Goal: Task Accomplishment & Management: Use online tool/utility

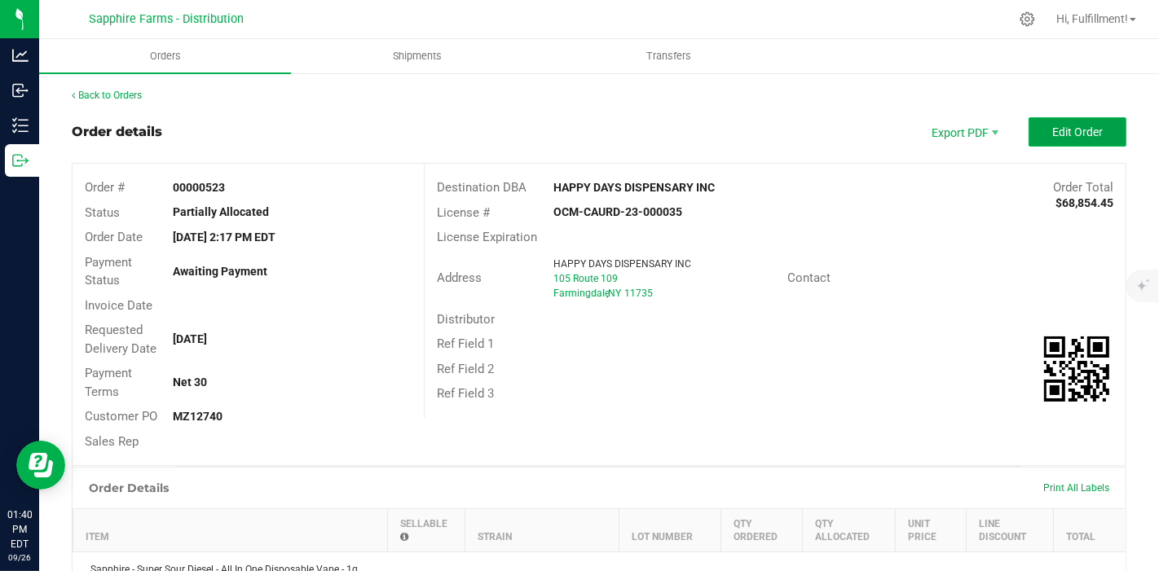
click at [1092, 134] on button "Edit Order" at bounding box center [1078, 131] width 98 height 29
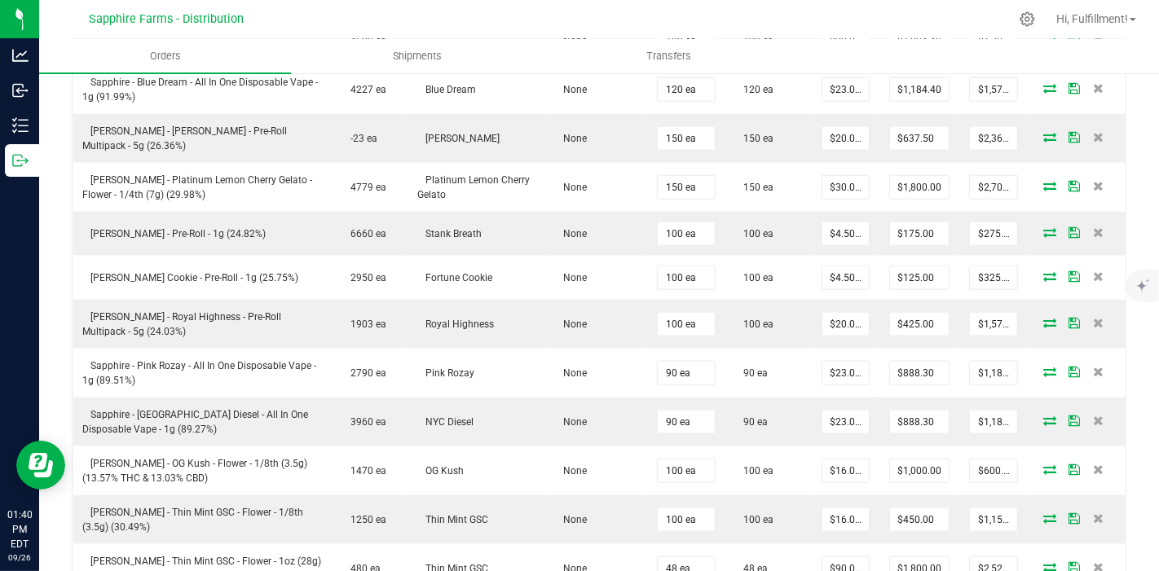
scroll to position [1720, 0]
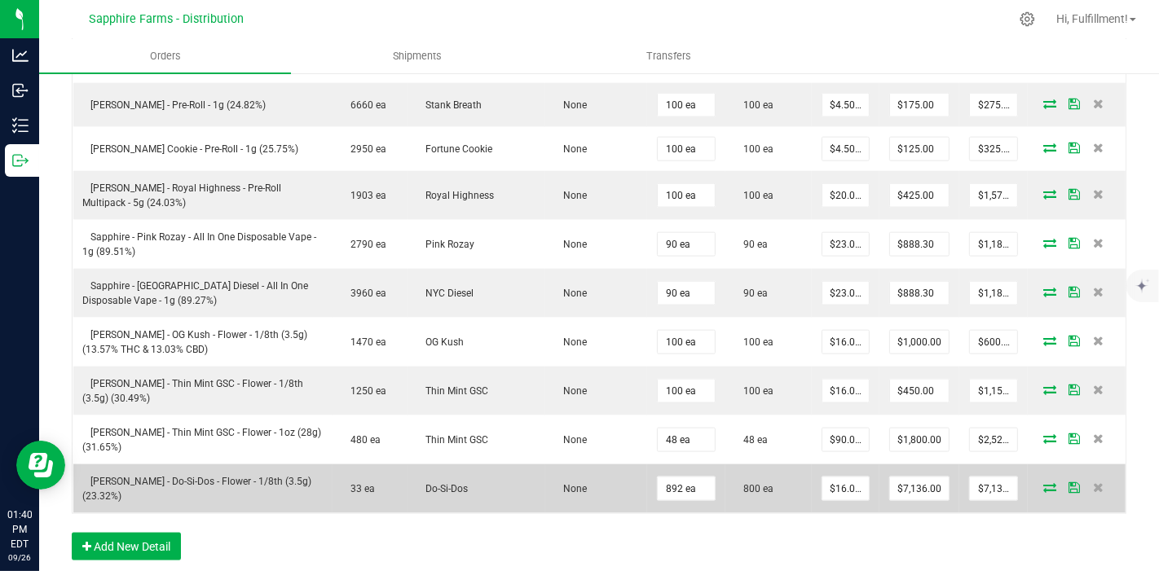
click at [1043, 482] on icon at bounding box center [1049, 487] width 13 height 10
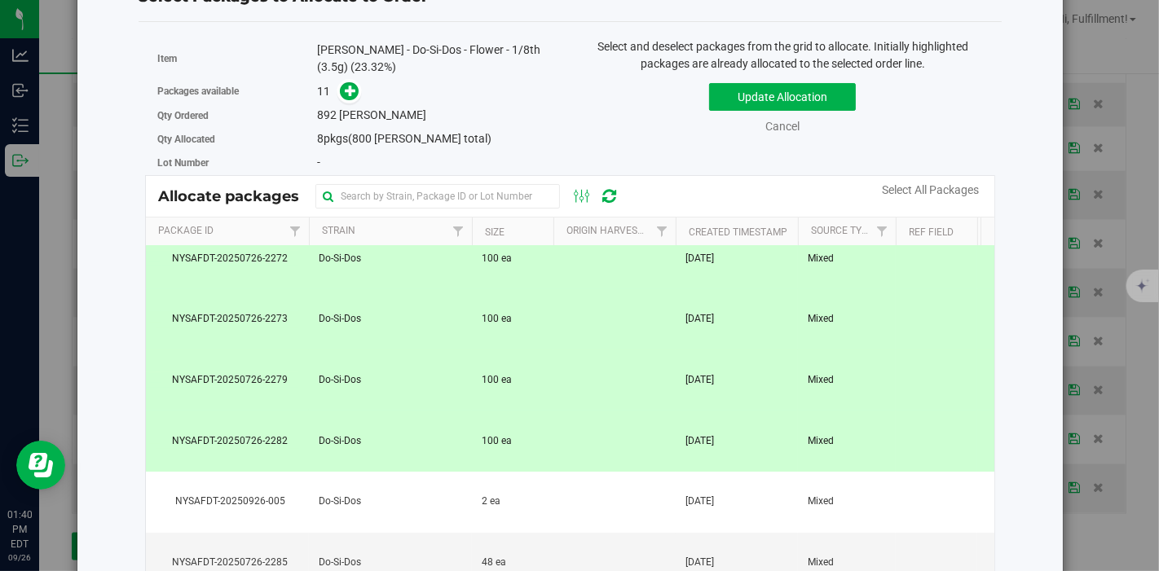
scroll to position [0, 0]
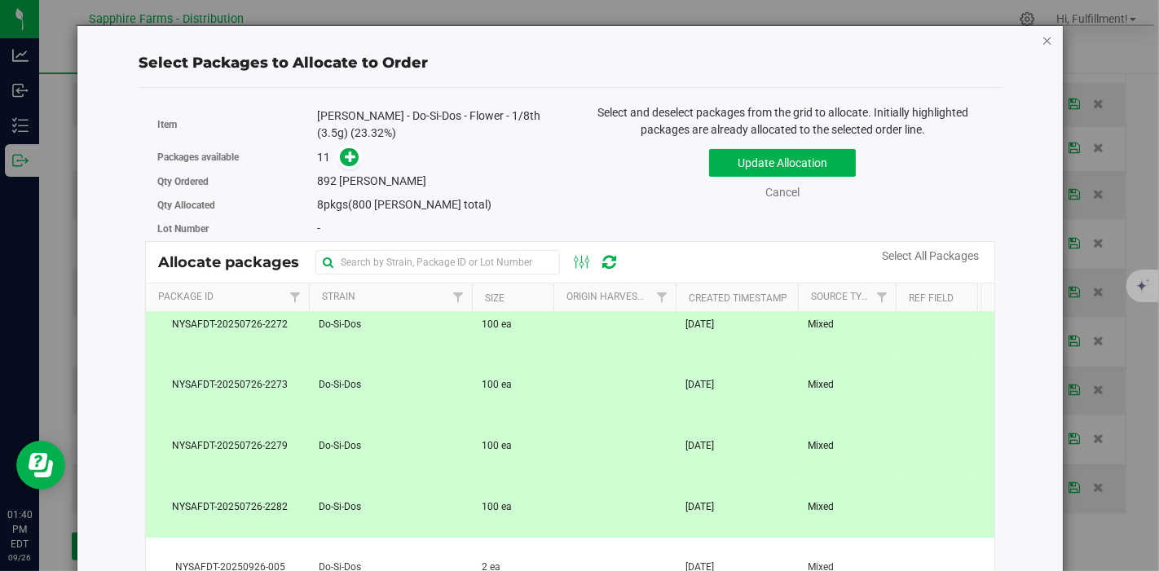
click at [1042, 38] on icon "button" at bounding box center [1047, 40] width 11 height 20
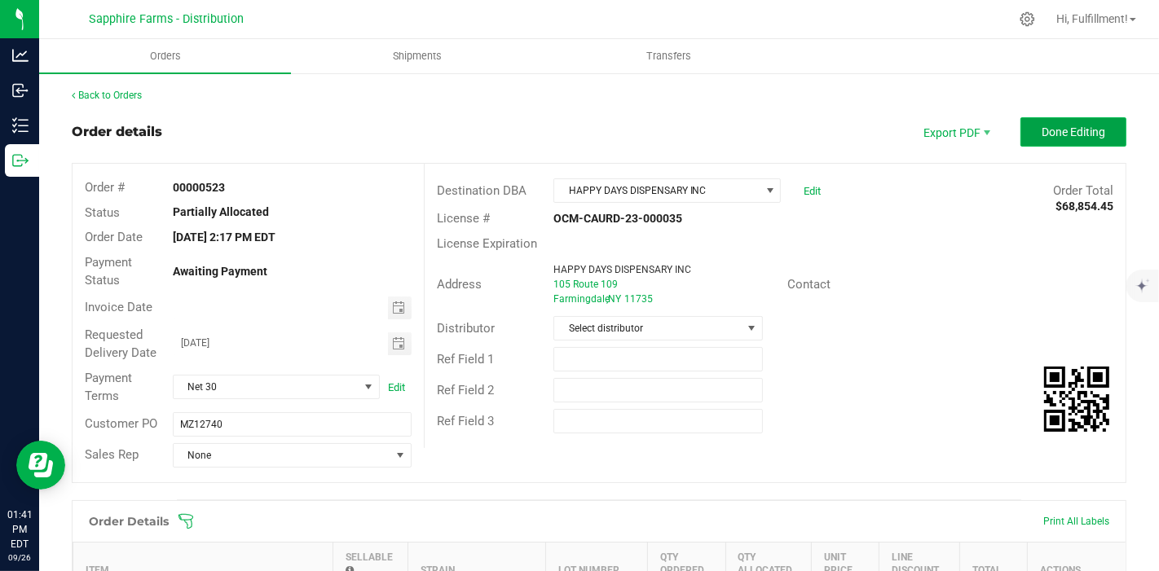
click at [1042, 136] on span "Done Editing" at bounding box center [1074, 132] width 64 height 13
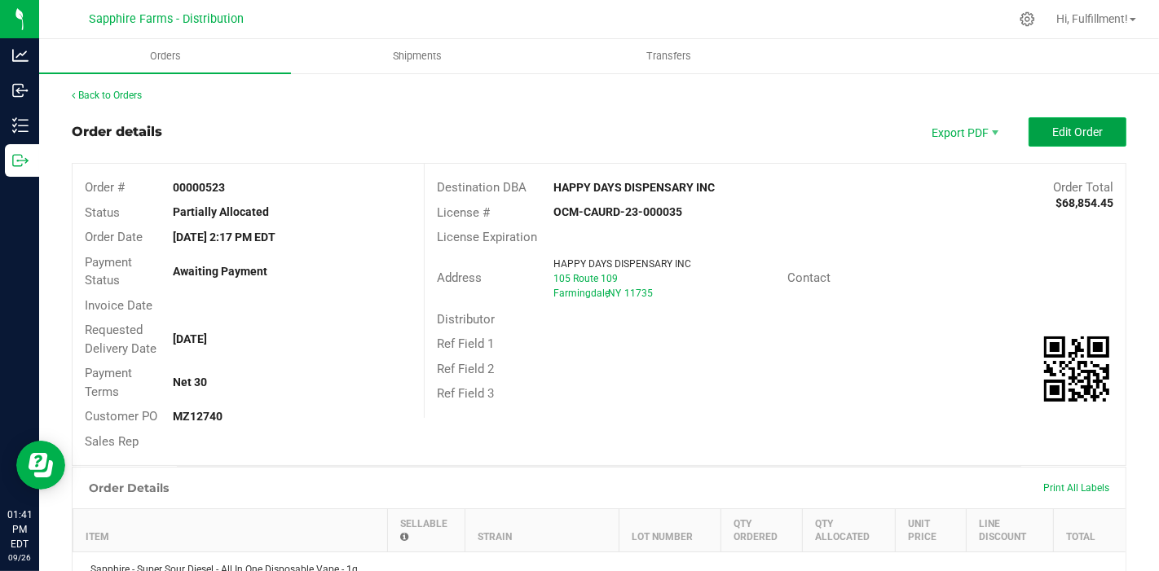
click at [1092, 123] on button "Edit Order" at bounding box center [1078, 131] width 98 height 29
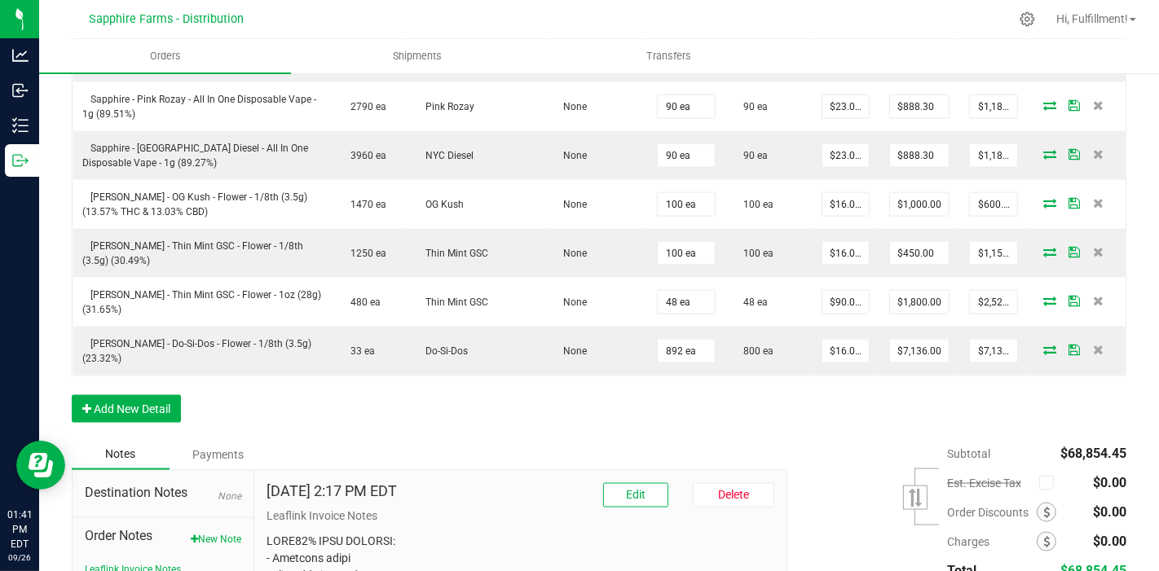
scroll to position [2082, 0]
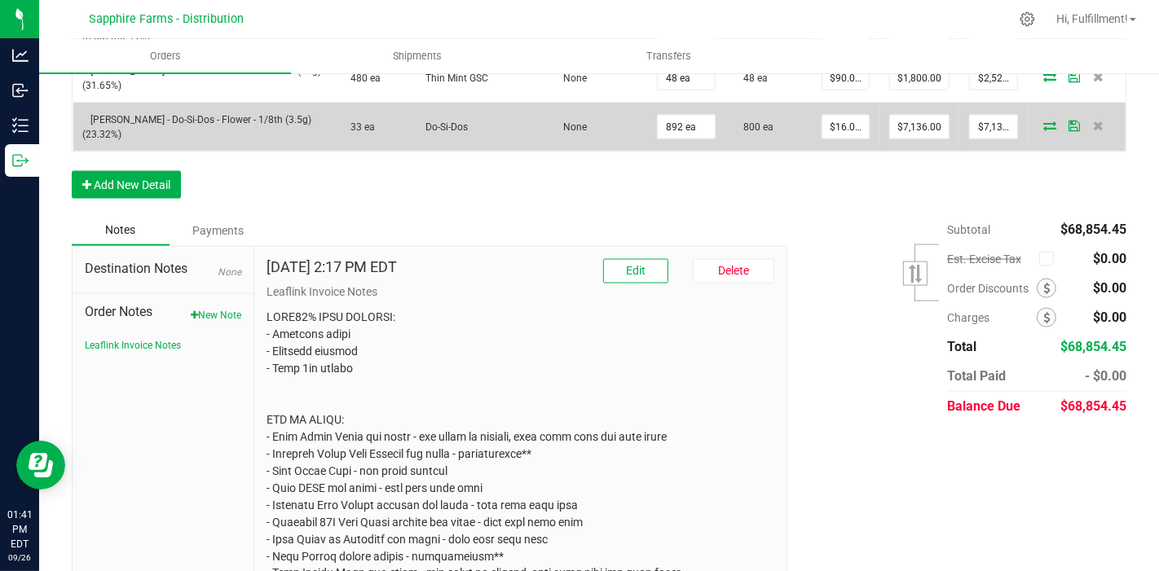
click at [1043, 121] on icon at bounding box center [1049, 126] width 13 height 10
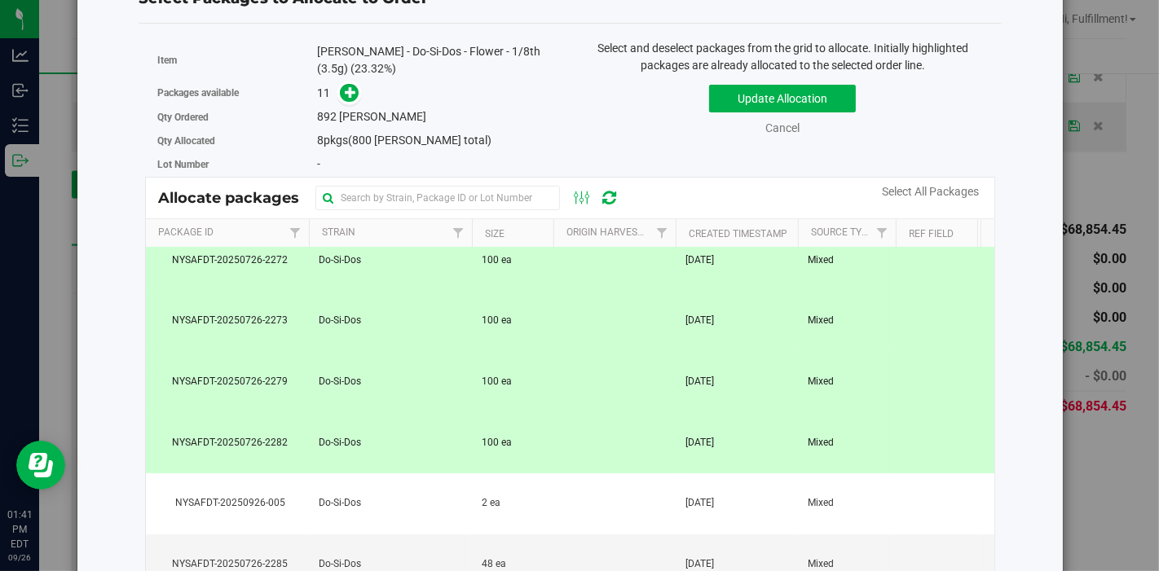
scroll to position [0, 0]
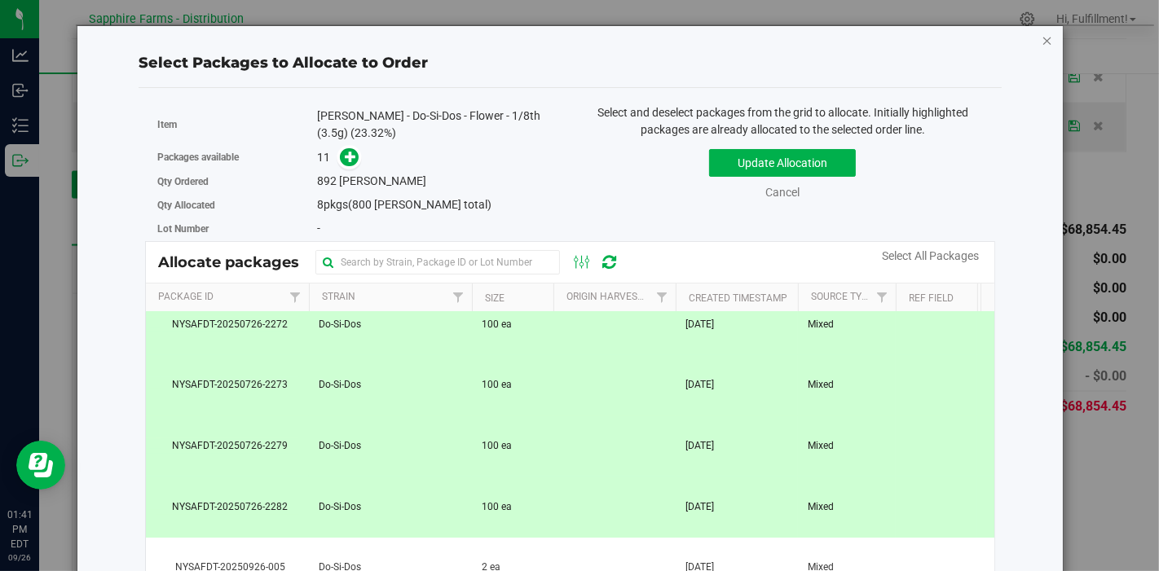
click at [1042, 41] on icon "button" at bounding box center [1047, 40] width 11 height 20
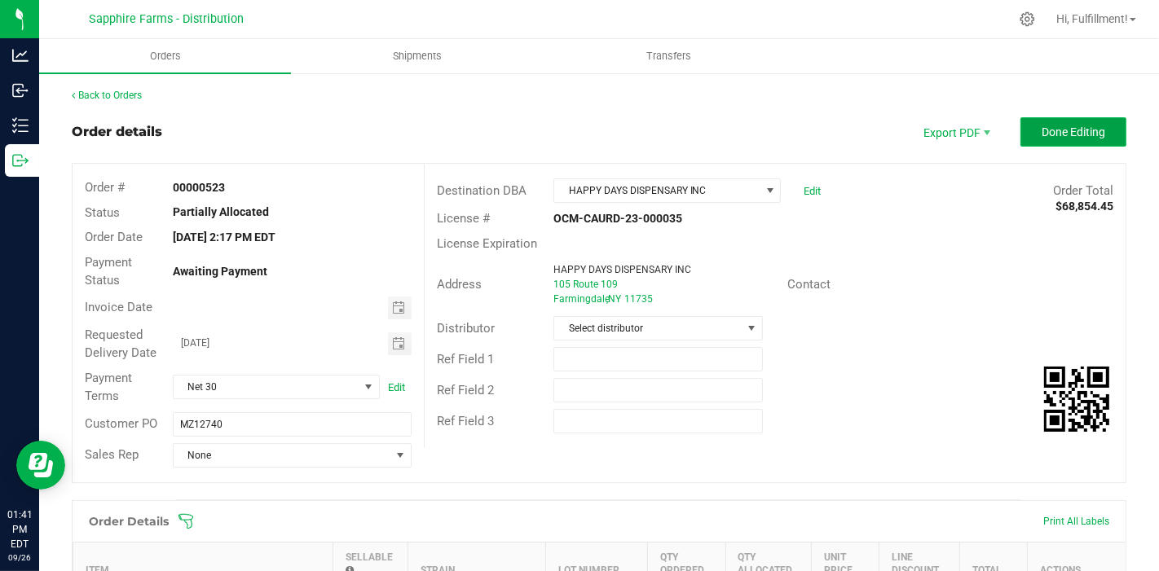
click at [1055, 131] on span "Done Editing" at bounding box center [1074, 132] width 64 height 13
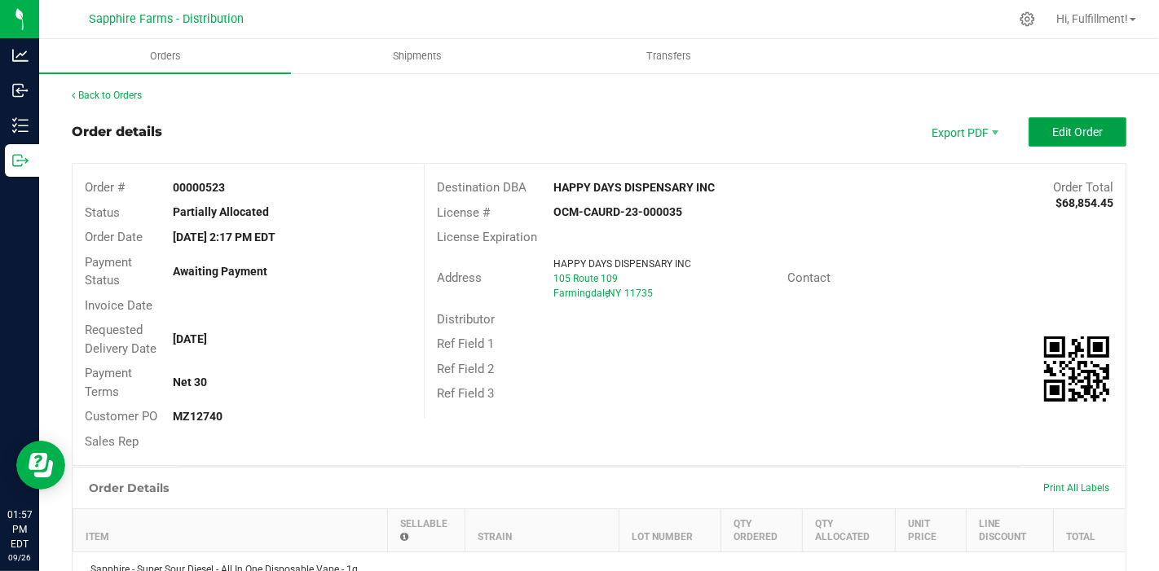
click at [1052, 135] on span "Edit Order" at bounding box center [1077, 132] width 51 height 13
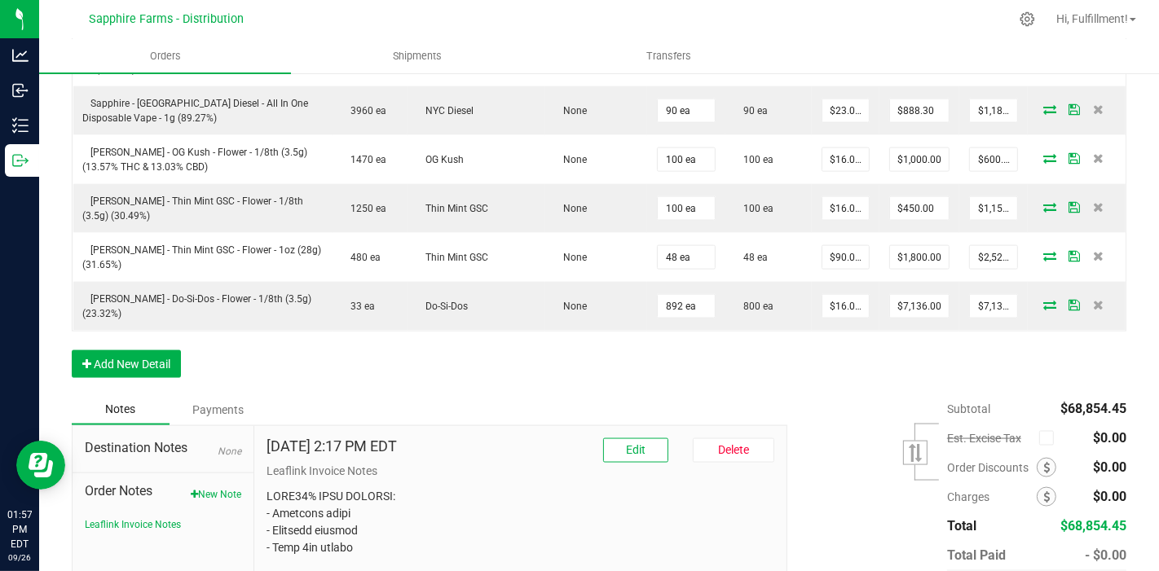
scroll to position [1901, 0]
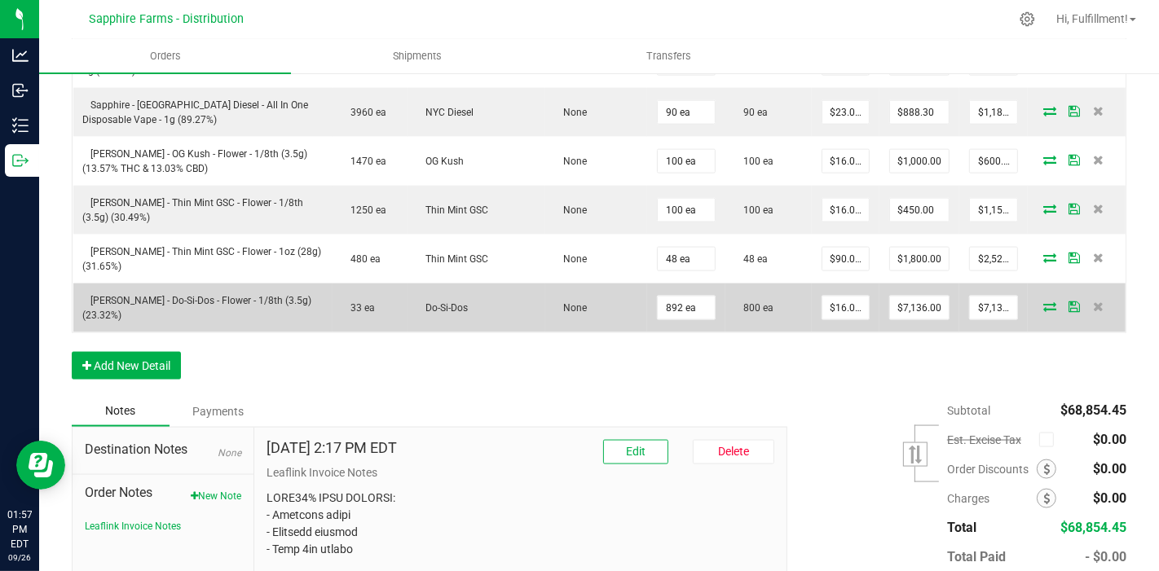
click at [1043, 302] on icon at bounding box center [1049, 307] width 13 height 10
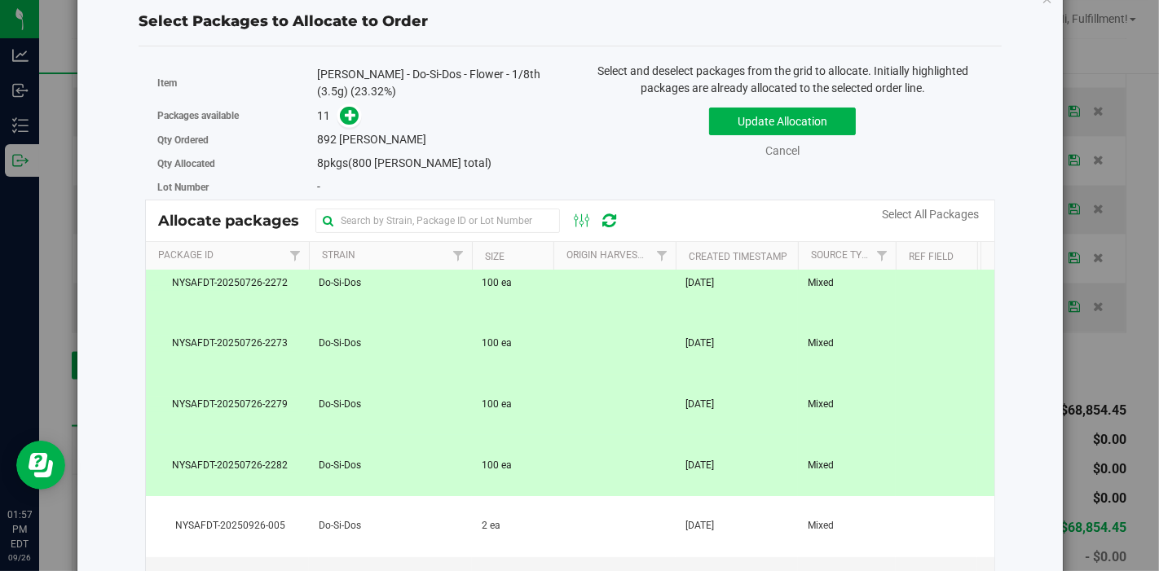
scroll to position [0, 0]
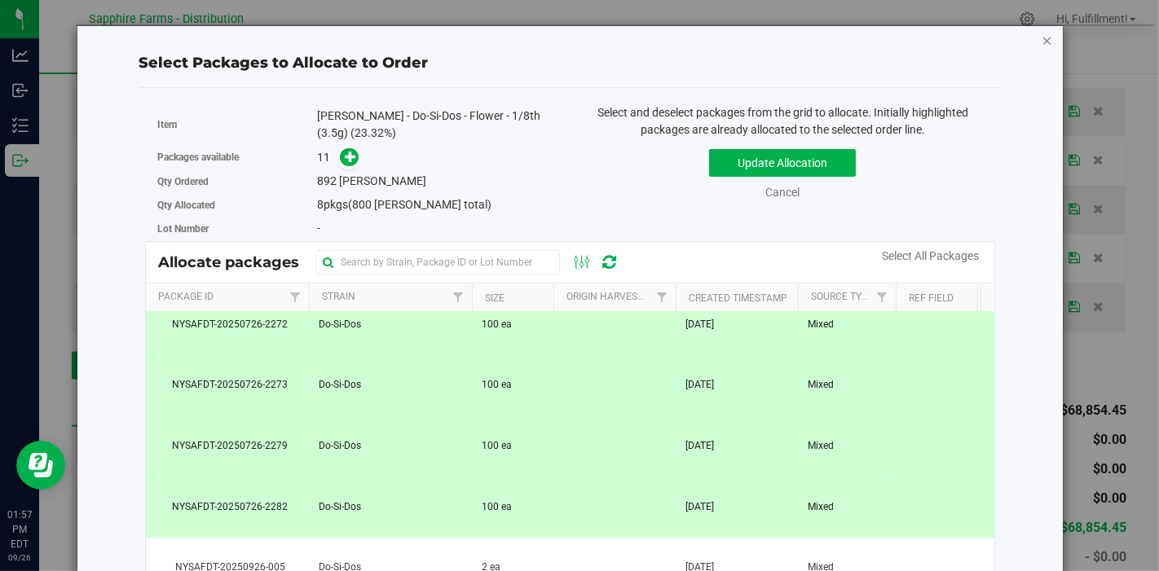
click at [1042, 38] on icon "button" at bounding box center [1047, 40] width 11 height 20
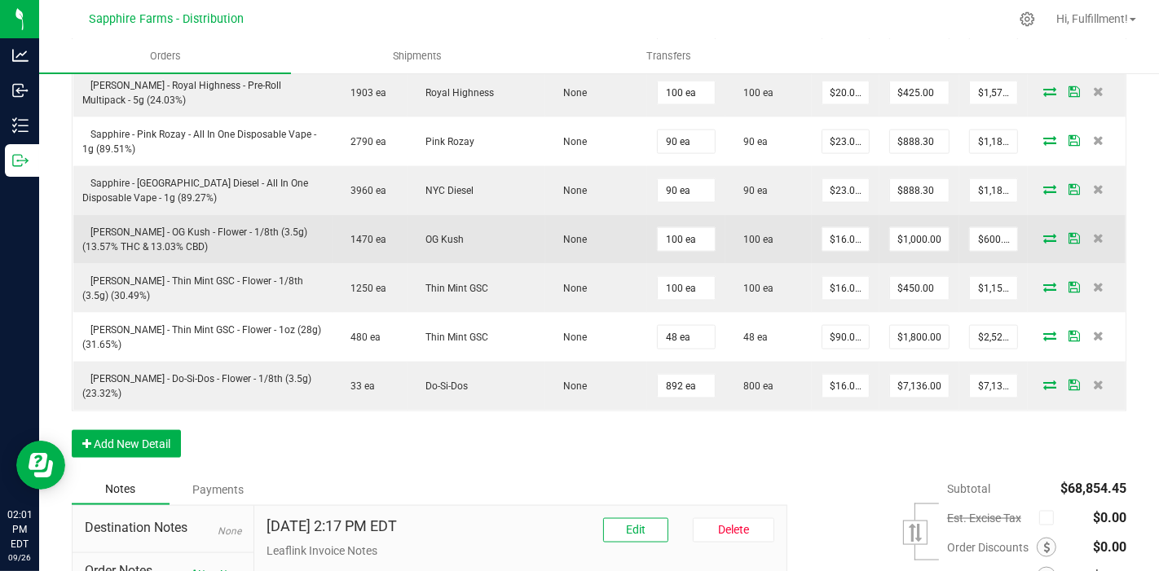
scroll to position [1811, 0]
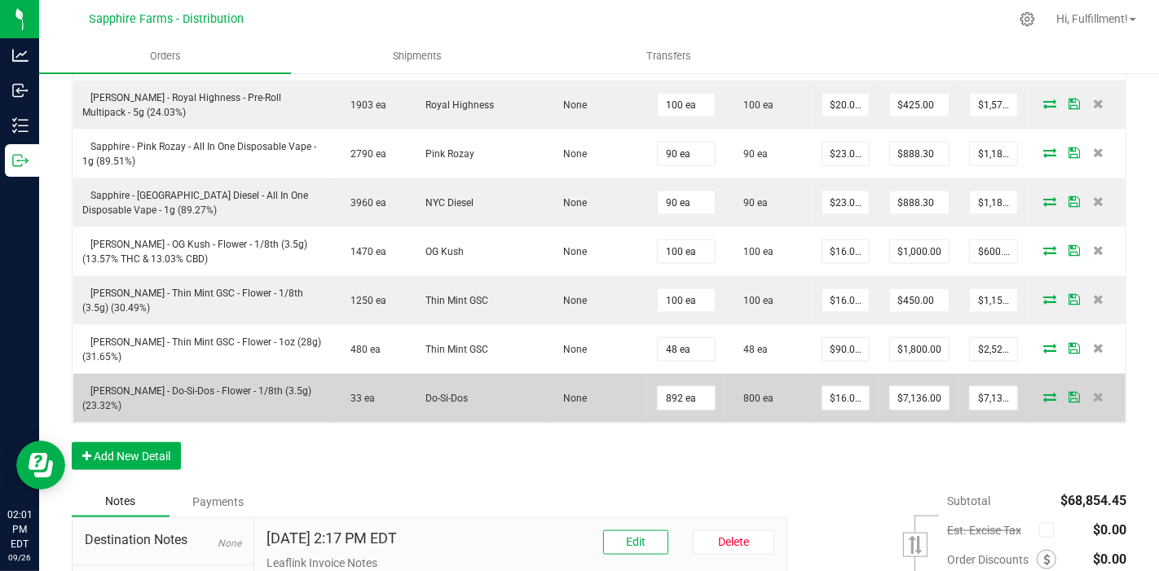
click at [1043, 392] on icon at bounding box center [1049, 397] width 13 height 10
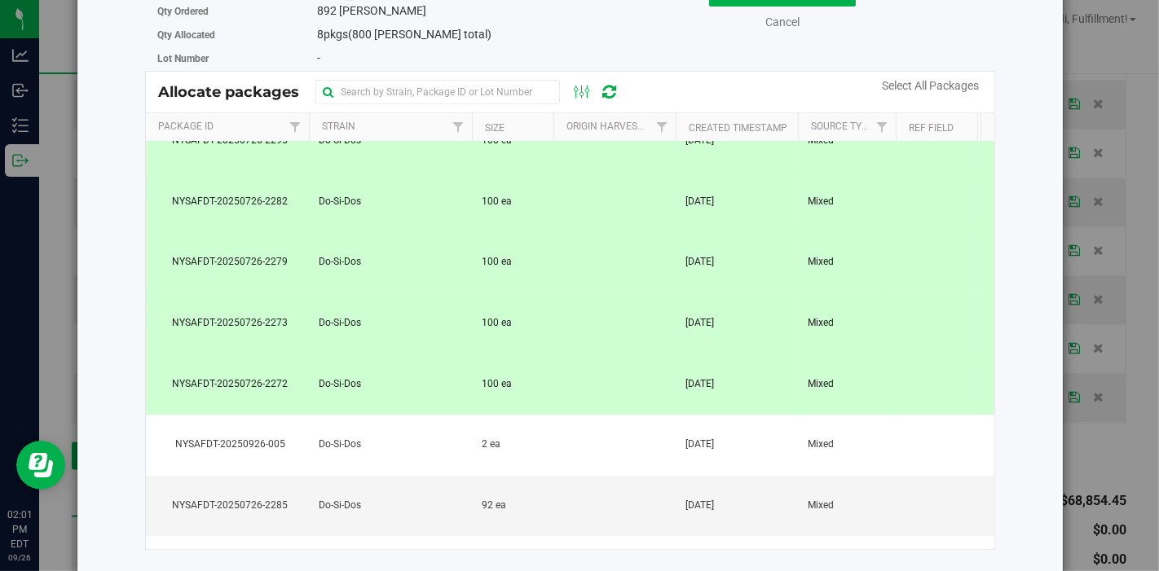
scroll to position [272, 0]
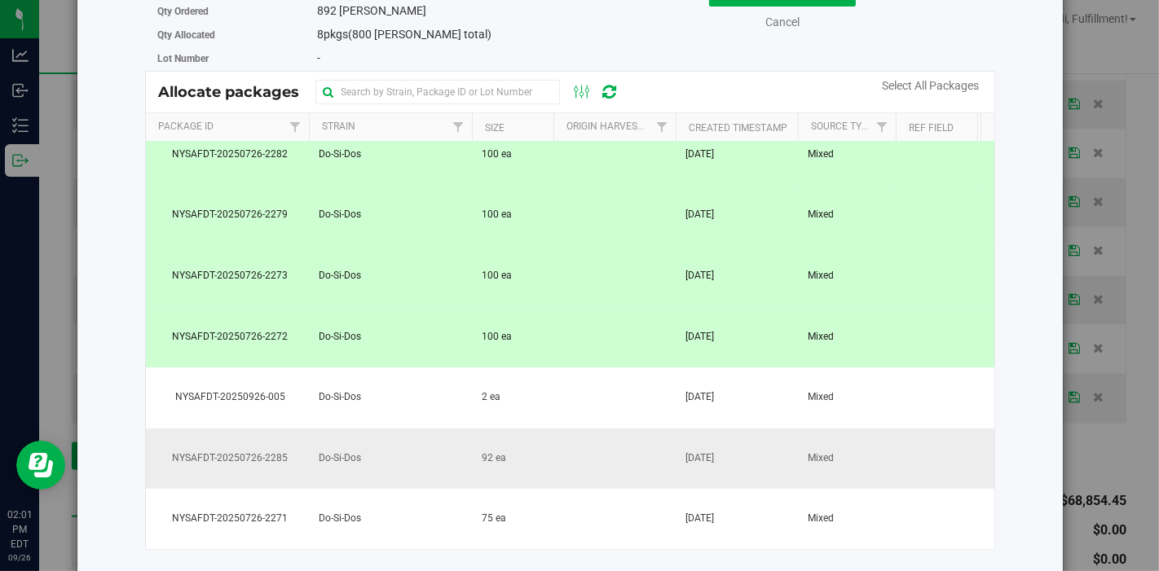
drag, startPoint x: 581, startPoint y: 443, endPoint x: 581, endPoint y: 434, distance: 9.0
click at [582, 443] on td at bounding box center [614, 459] width 122 height 61
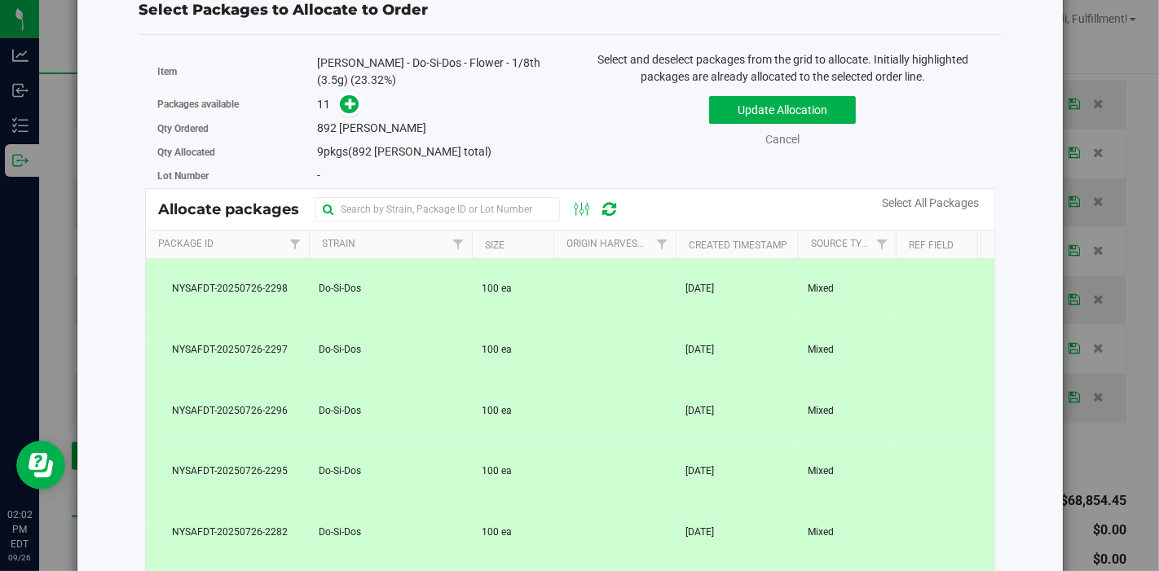
scroll to position [0, 0]
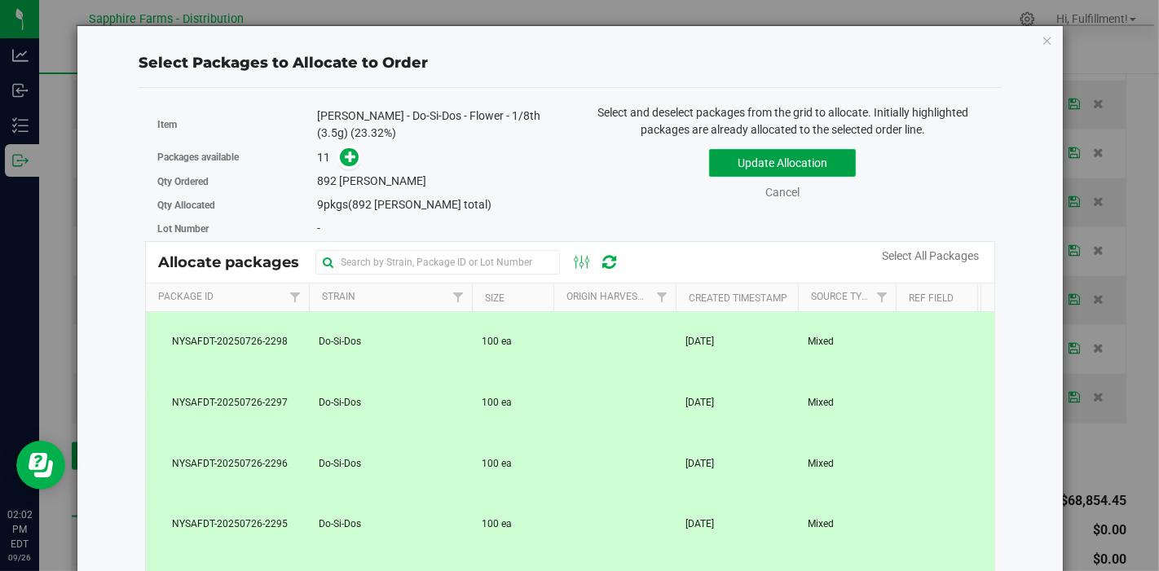
click at [777, 159] on button "Update Allocation" at bounding box center [782, 163] width 147 height 28
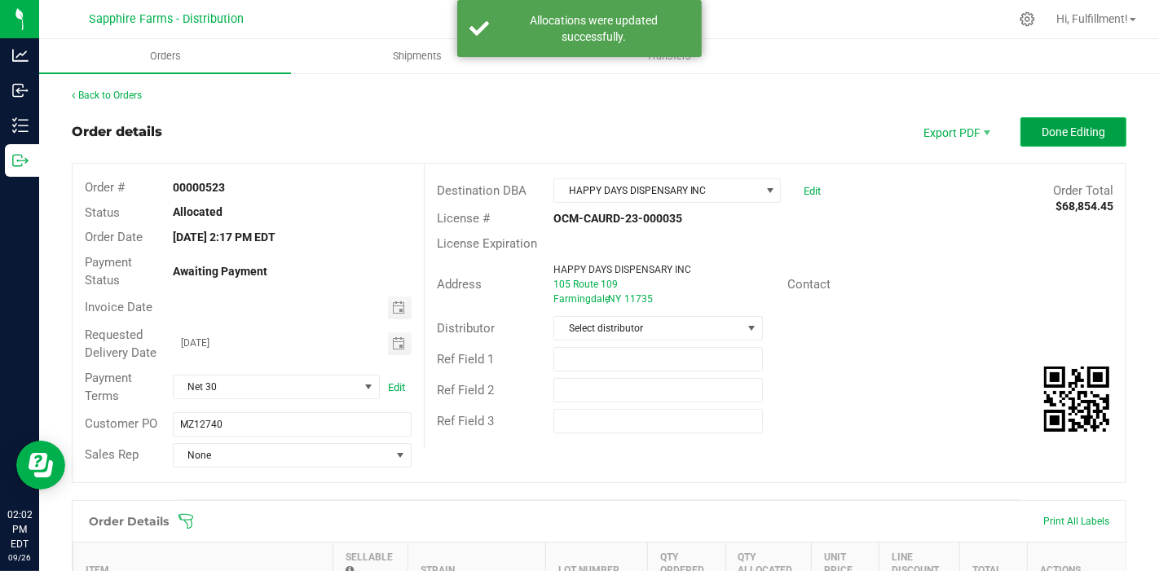
click at [1084, 134] on span "Done Editing" at bounding box center [1074, 132] width 64 height 13
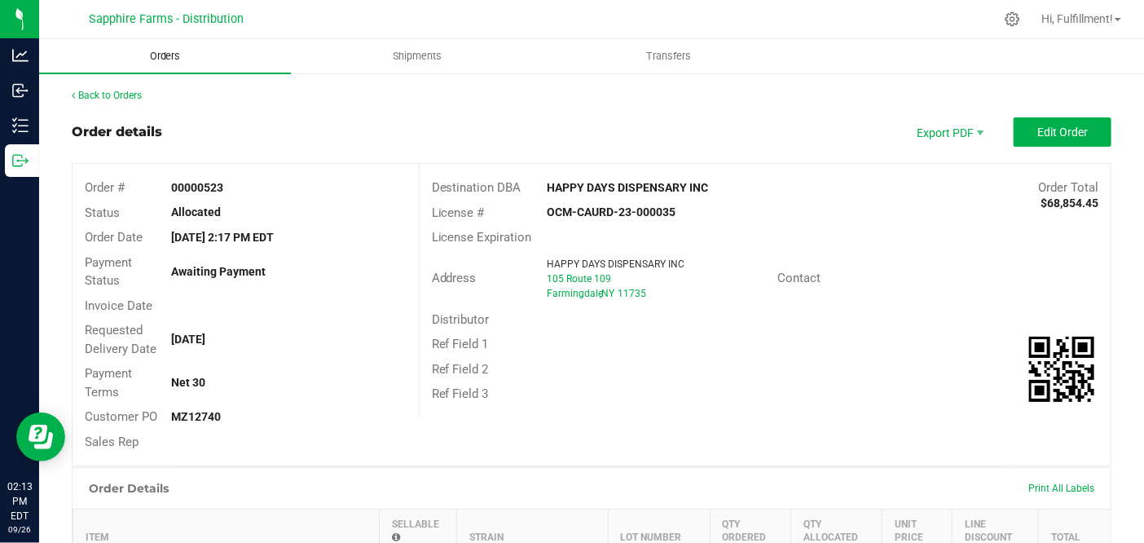
click at [170, 55] on span "Orders" at bounding box center [165, 56] width 75 height 15
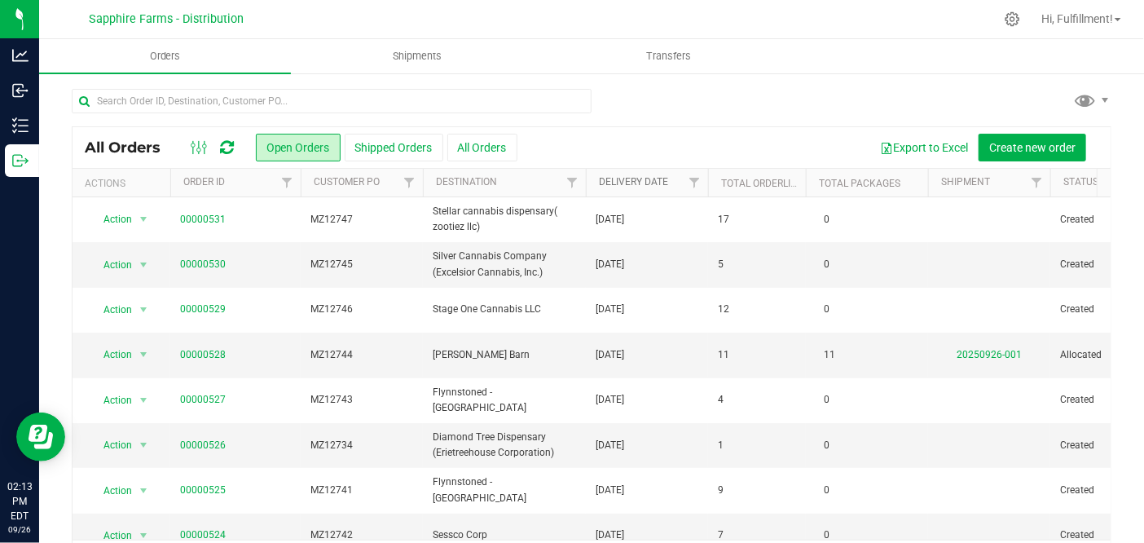
click at [642, 180] on link "Delivery Date" at bounding box center [633, 181] width 69 height 11
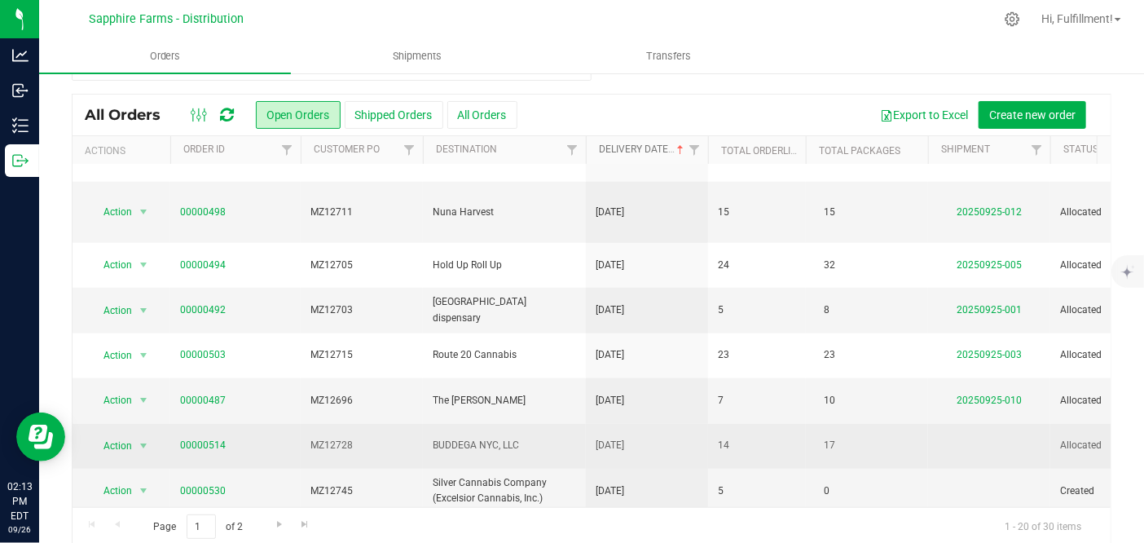
scroll to position [51, 0]
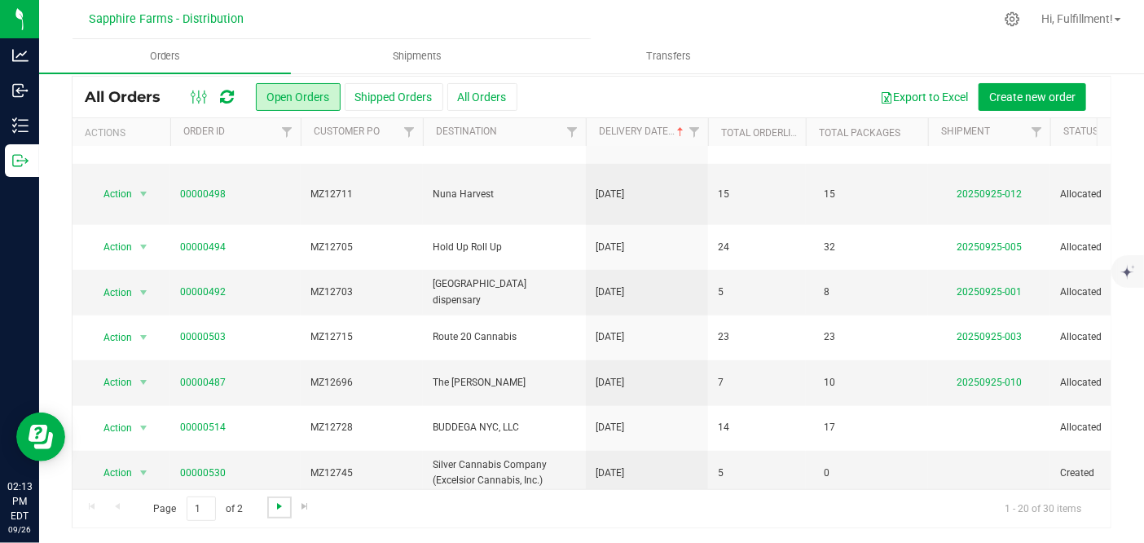
click at [282, 504] on span "Go to the next page" at bounding box center [279, 506] width 13 height 13
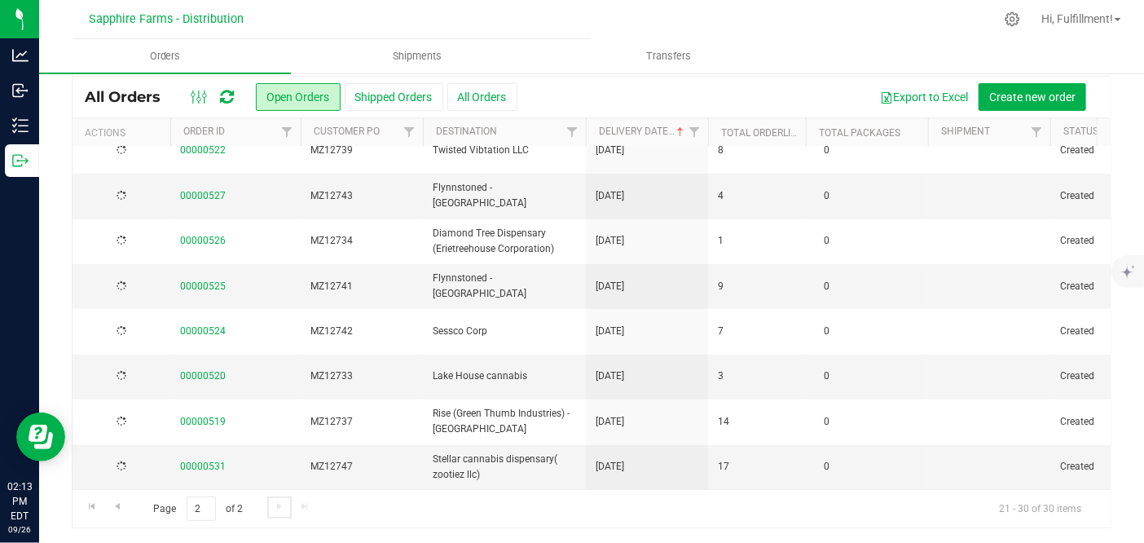
scroll to position [0, 0]
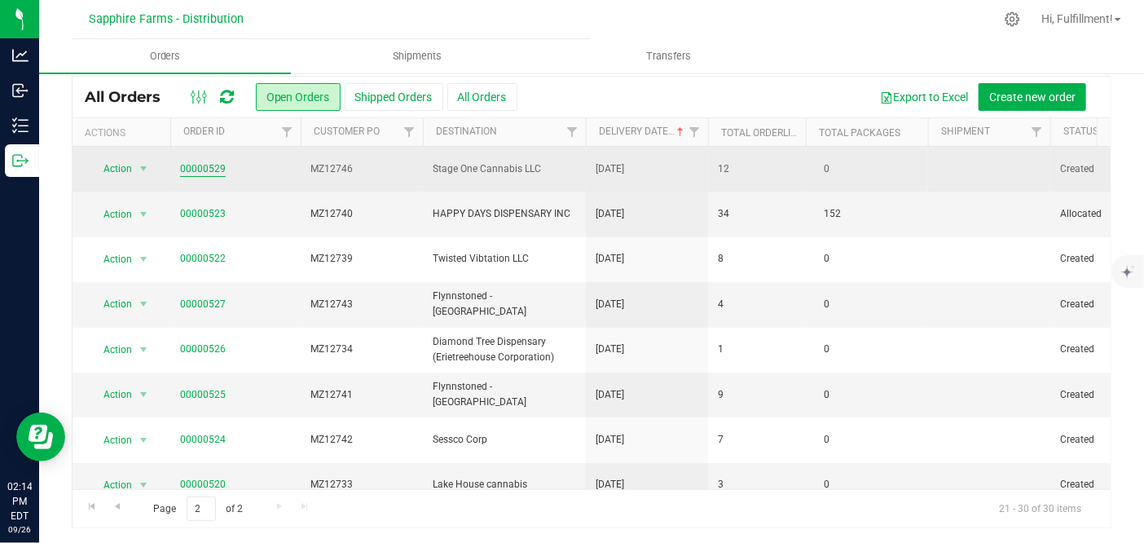
click at [200, 164] on link "00000529" at bounding box center [203, 168] width 46 height 15
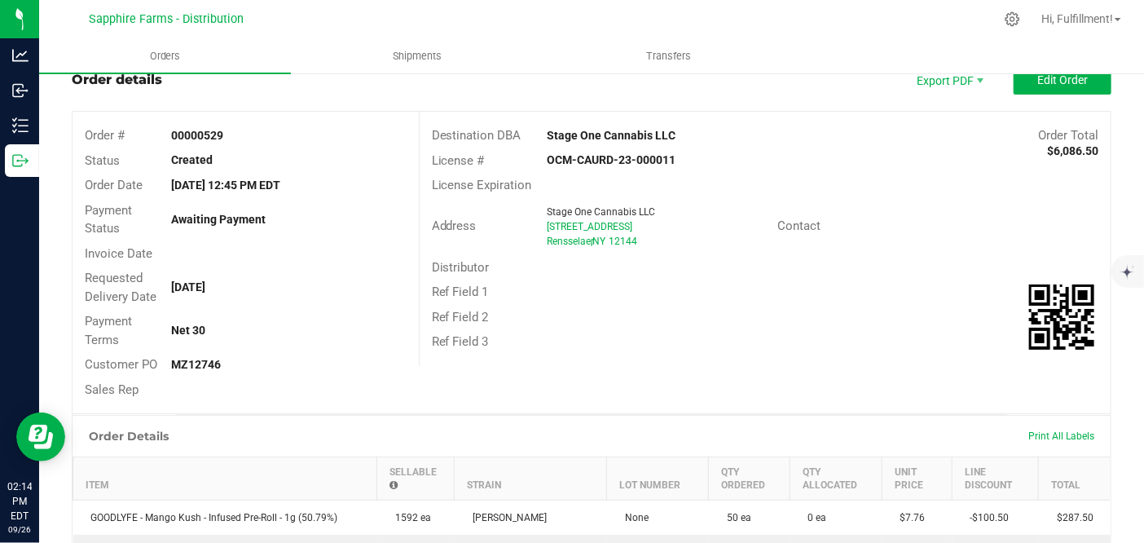
scroll to position [51, 0]
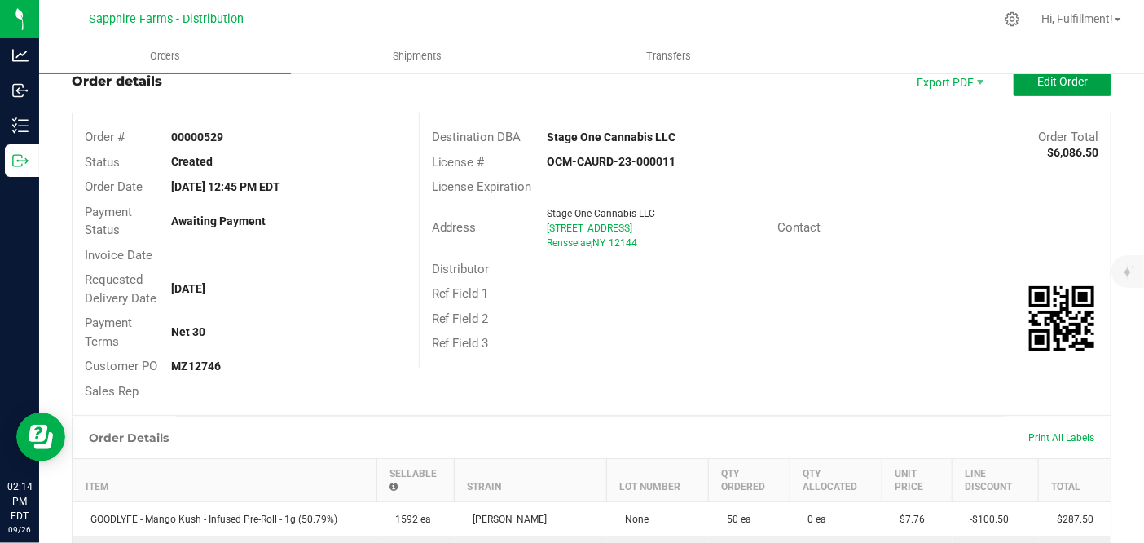
click at [1023, 79] on button "Edit Order" at bounding box center [1063, 81] width 98 height 29
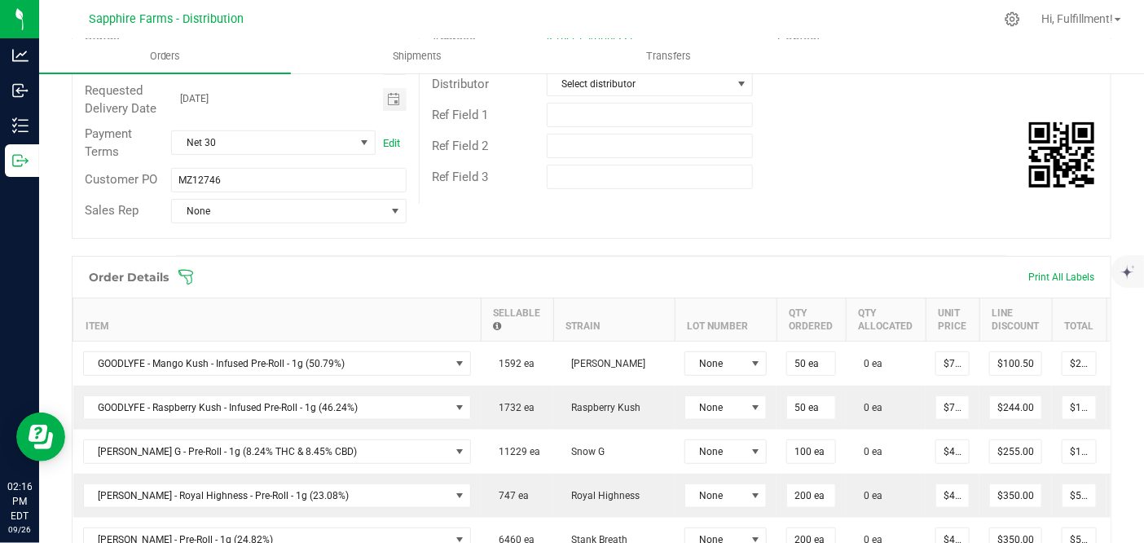
scroll to position [323, 0]
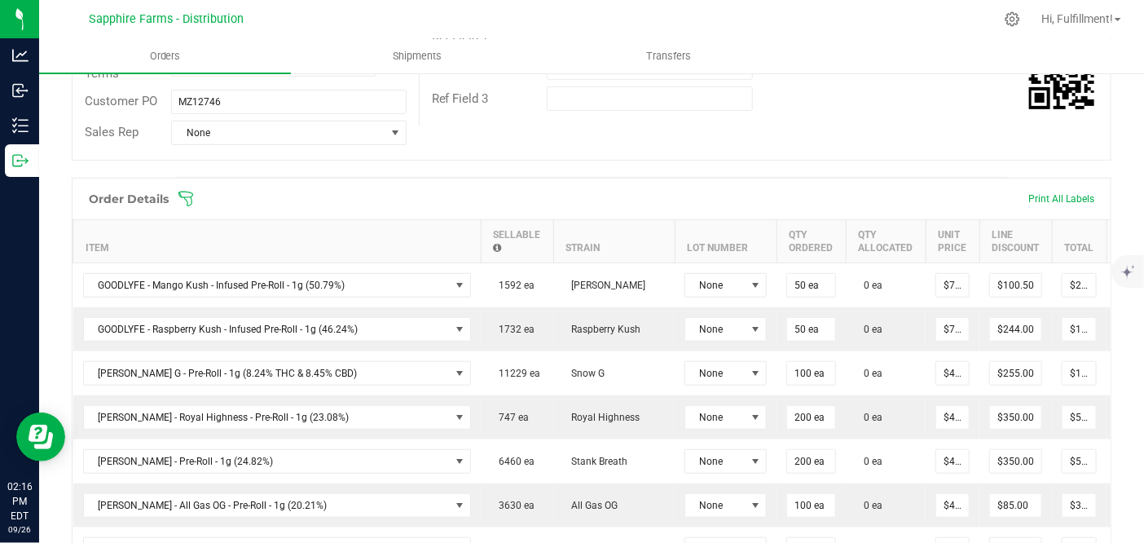
click at [189, 195] on icon at bounding box center [185, 199] width 15 height 15
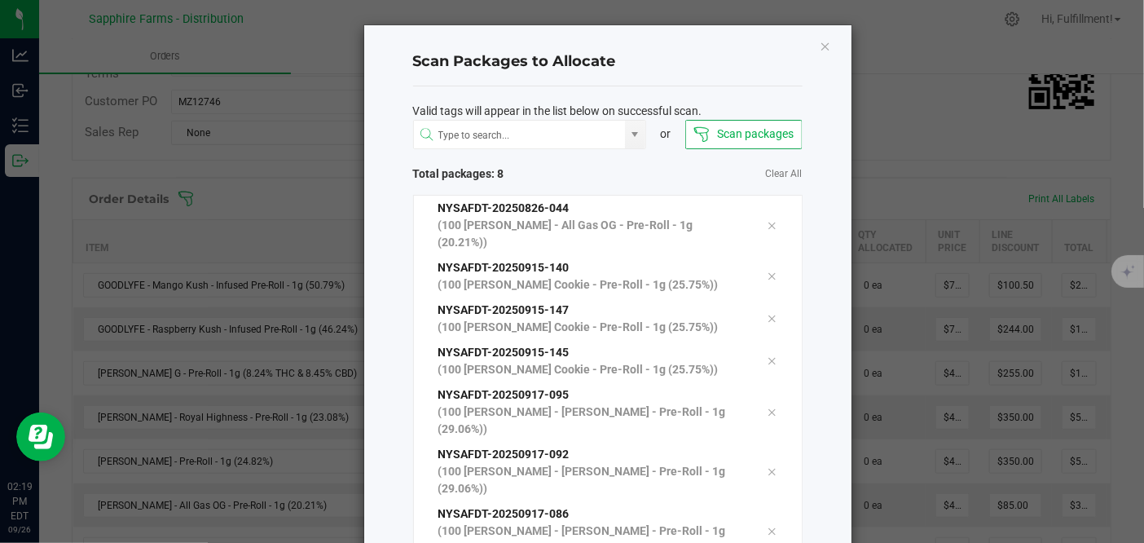
scroll to position [112, 0]
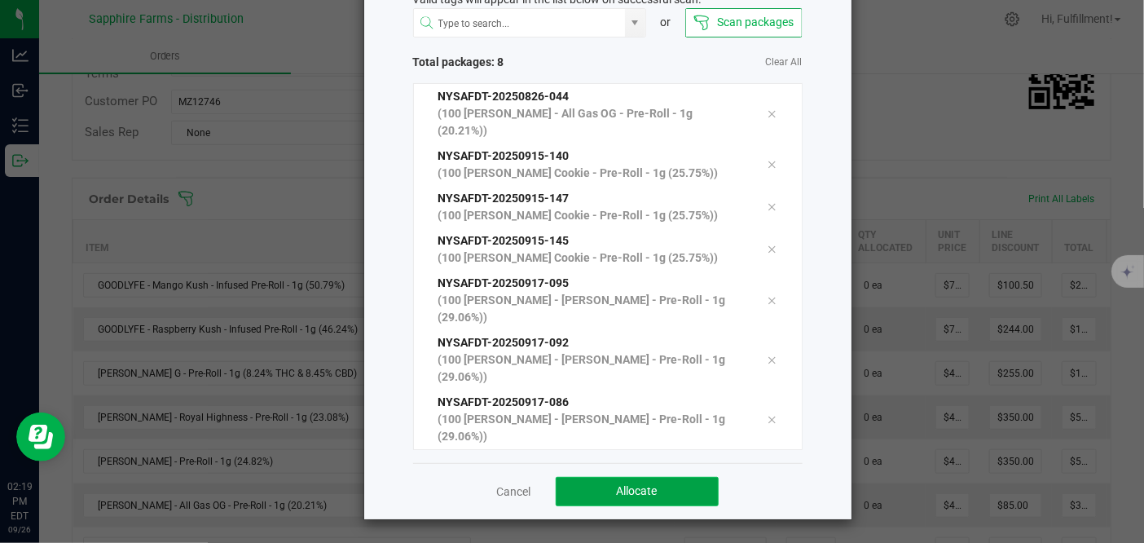
click at [660, 487] on button "Allocate" at bounding box center [637, 491] width 163 height 29
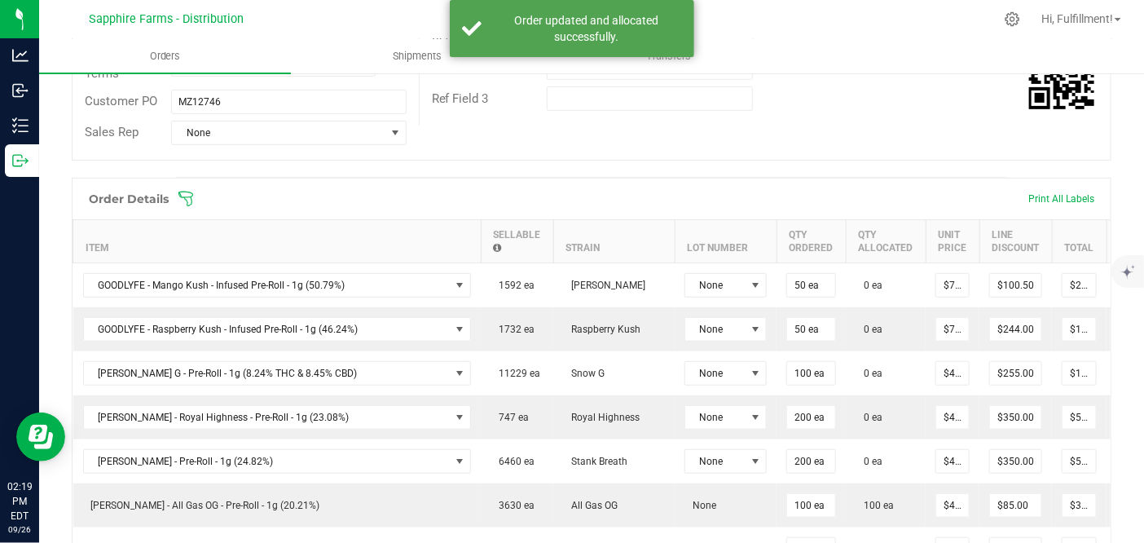
click at [193, 195] on icon at bounding box center [186, 199] width 16 height 16
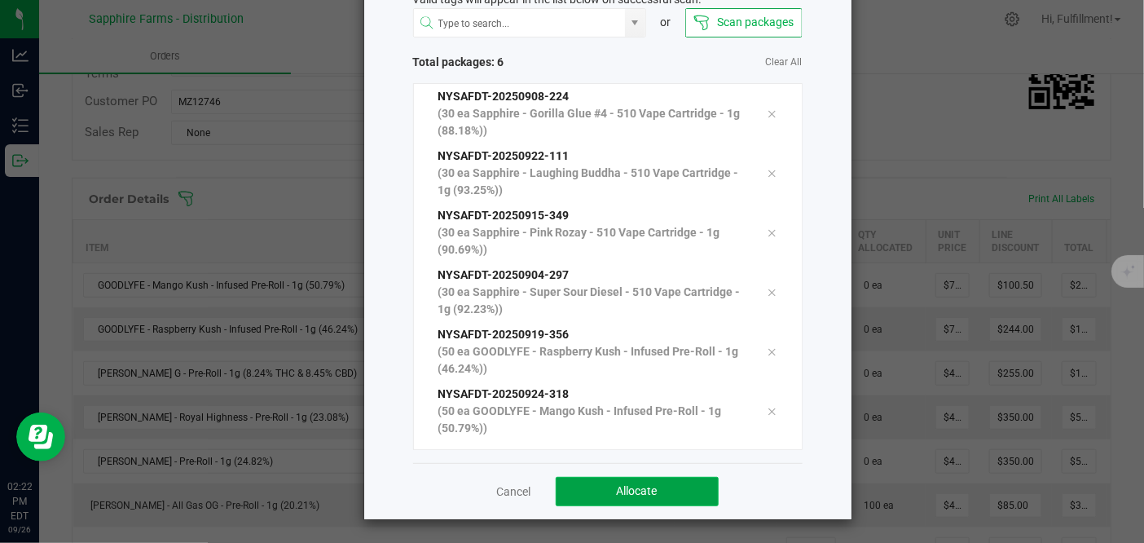
click at [686, 489] on button "Allocate" at bounding box center [637, 491] width 163 height 29
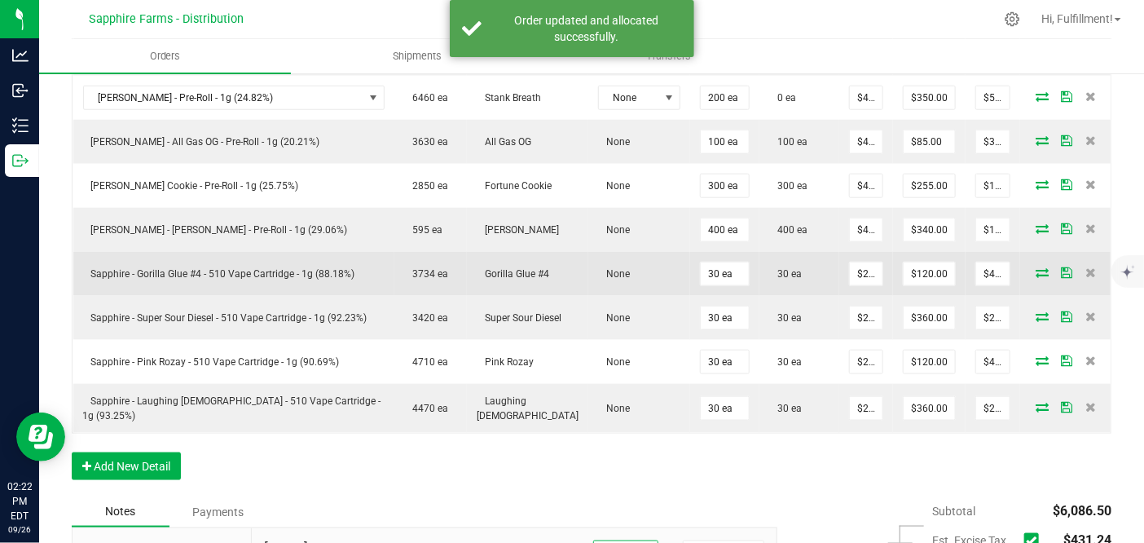
scroll to position [775, 0]
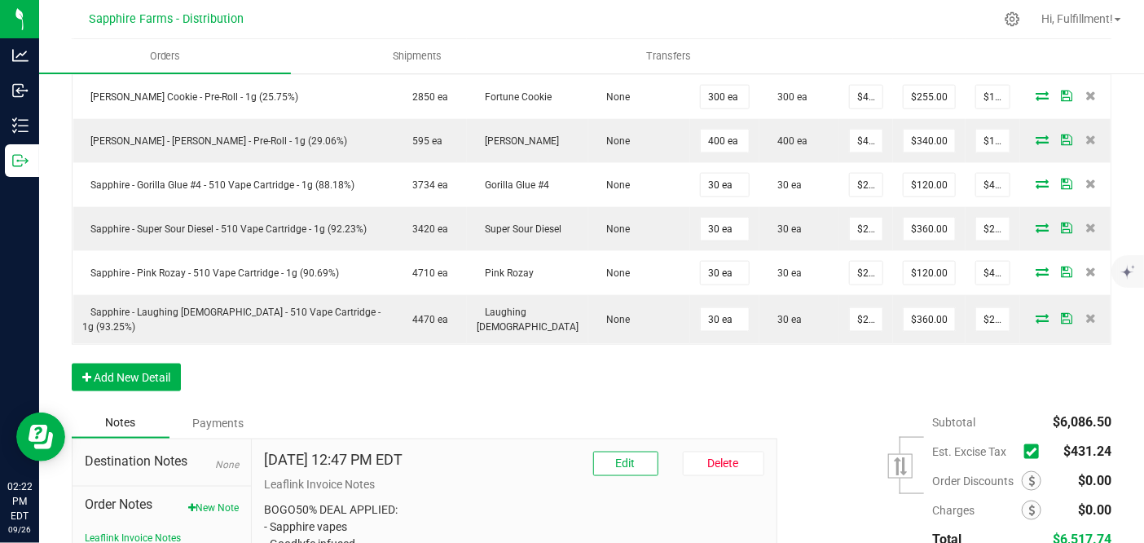
click at [1026, 451] on icon at bounding box center [1031, 451] width 11 height 0
click at [0, 0] on input "checkbox" at bounding box center [0, 0] width 0 height 0
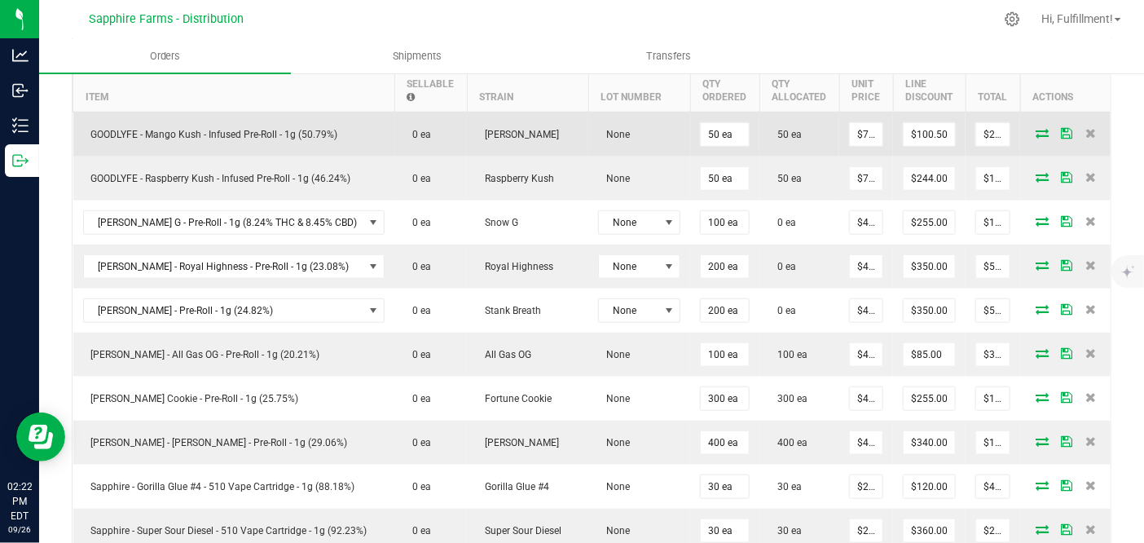
scroll to position [323, 0]
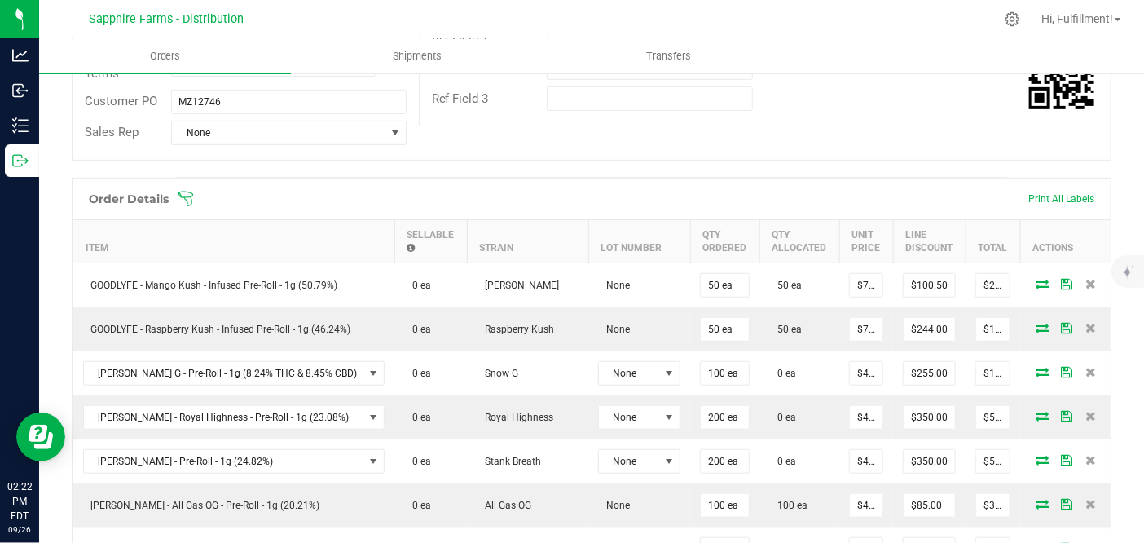
click at [186, 196] on icon at bounding box center [186, 199] width 16 height 16
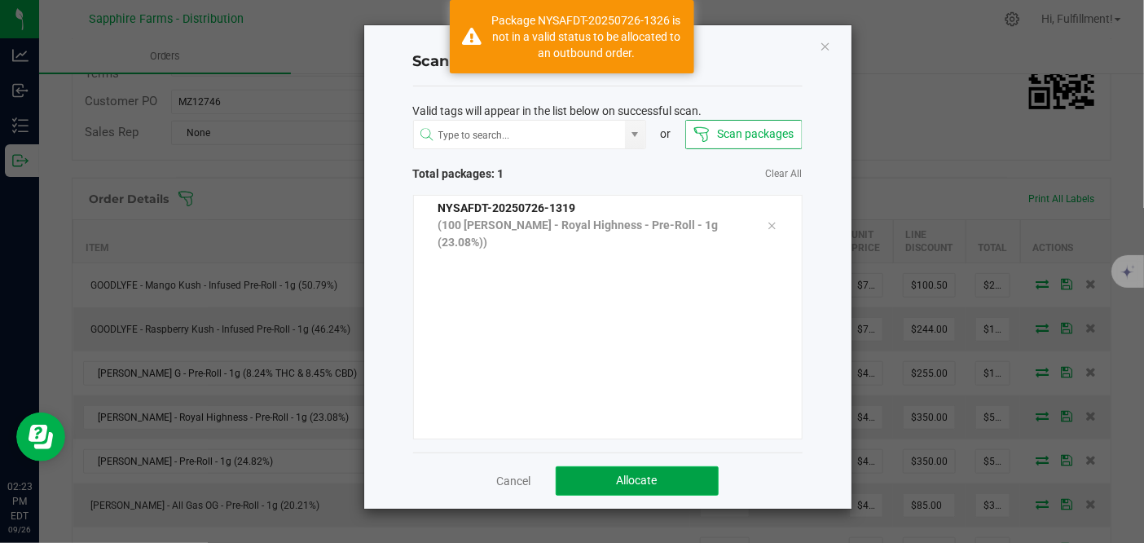
click at [636, 479] on span "Allocate" at bounding box center [637, 480] width 41 height 13
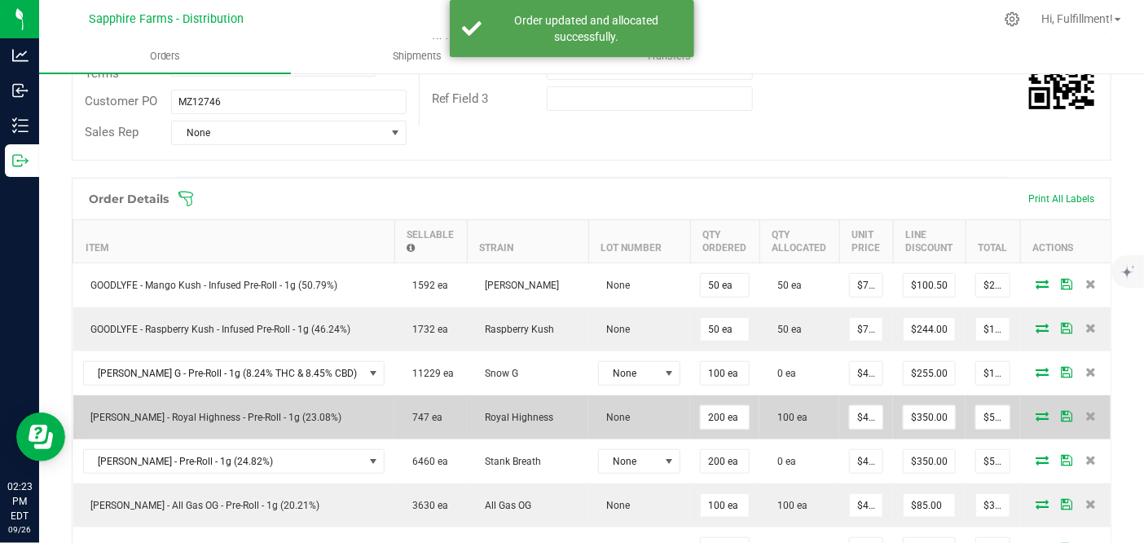
click at [1036, 411] on icon at bounding box center [1042, 416] width 13 height 10
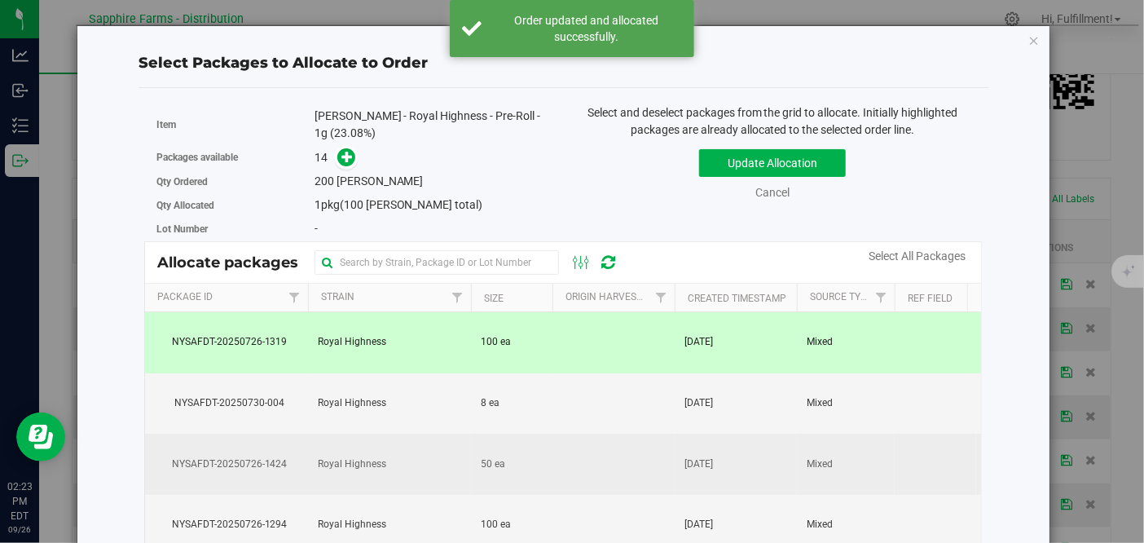
drag, startPoint x: 591, startPoint y: 513, endPoint x: 614, endPoint y: 462, distance: 55.4
click at [591, 513] on td at bounding box center [614, 525] width 122 height 61
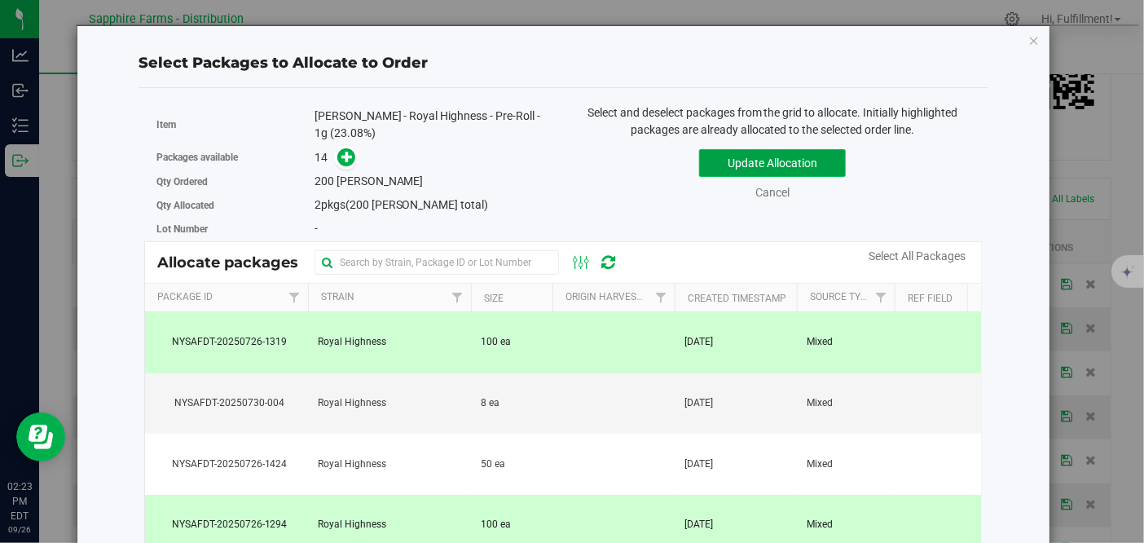
click at [748, 155] on button "Update Allocation" at bounding box center [772, 163] width 147 height 28
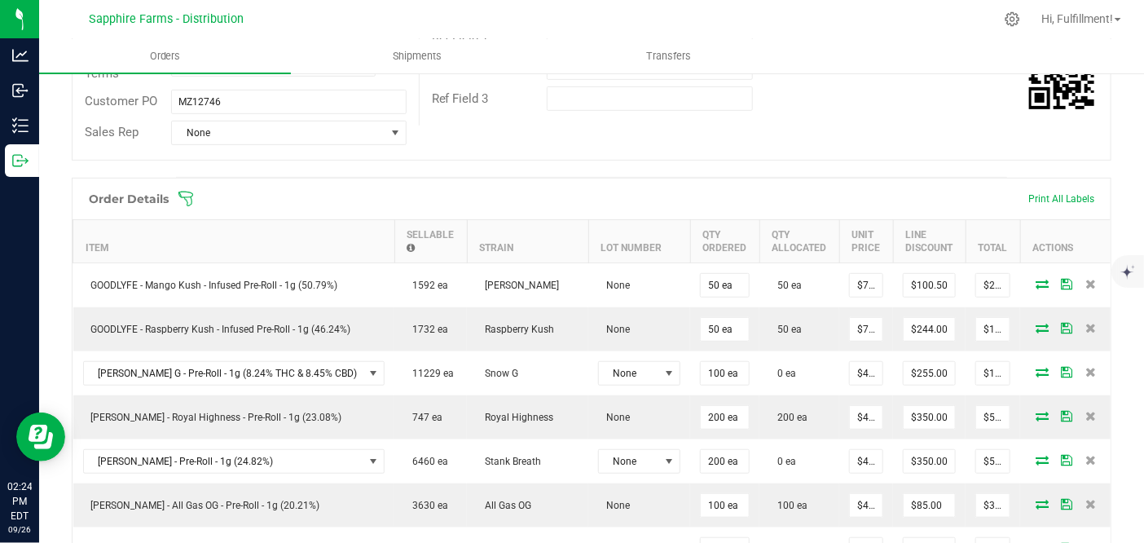
click at [186, 193] on icon at bounding box center [186, 199] width 16 height 16
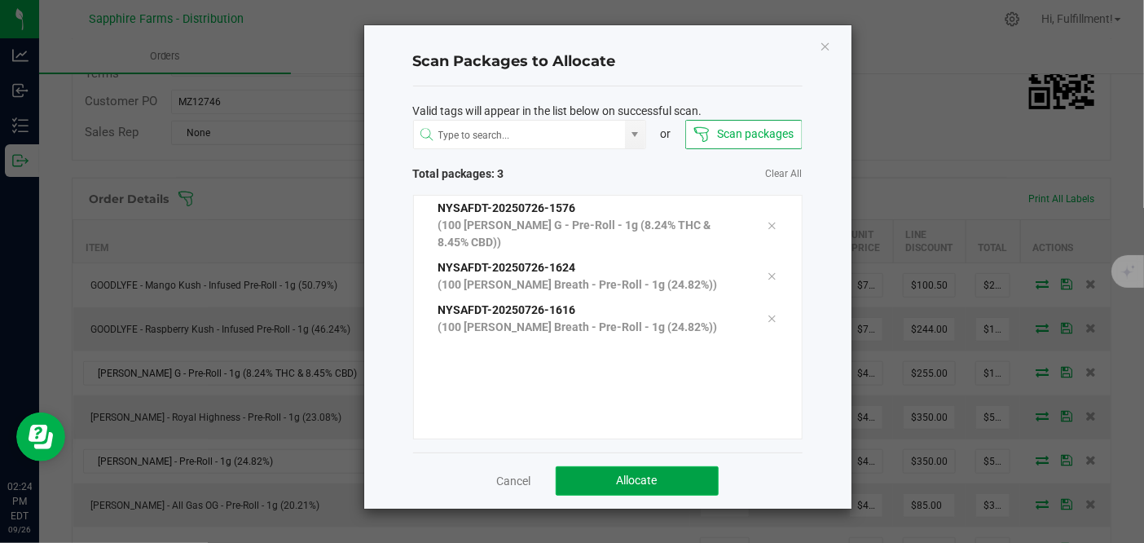
click at [669, 471] on button "Allocate" at bounding box center [637, 480] width 163 height 29
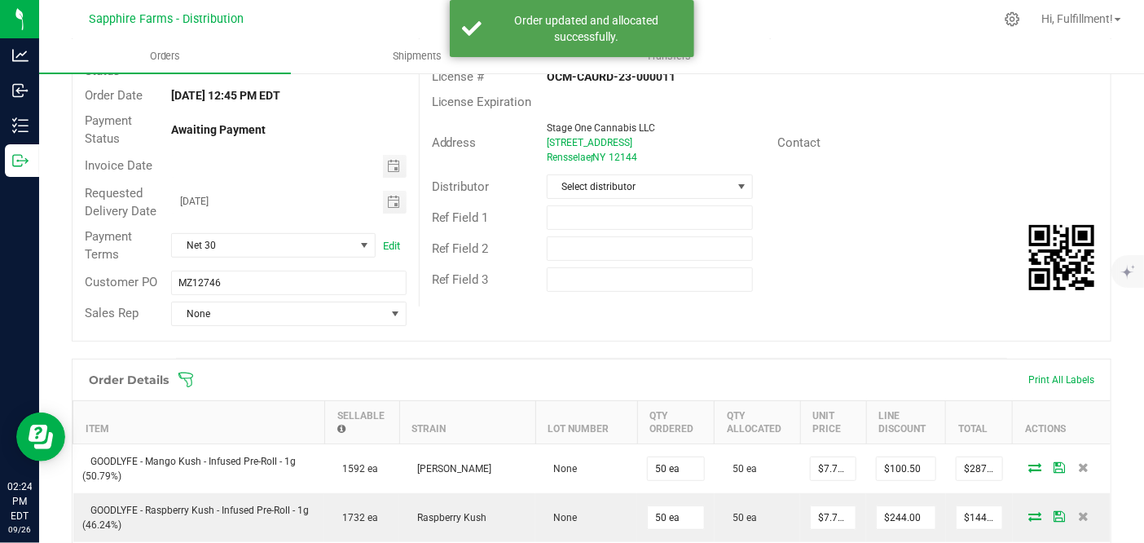
scroll to position [0, 0]
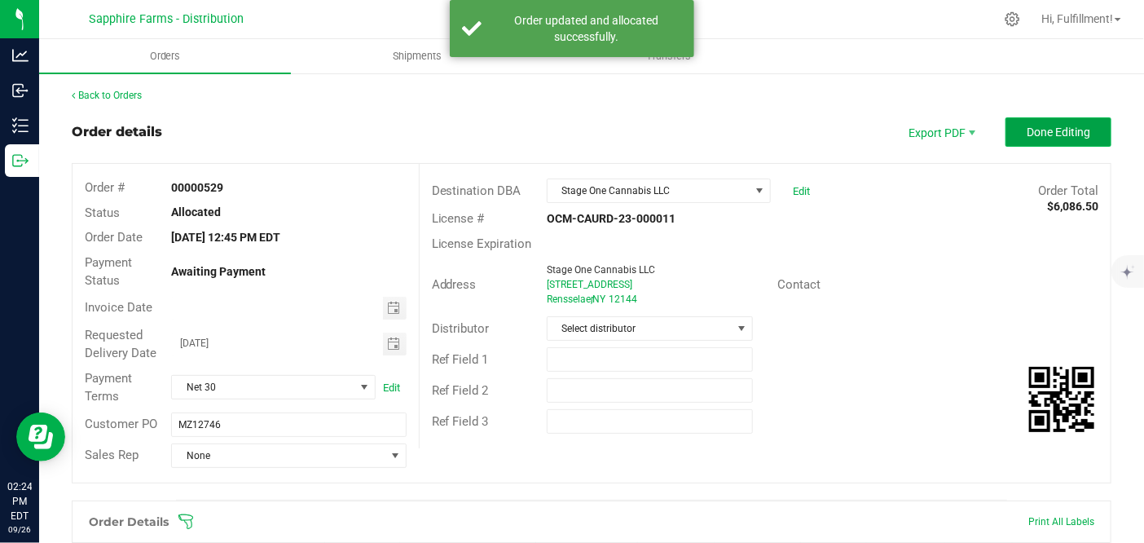
click at [1006, 129] on button "Done Editing" at bounding box center [1059, 131] width 106 height 29
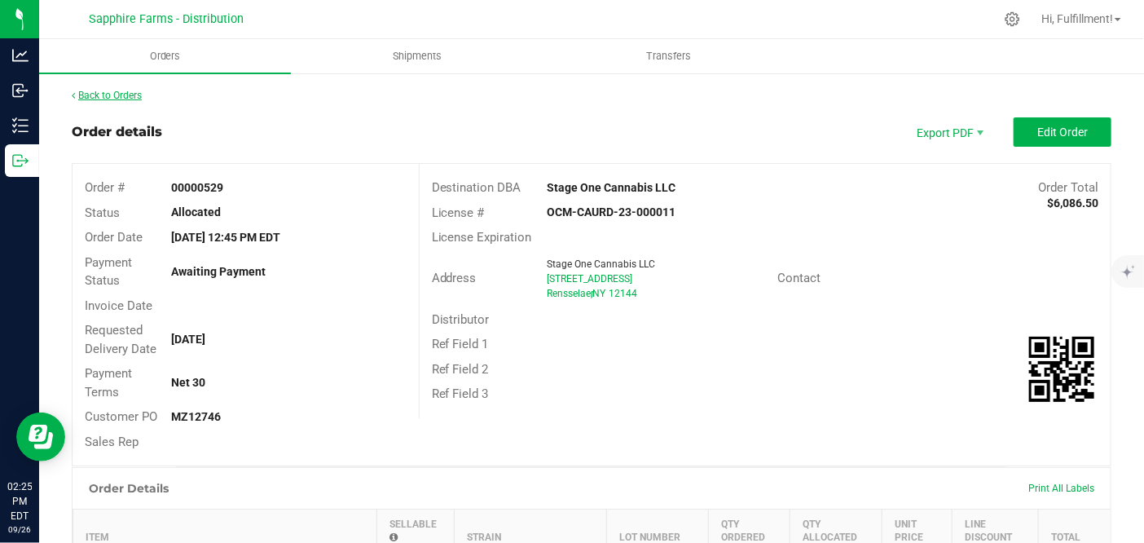
click at [125, 99] on link "Back to Orders" at bounding box center [107, 95] width 70 height 11
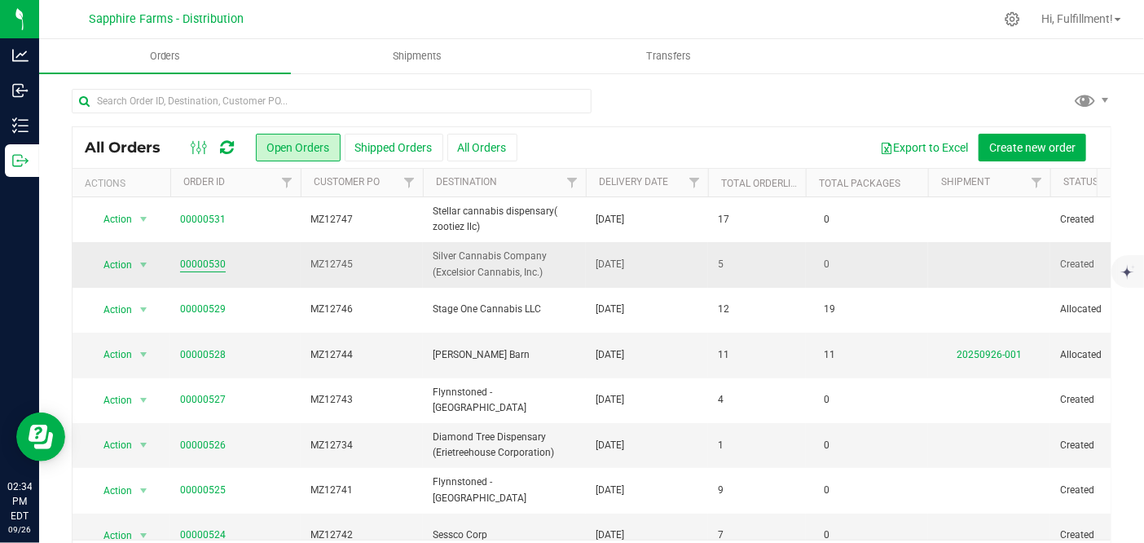
click at [217, 266] on link "00000530" at bounding box center [203, 264] width 46 height 15
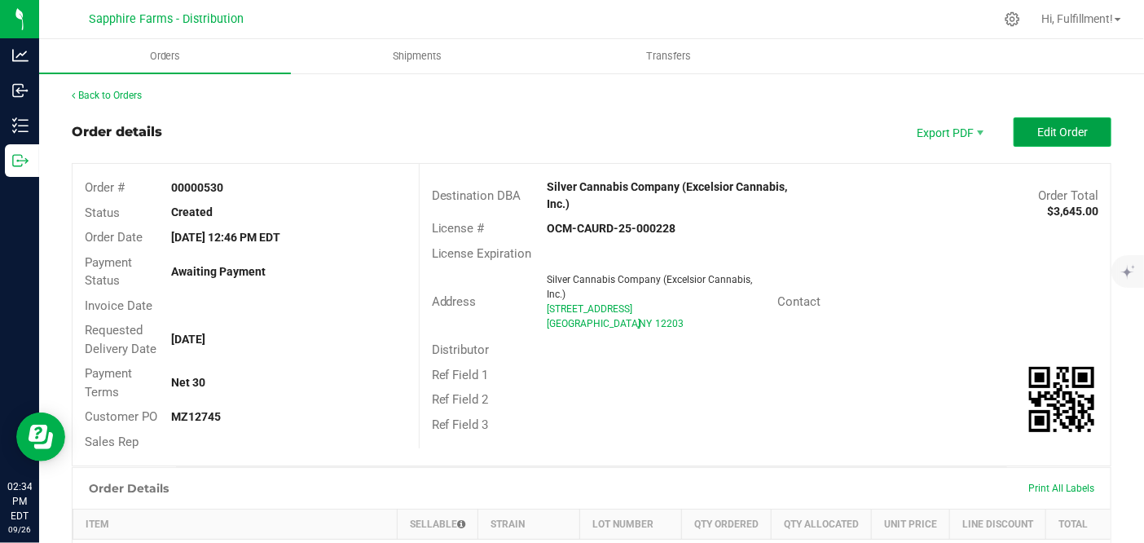
click at [1045, 126] on span "Edit Order" at bounding box center [1062, 132] width 51 height 13
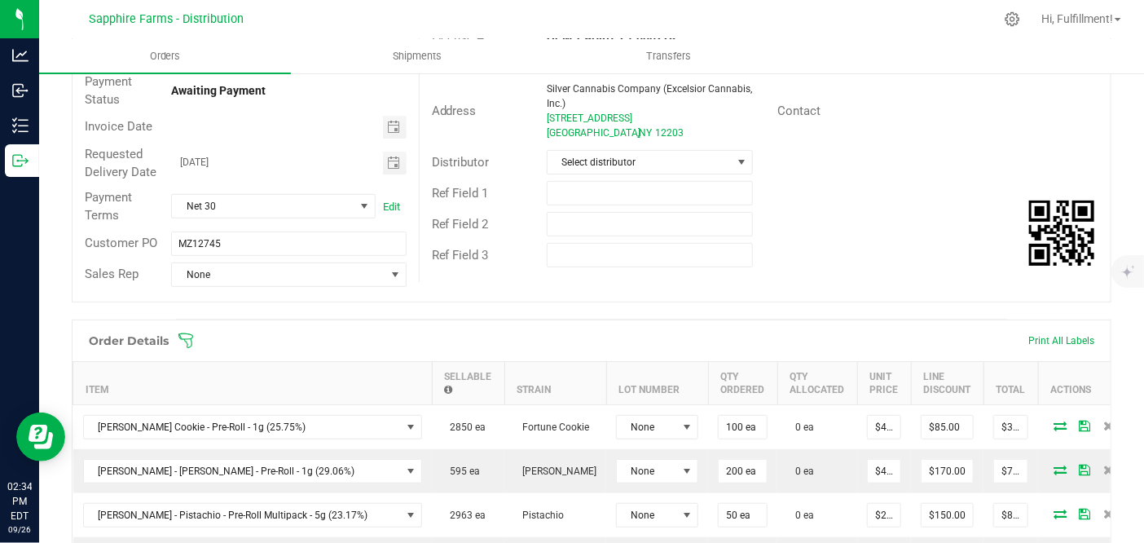
scroll to position [362, 0]
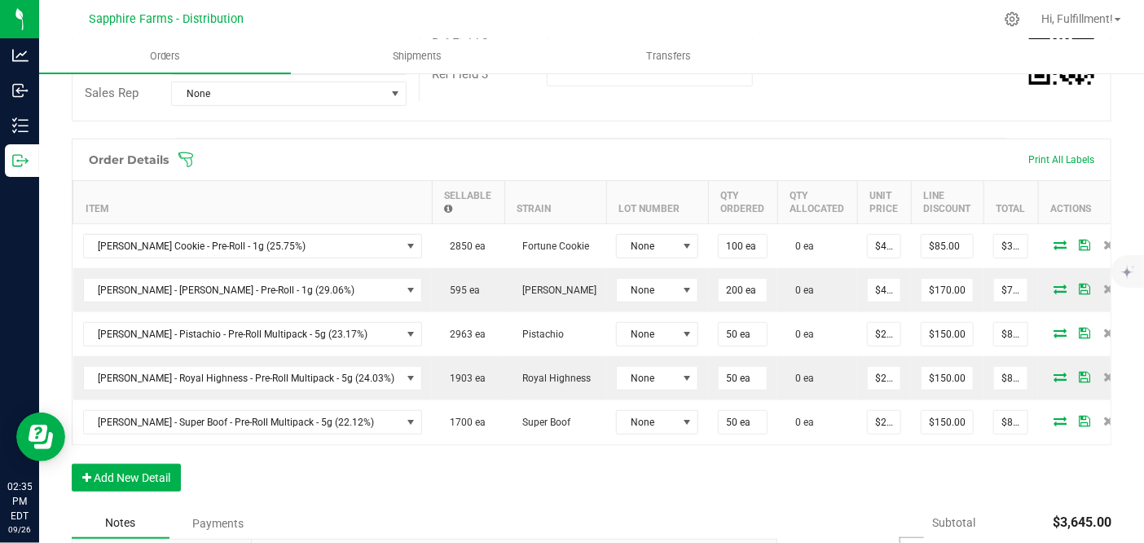
click at [188, 157] on icon at bounding box center [186, 160] width 16 height 16
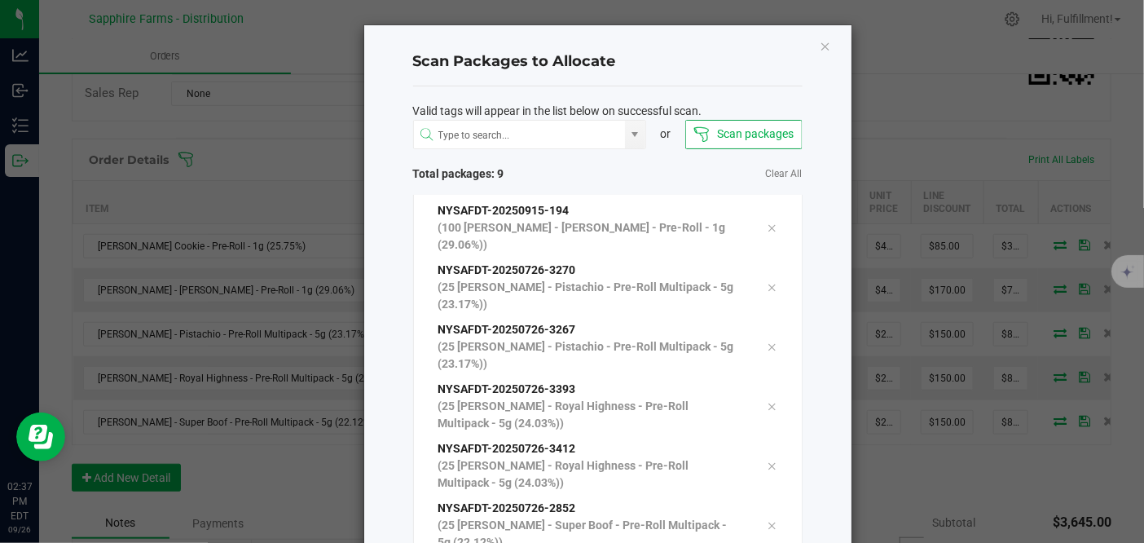
scroll to position [112, 0]
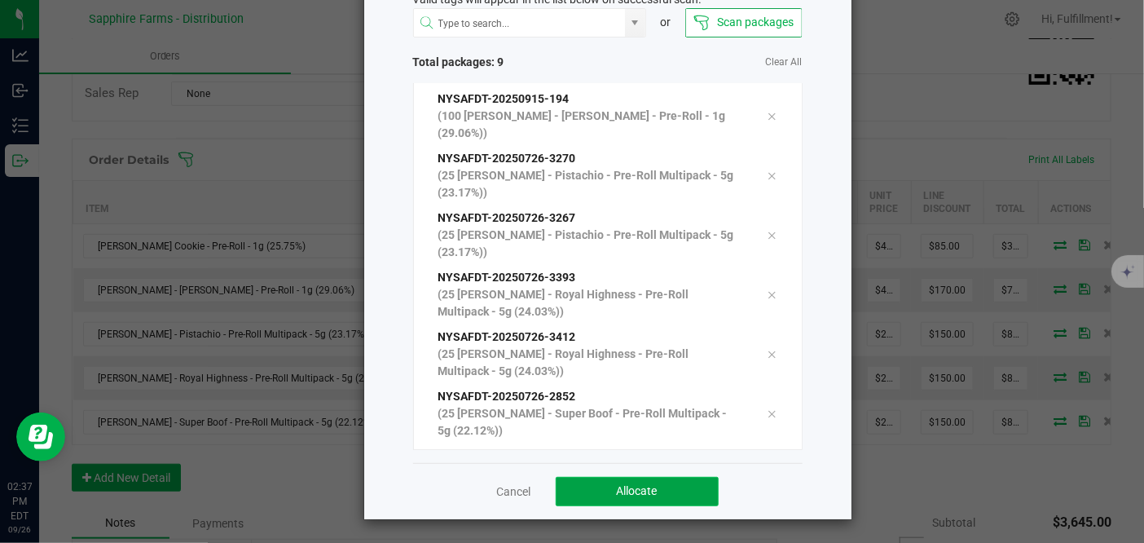
click at [684, 487] on button "Allocate" at bounding box center [637, 491] width 163 height 29
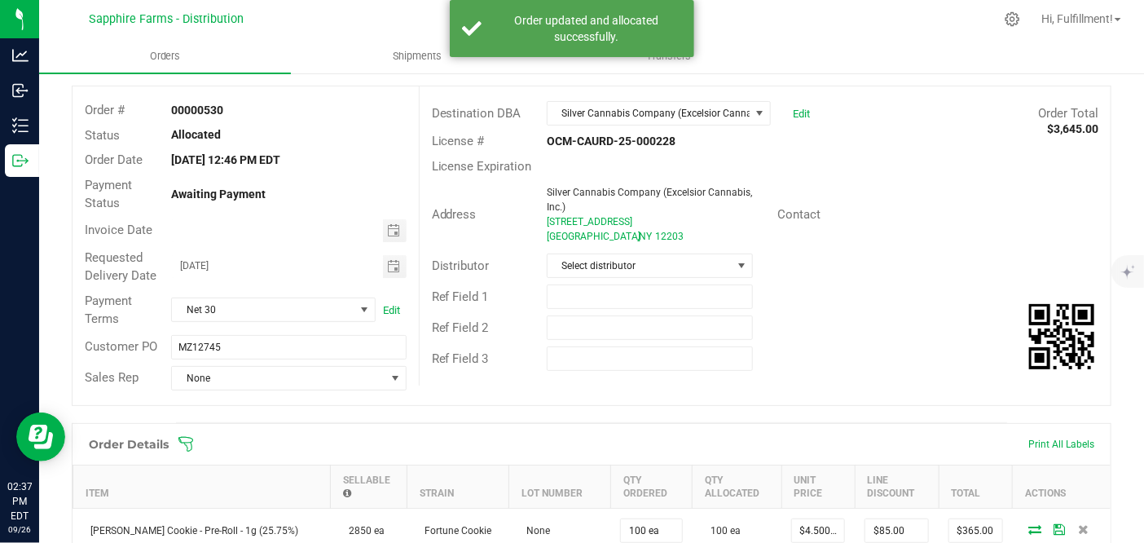
scroll to position [0, 0]
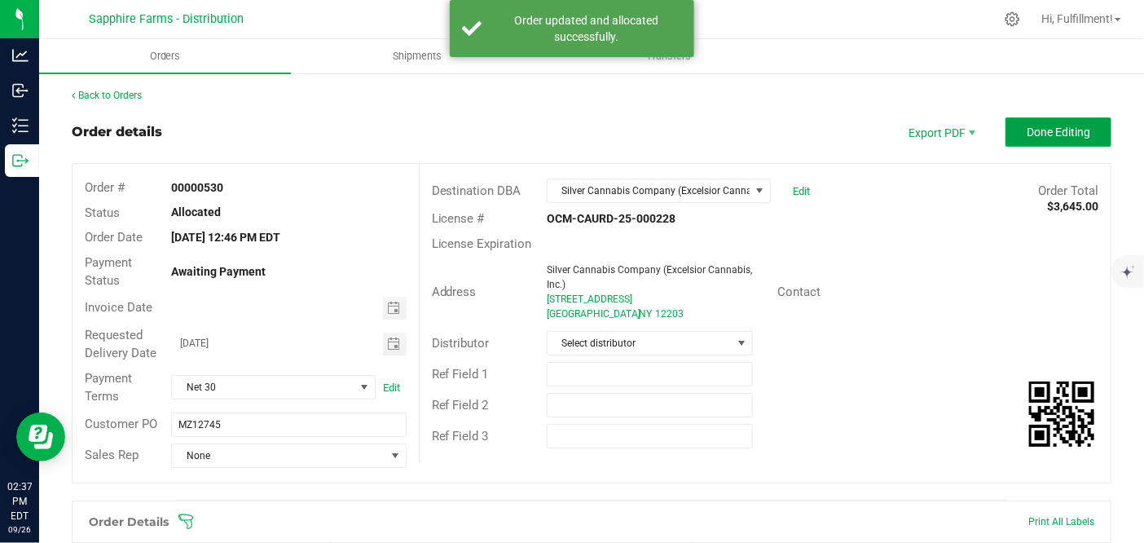
click at [1006, 131] on button "Done Editing" at bounding box center [1059, 131] width 106 height 29
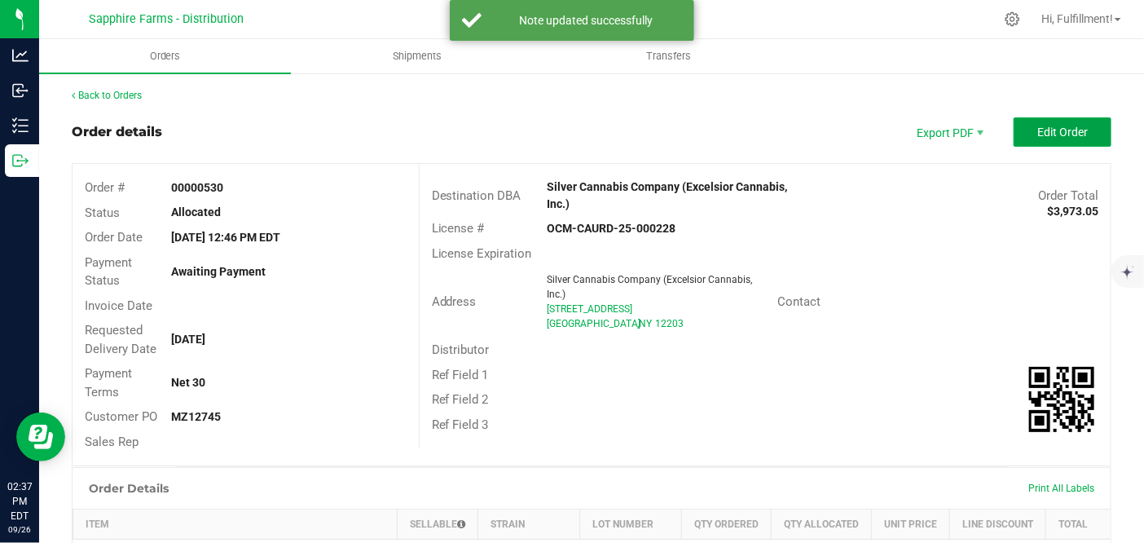
click at [1050, 137] on span "Edit Order" at bounding box center [1062, 132] width 51 height 13
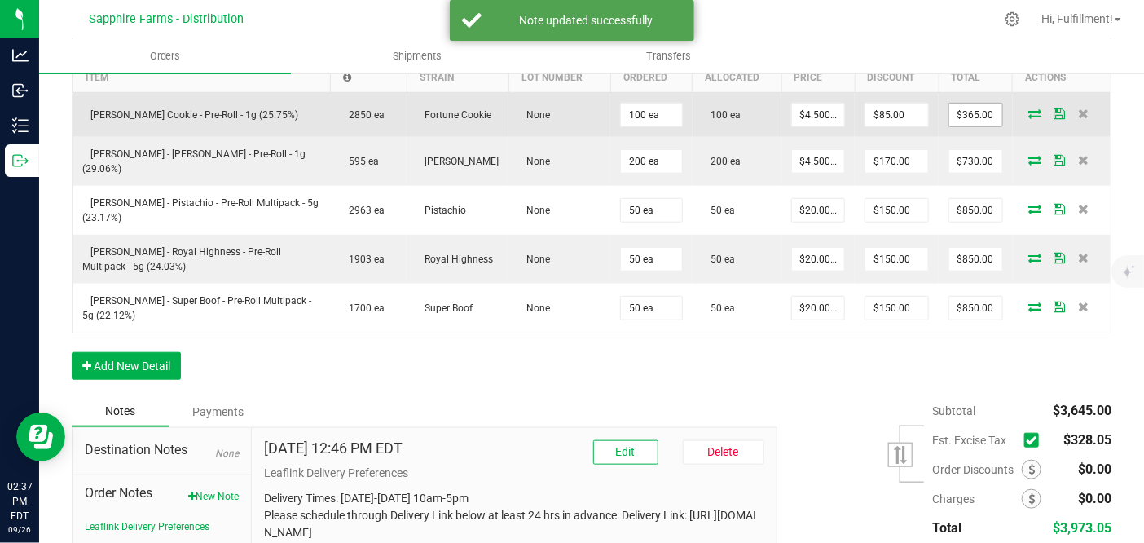
scroll to position [604, 0]
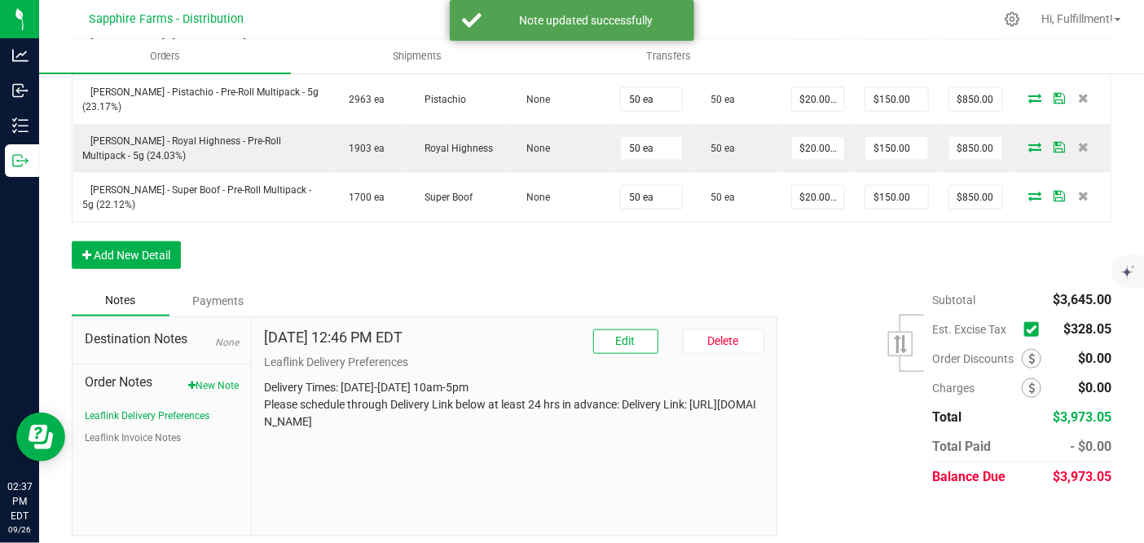
click at [1026, 329] on icon at bounding box center [1031, 329] width 11 height 0
click at [0, 0] on input "checkbox" at bounding box center [0, 0] width 0 height 0
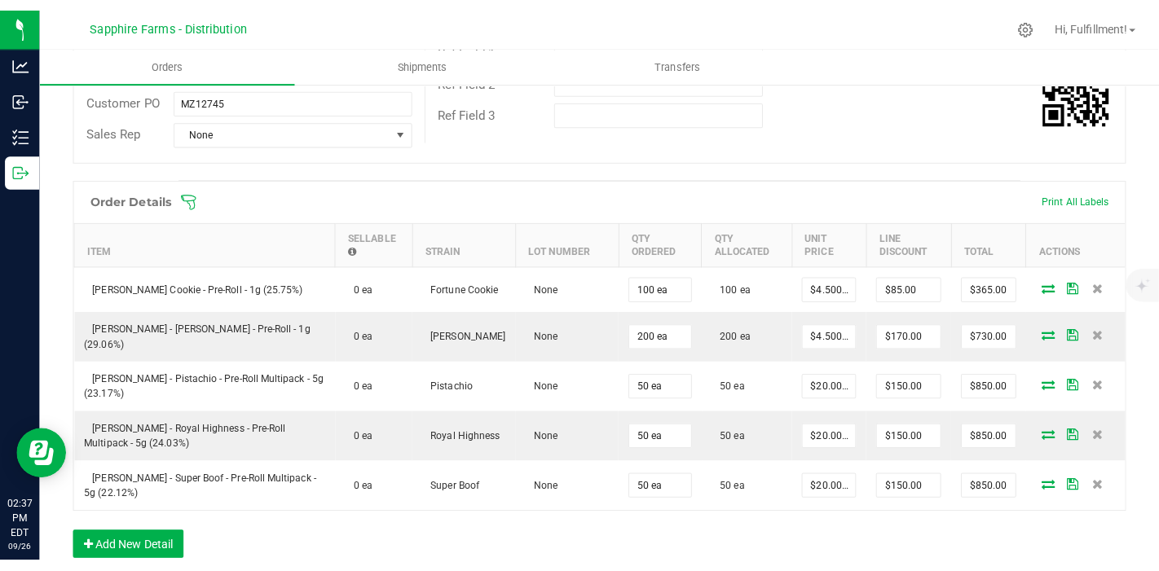
scroll to position [0, 0]
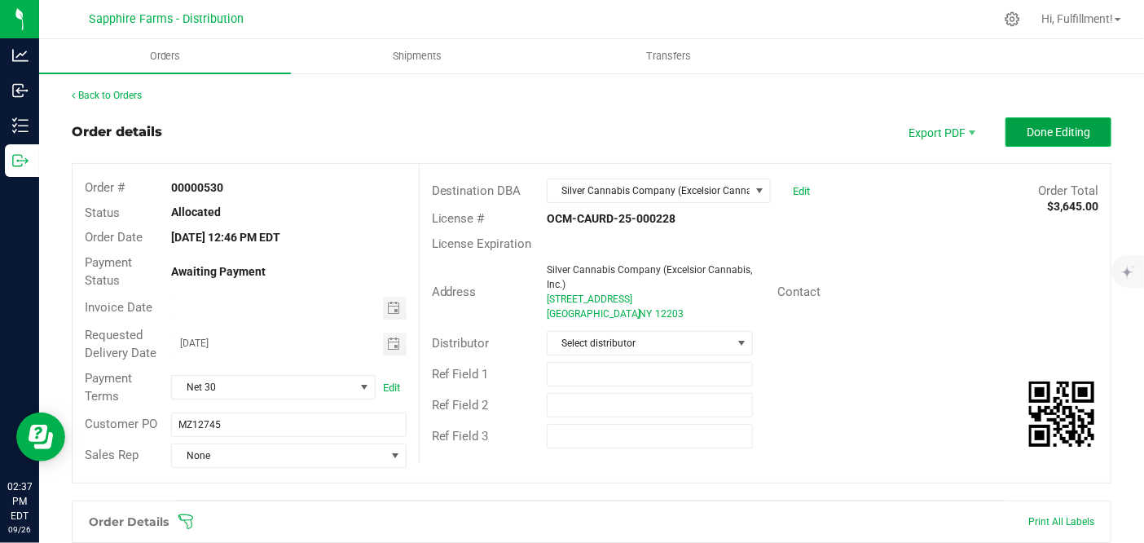
click at [1042, 129] on span "Done Editing" at bounding box center [1059, 132] width 64 height 13
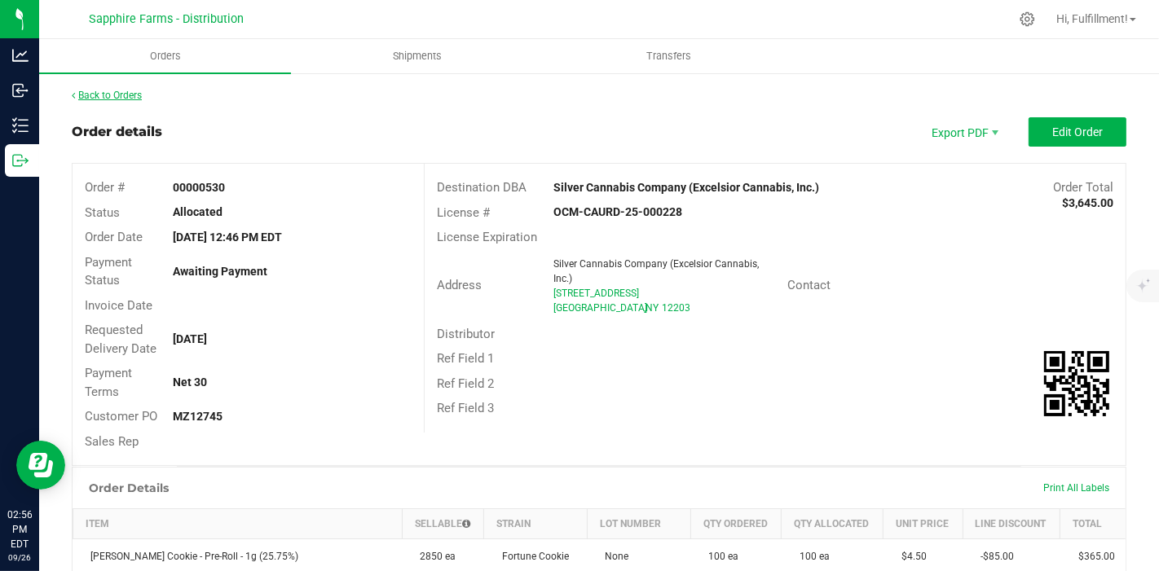
click at [134, 97] on link "Back to Orders" at bounding box center [107, 95] width 70 height 11
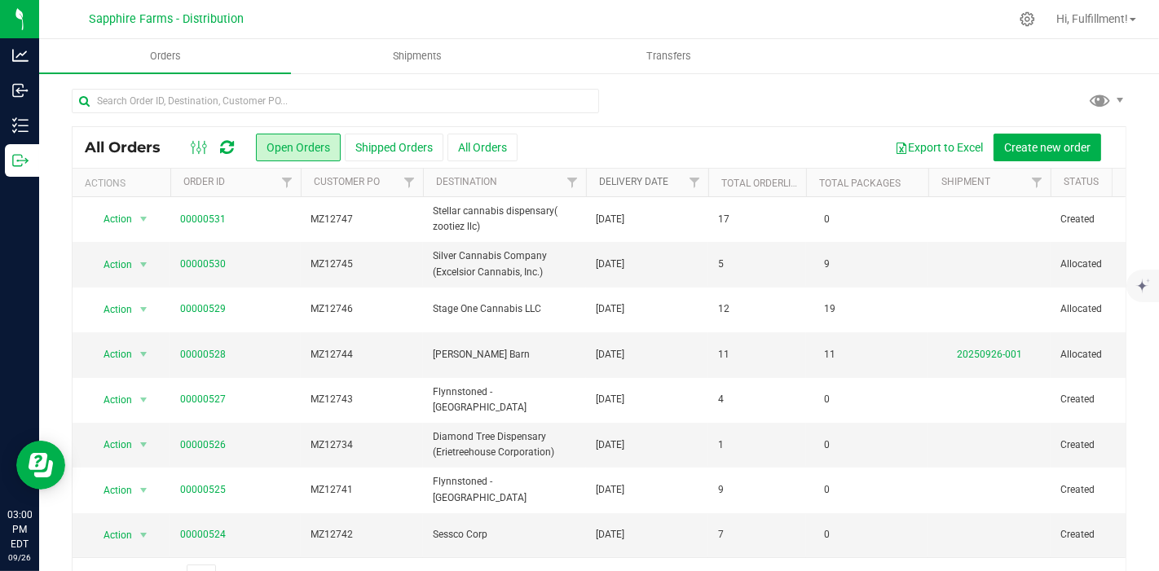
click at [641, 183] on link "Delivery Date" at bounding box center [633, 181] width 69 height 11
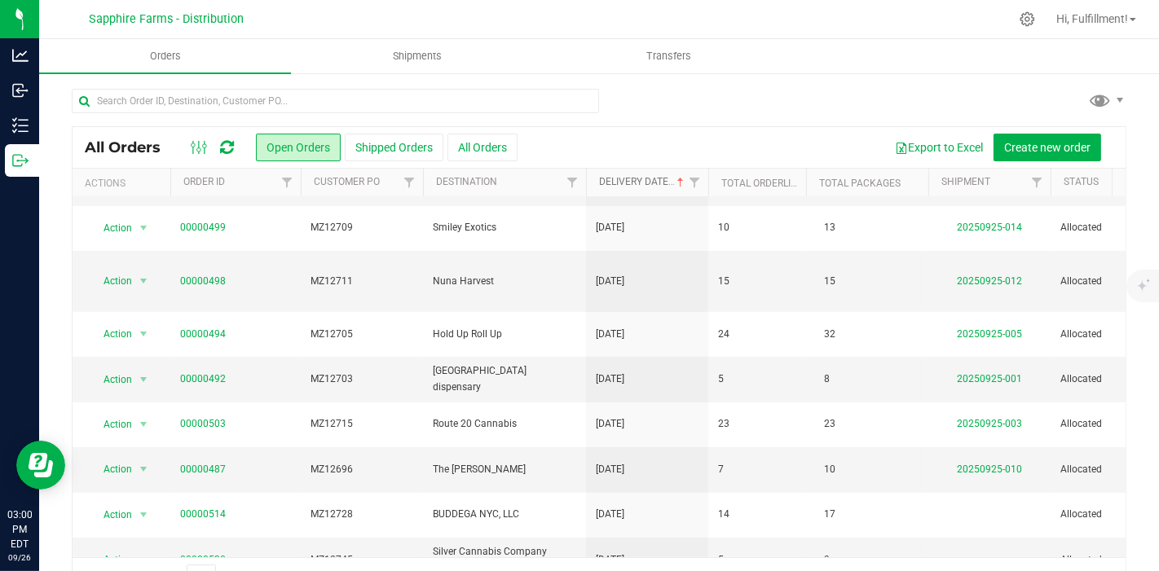
scroll to position [552, 0]
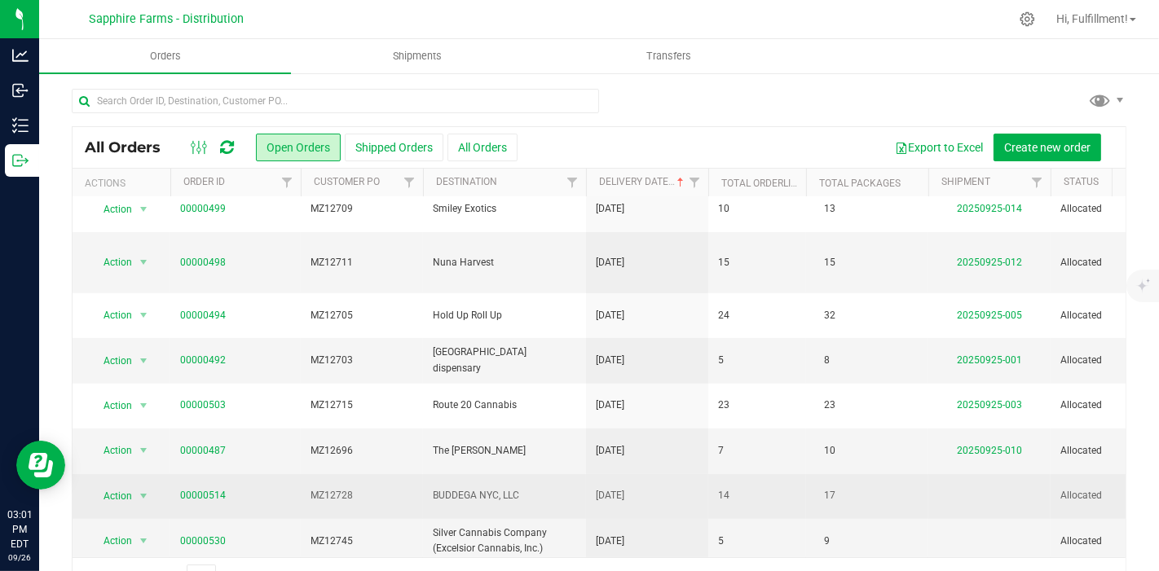
click at [267, 488] on span "00000514" at bounding box center [235, 495] width 111 height 15
click at [373, 488] on span "MZ12728" at bounding box center [362, 495] width 103 height 15
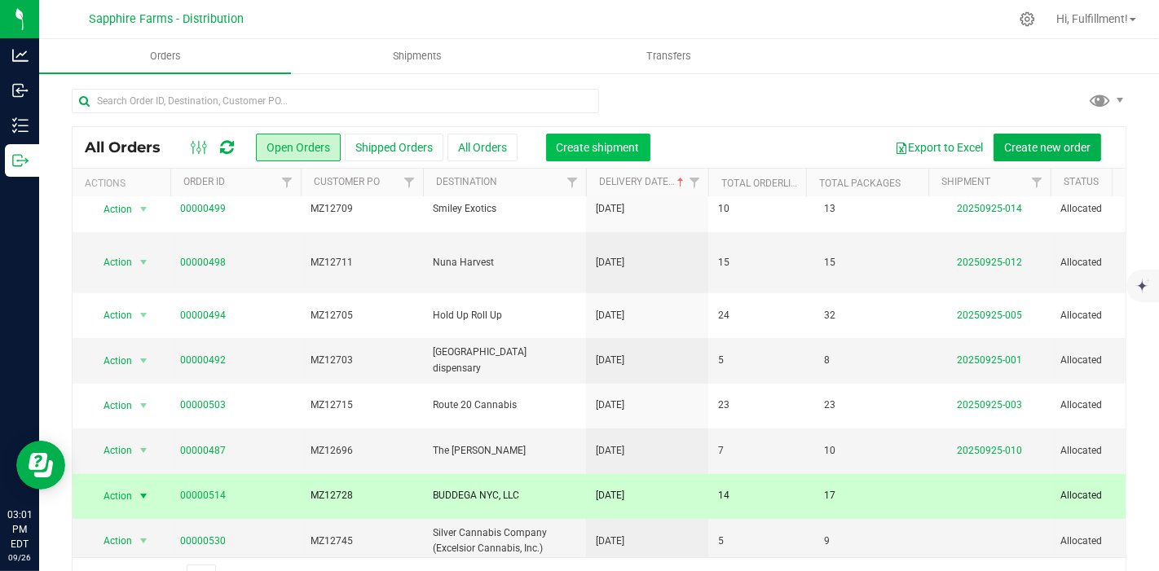
click at [633, 152] on span "Create shipment" at bounding box center [598, 147] width 83 height 13
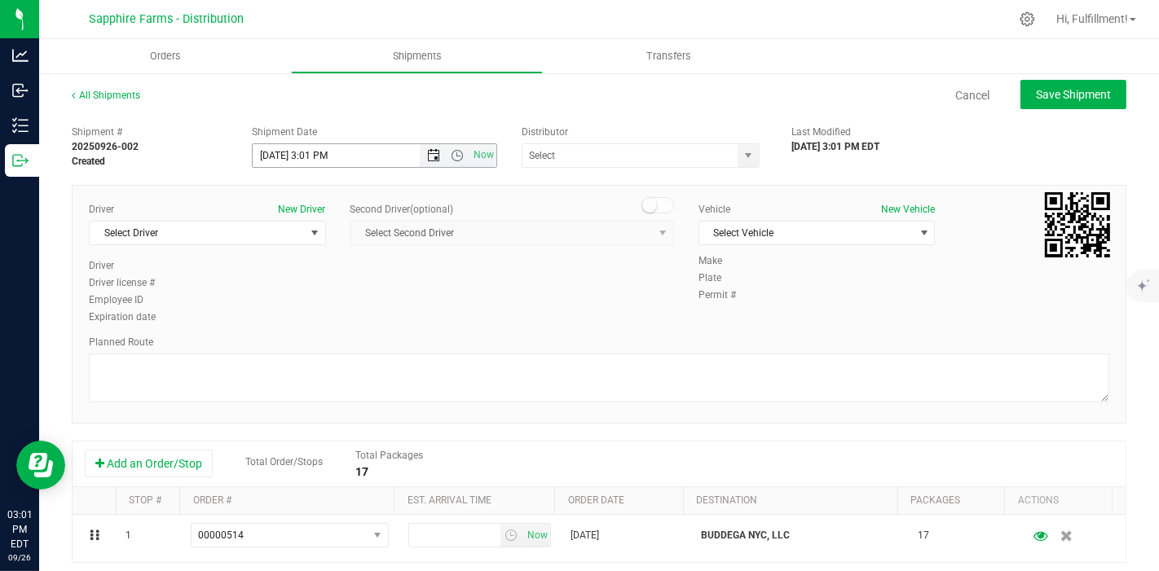
click at [430, 156] on span "Open the date view" at bounding box center [434, 155] width 13 height 13
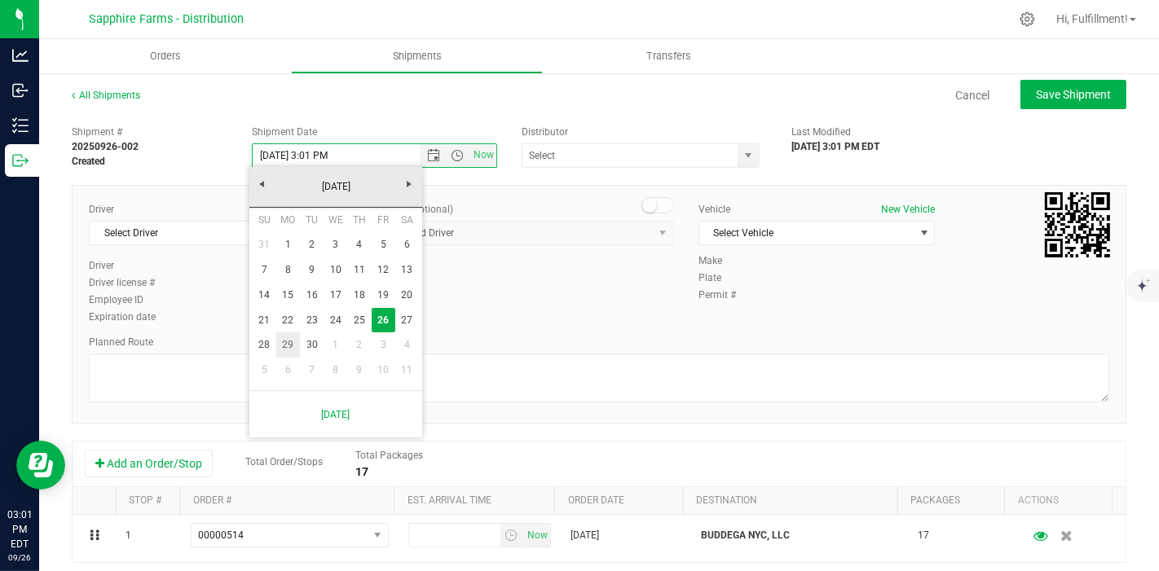
click at [291, 343] on link "29" at bounding box center [288, 345] width 24 height 25
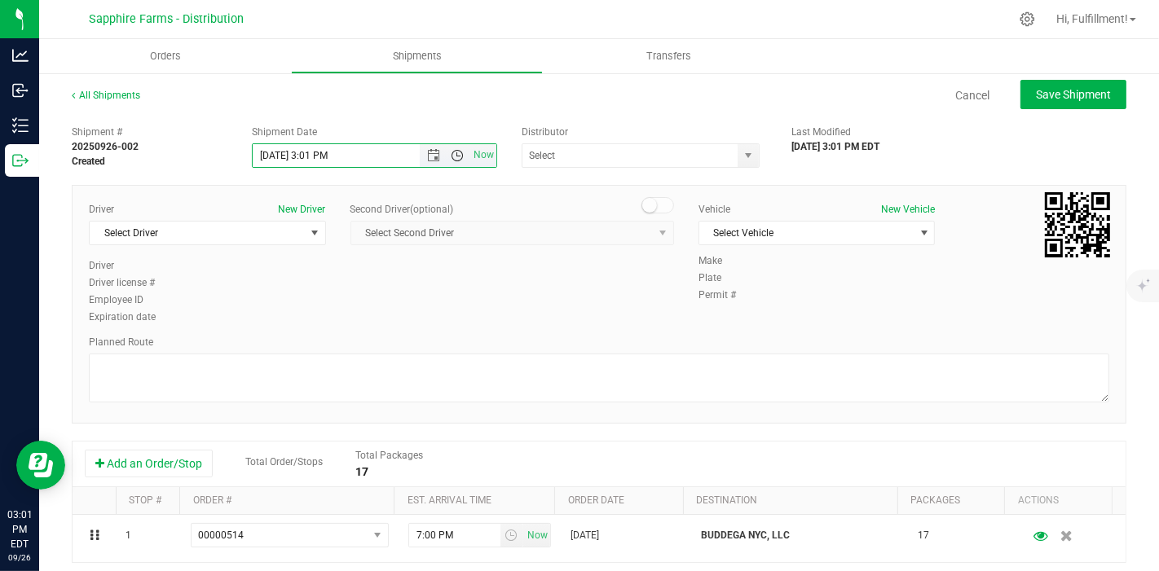
click at [457, 156] on span "Open the time view" at bounding box center [457, 155] width 13 height 13
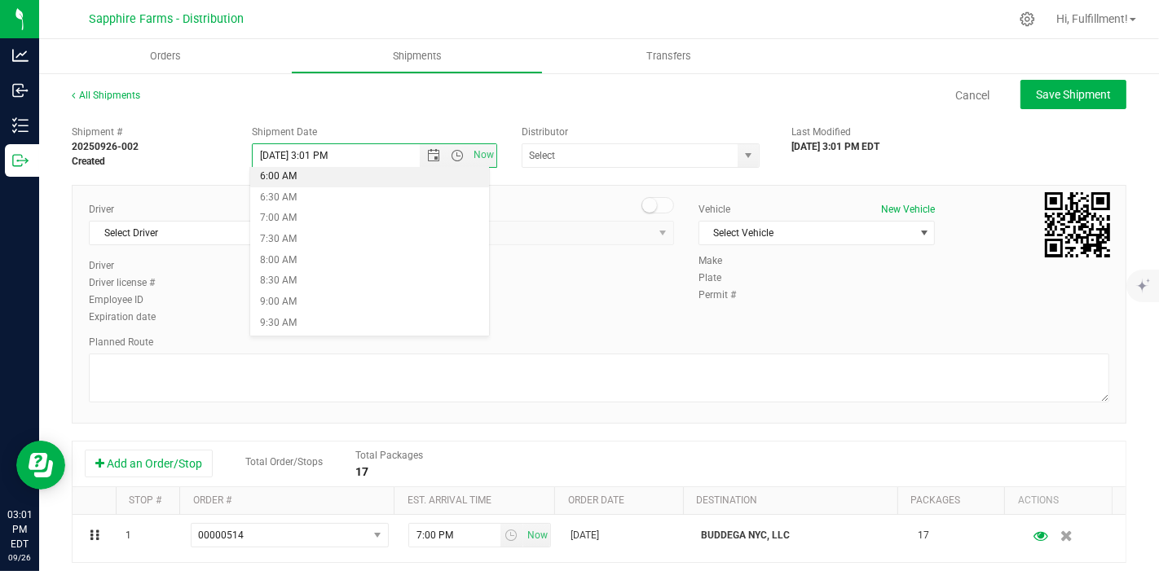
scroll to position [271, 0]
click at [375, 287] on li "9:00 AM" at bounding box center [369, 286] width 239 height 21
type input "[DATE] 9:00 AM"
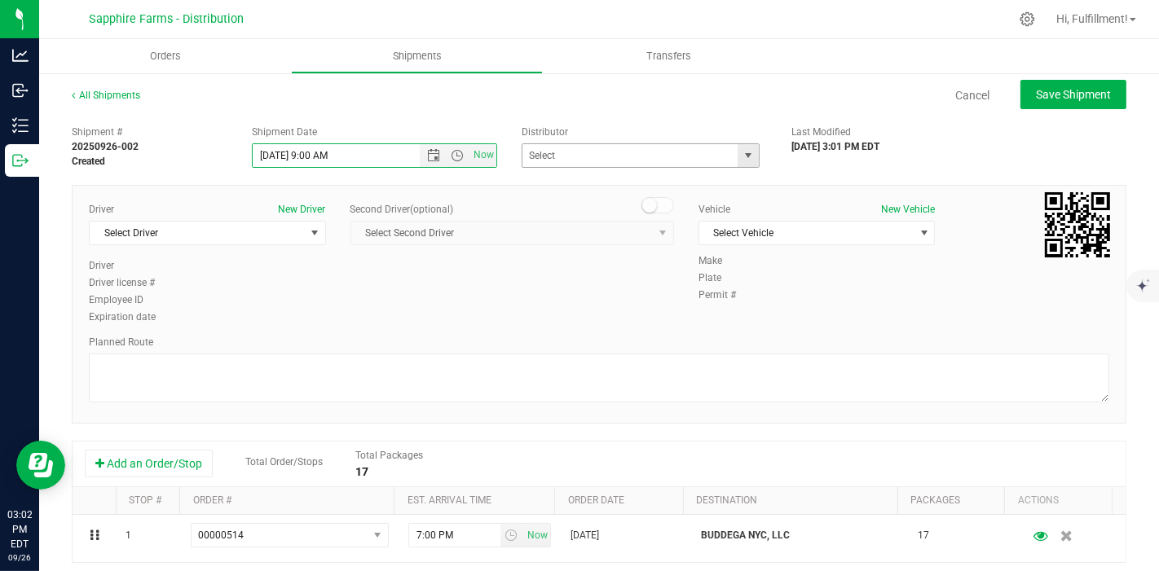
click at [742, 159] on span "select" at bounding box center [748, 155] width 13 height 13
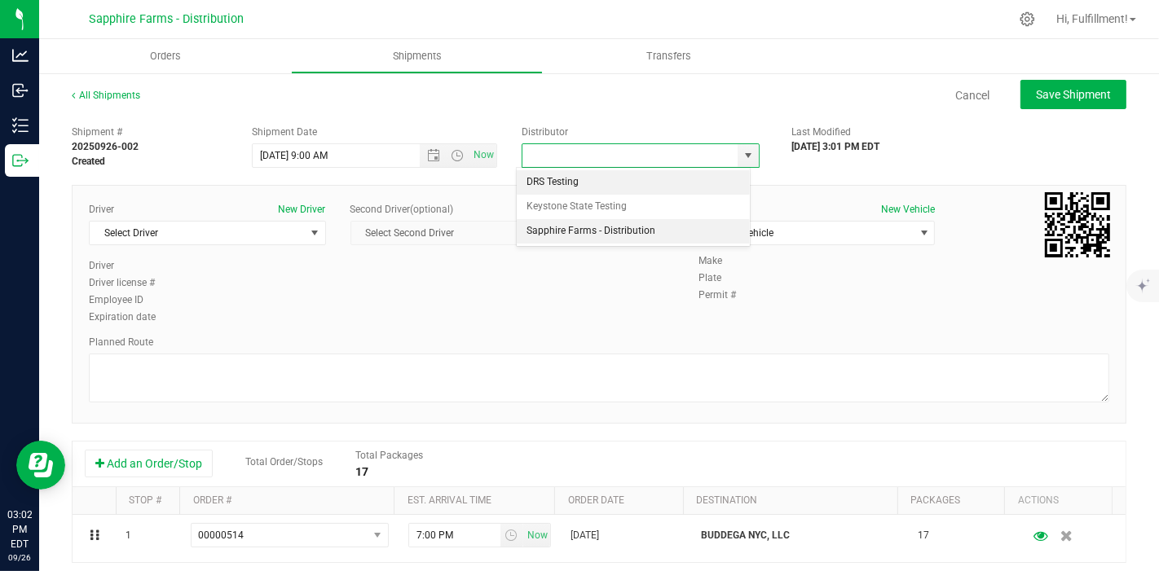
click at [605, 233] on li "Sapphire Farms - Distribution" at bounding box center [633, 231] width 233 height 24
type input "Sapphire Farms - Distribution"
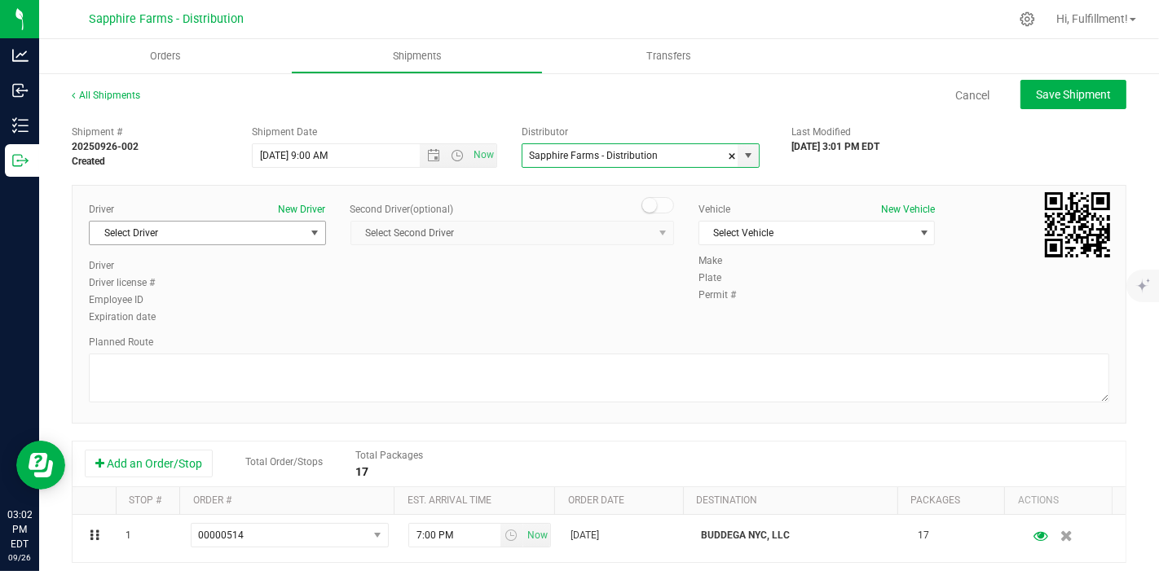
click at [315, 234] on span "select" at bounding box center [314, 233] width 13 height 13
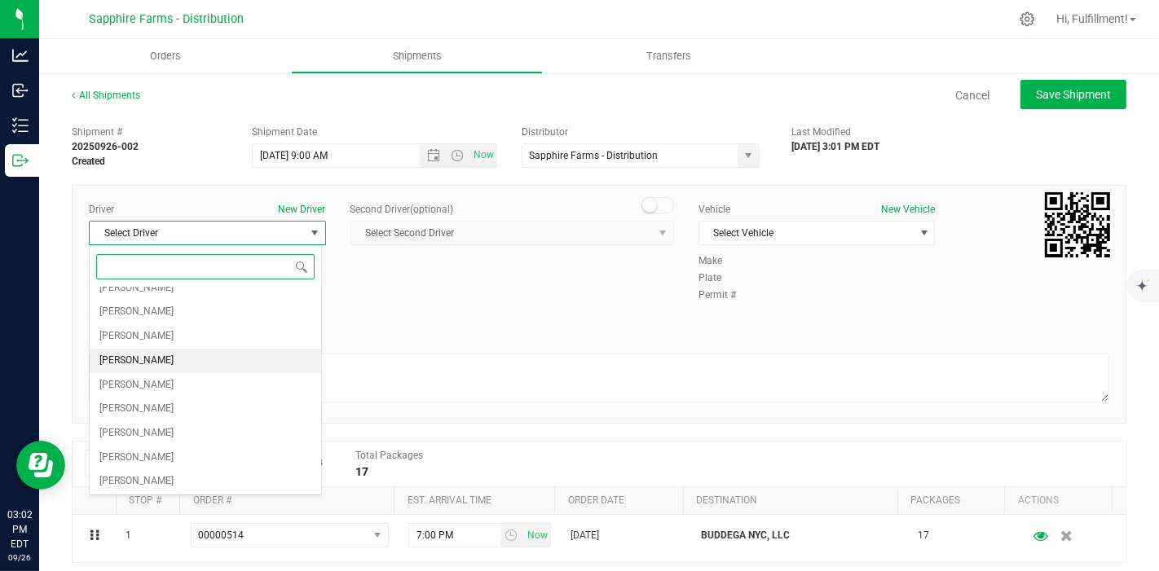
scroll to position [81, 0]
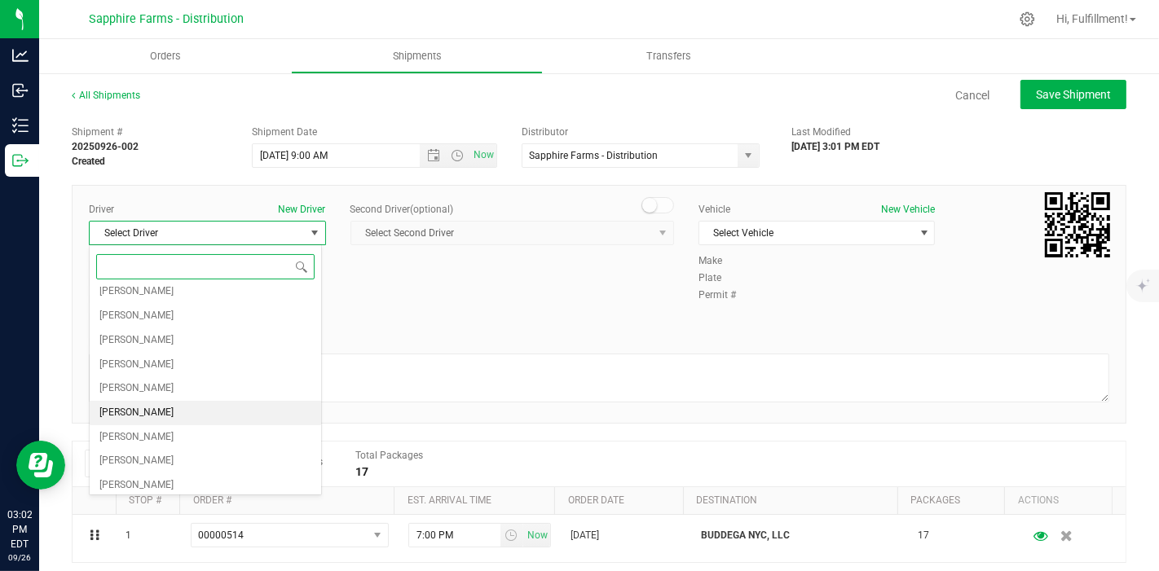
click at [214, 406] on li "[PERSON_NAME]" at bounding box center [205, 413] width 231 height 24
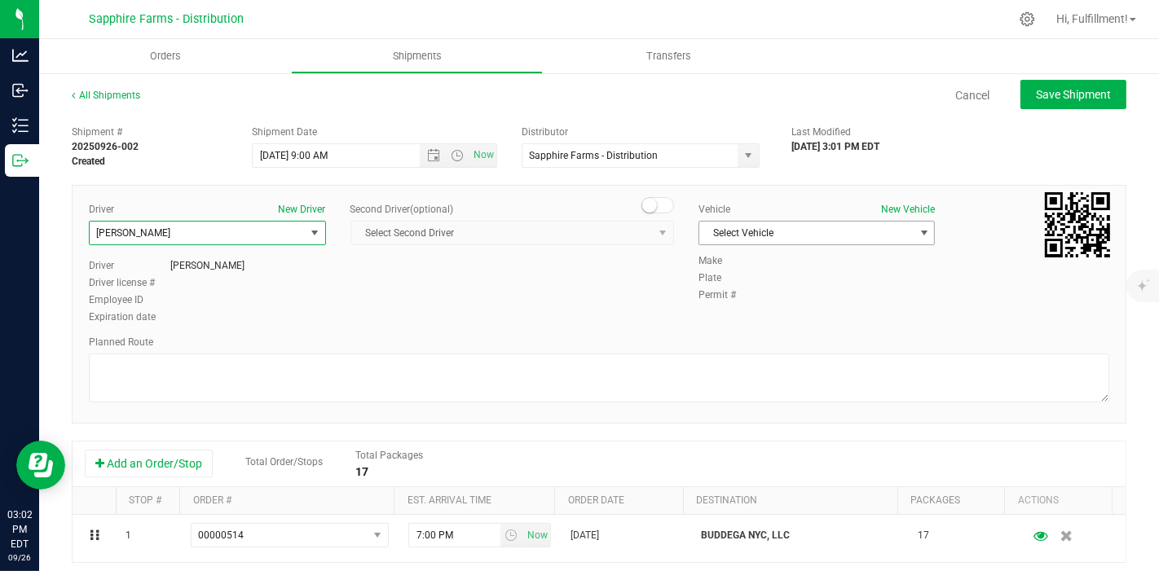
click at [755, 231] on span "Select Vehicle" at bounding box center [806, 233] width 215 height 23
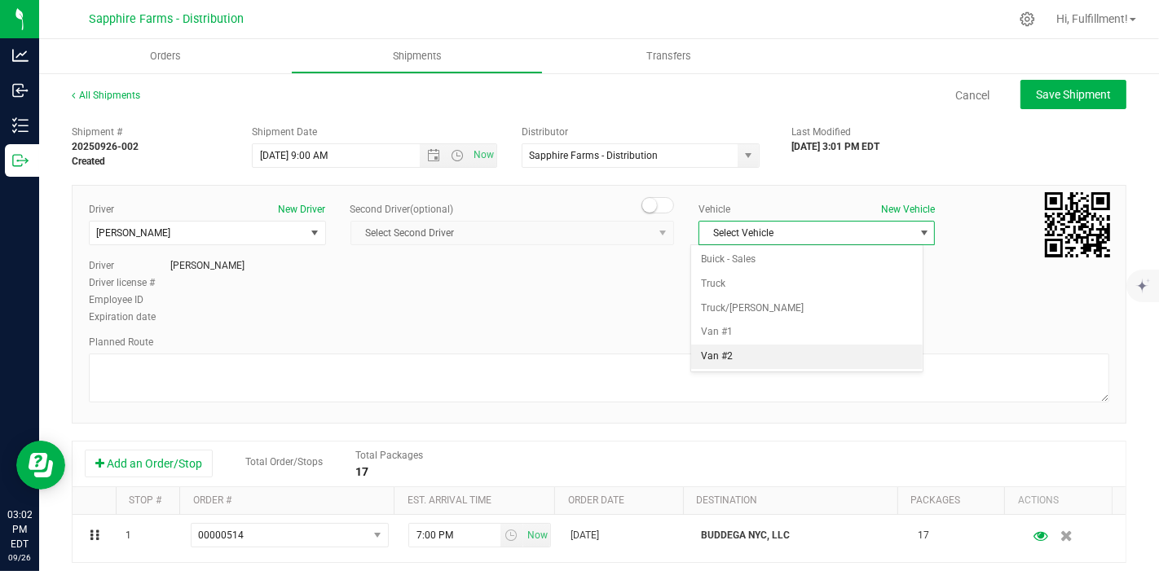
click at [750, 353] on li "Van #2" at bounding box center [806, 357] width 231 height 24
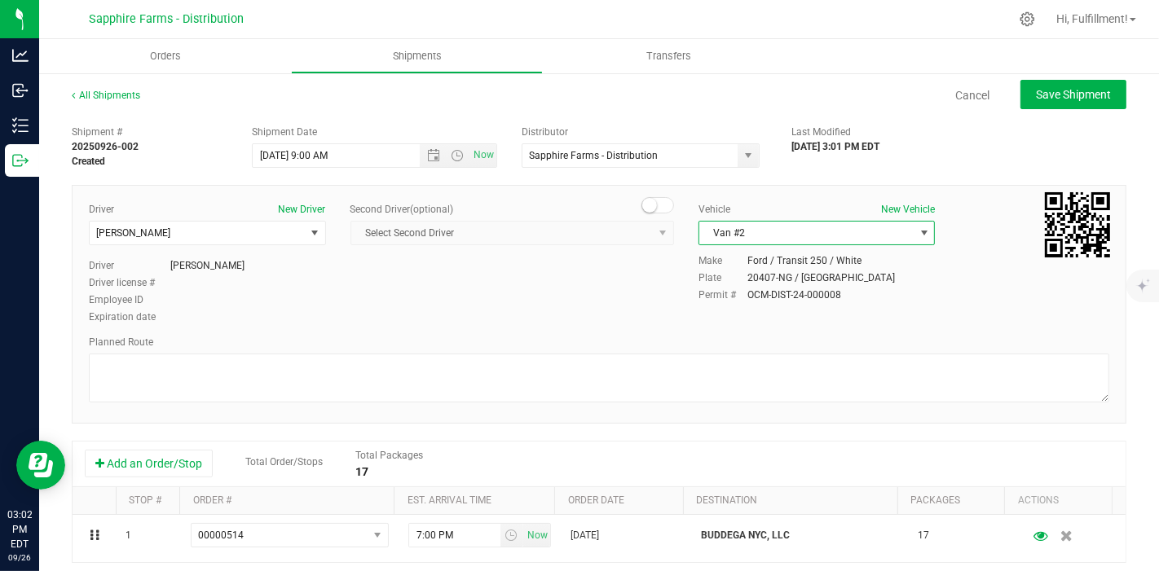
scroll to position [90, 0]
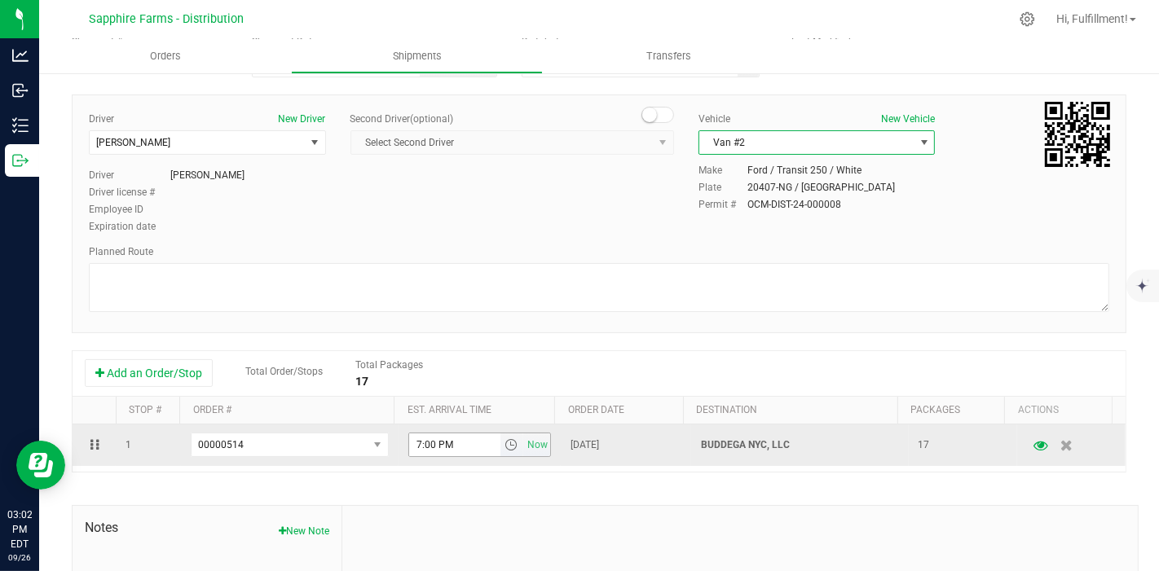
click at [504, 445] on span "select" at bounding box center [510, 444] width 13 height 13
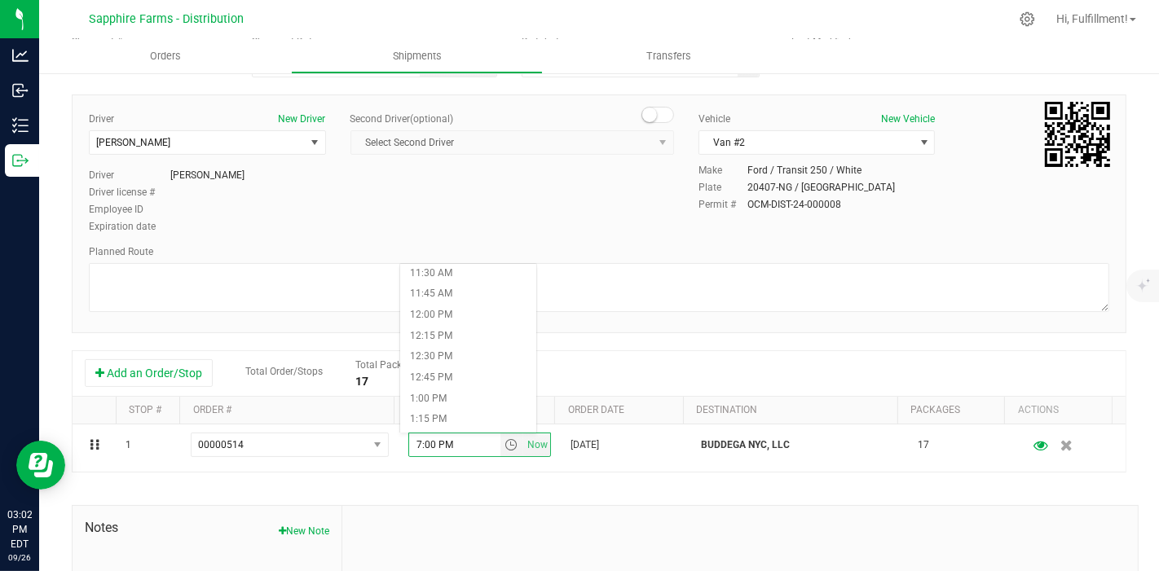
scroll to position [996, 0]
click at [482, 325] on li "12:30 PM" at bounding box center [468, 328] width 136 height 21
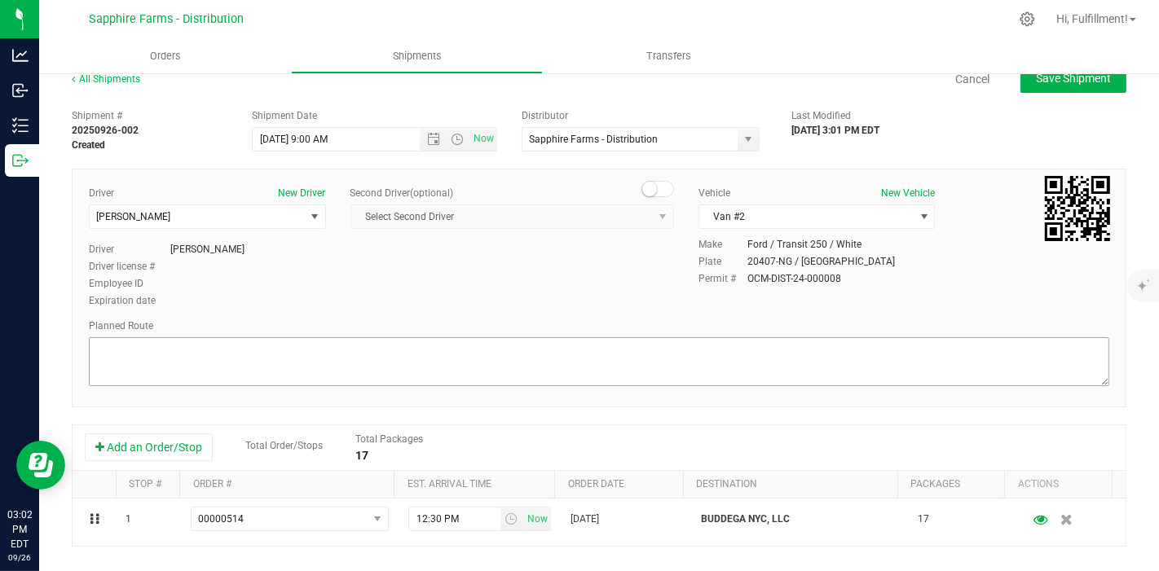
scroll to position [0, 0]
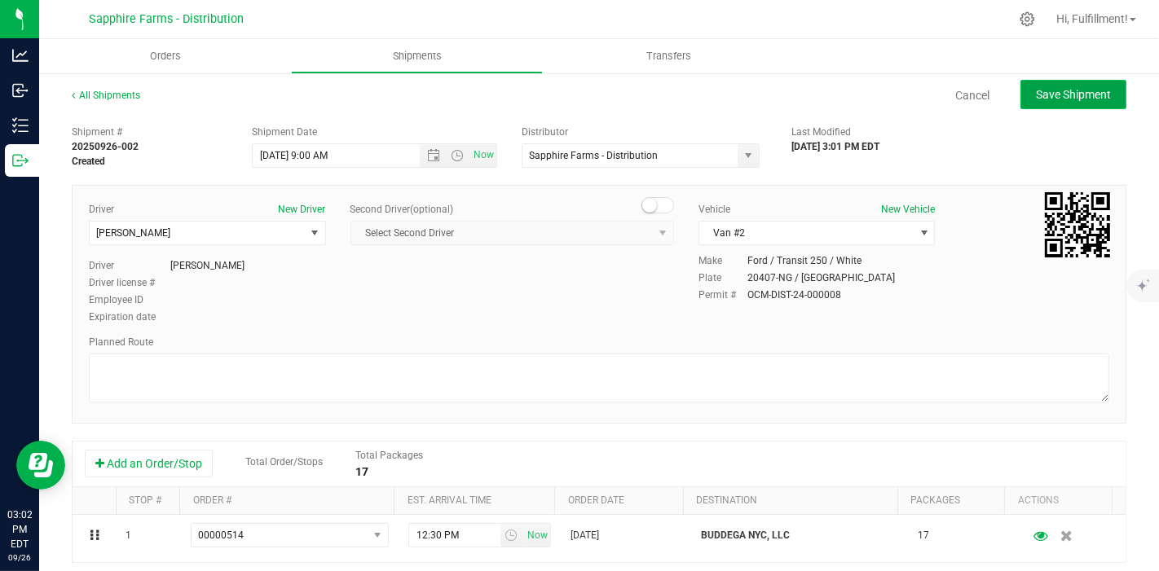
click at [1047, 88] on span "Save Shipment" at bounding box center [1073, 94] width 75 height 13
type input "[DATE] 1:00 PM"
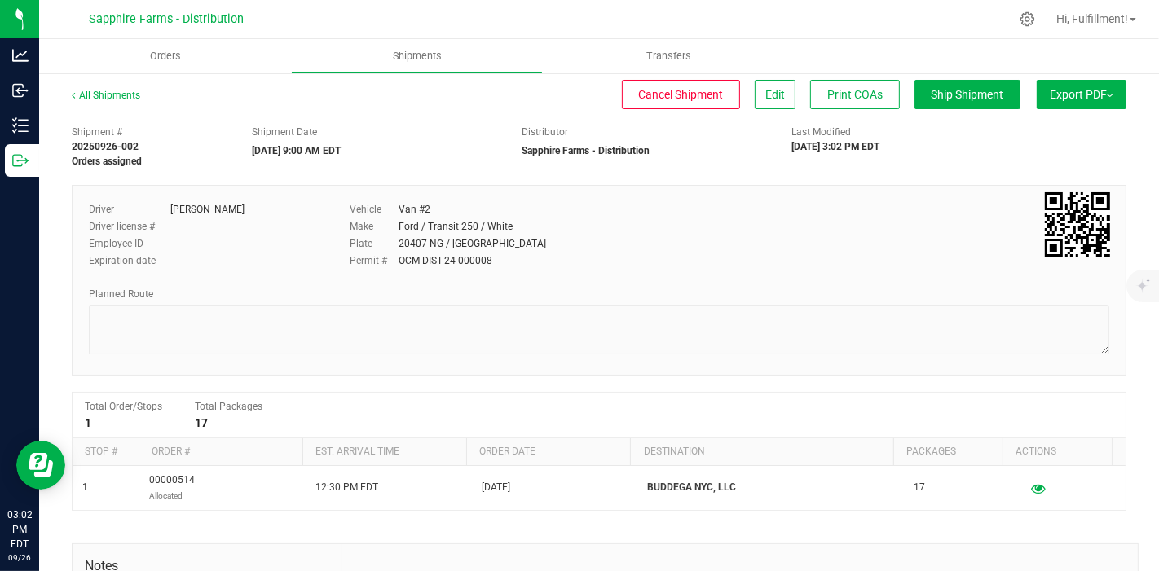
click at [1075, 91] on span "Export PDF" at bounding box center [1082, 94] width 64 height 13
click at [1054, 125] on span "Manifest by Package ID" at bounding box center [1058, 130] width 104 height 11
click at [166, 57] on span "Orders" at bounding box center [165, 56] width 75 height 15
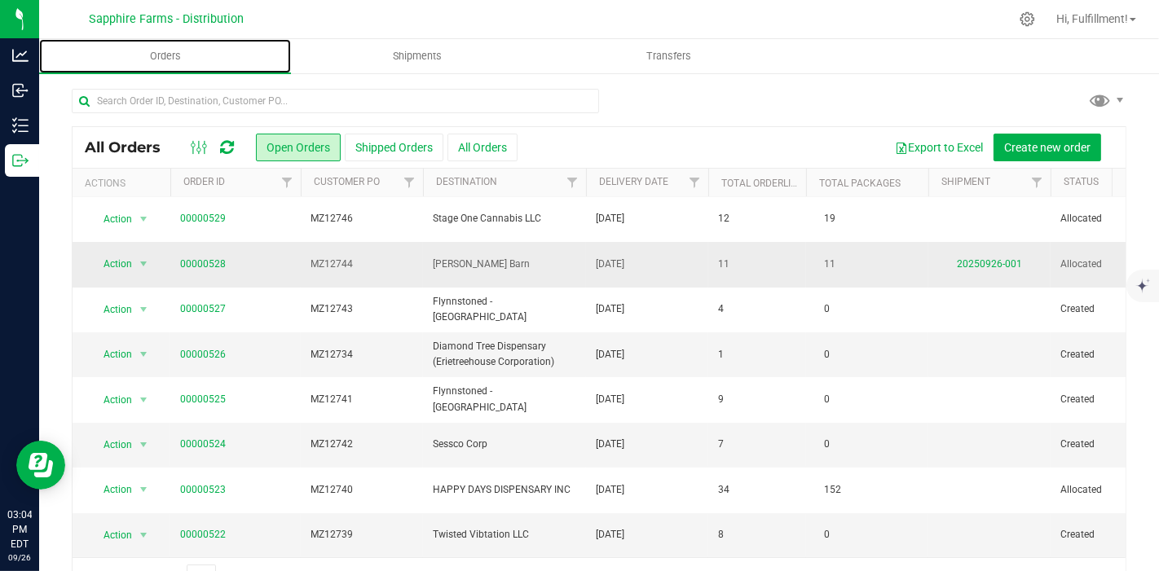
scroll to position [181, 0]
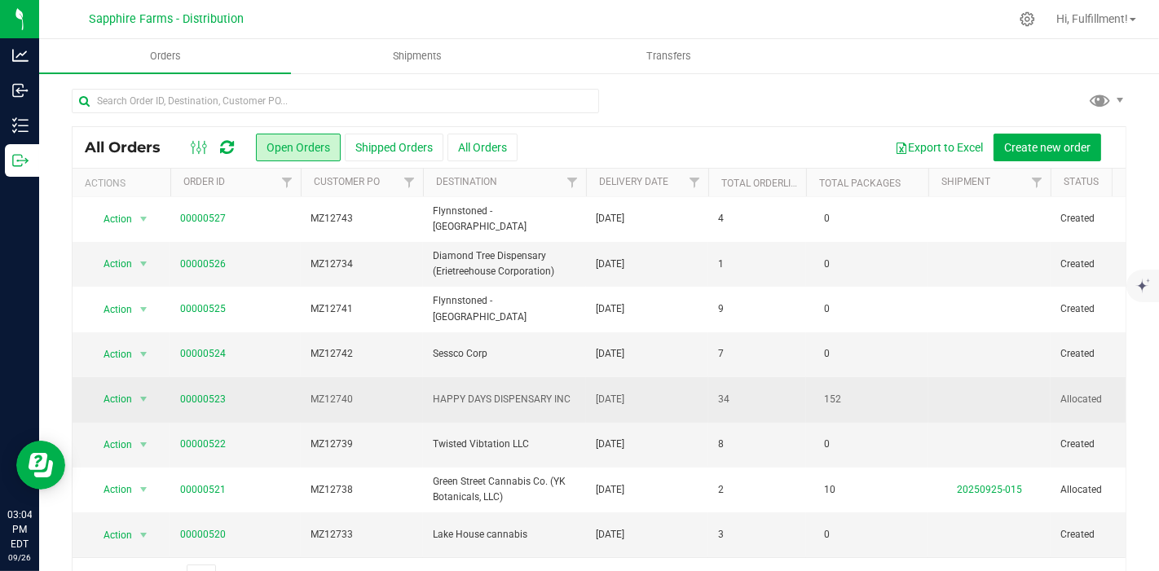
click at [372, 392] on span "MZ12740" at bounding box center [362, 399] width 103 height 15
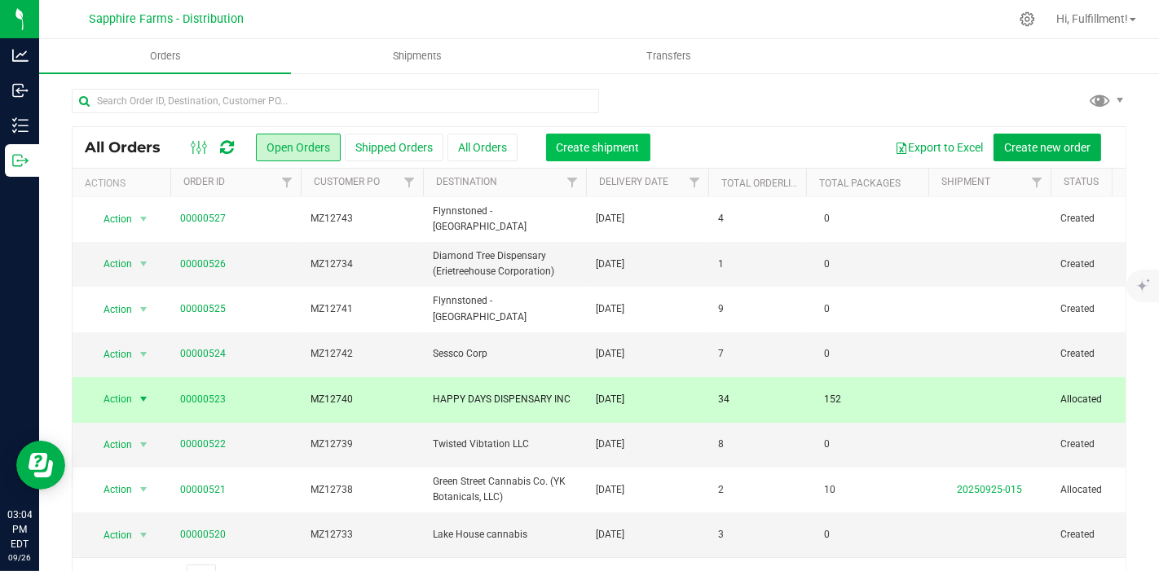
click at [616, 152] on span "Create shipment" at bounding box center [598, 147] width 83 height 13
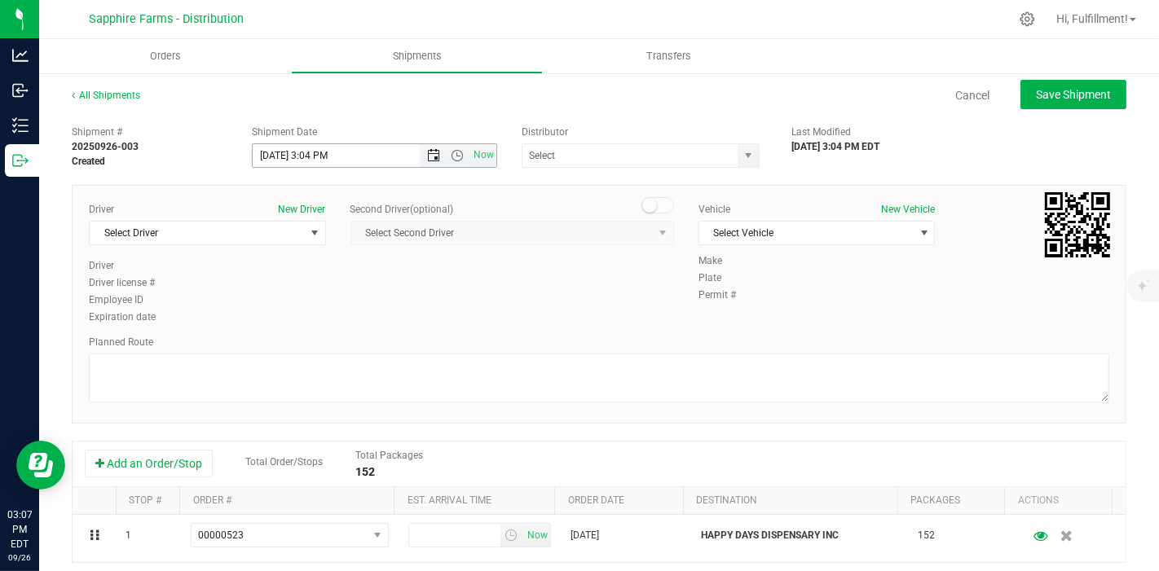
click at [428, 152] on span "Open the date view" at bounding box center [434, 155] width 13 height 13
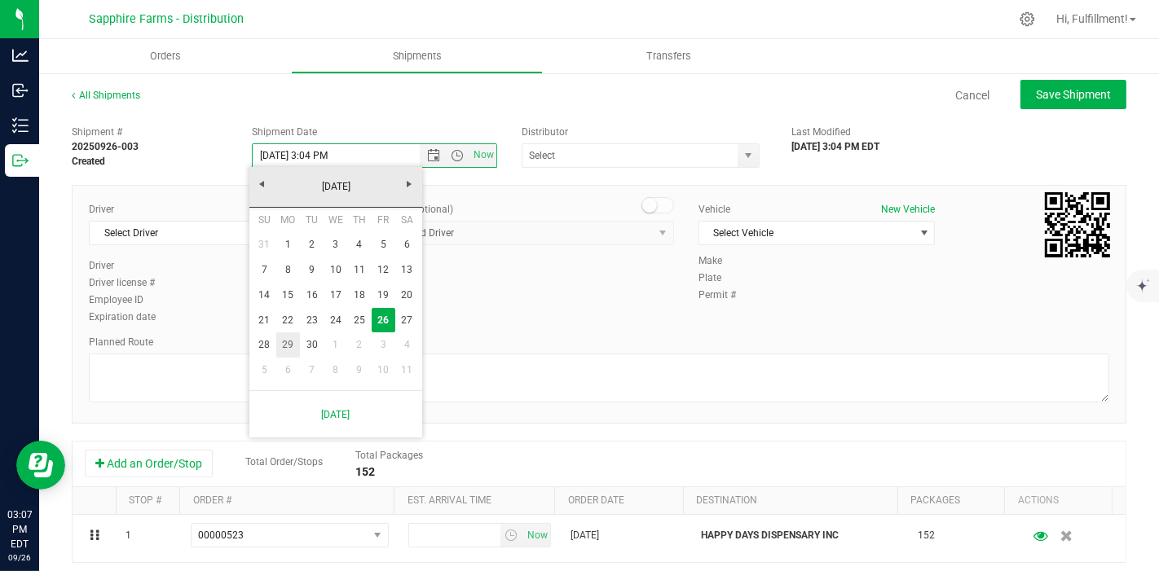
drag, startPoint x: 283, startPoint y: 343, endPoint x: 306, endPoint y: 328, distance: 27.8
click at [284, 344] on link "29" at bounding box center [288, 345] width 24 height 25
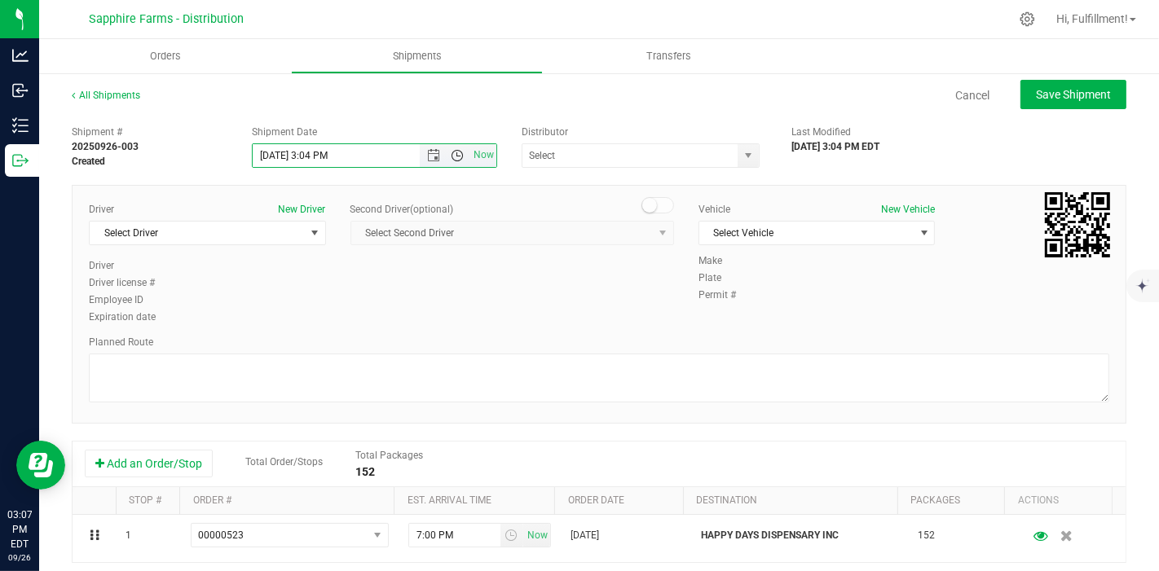
click at [460, 157] on span "Open the time view" at bounding box center [457, 155] width 28 height 13
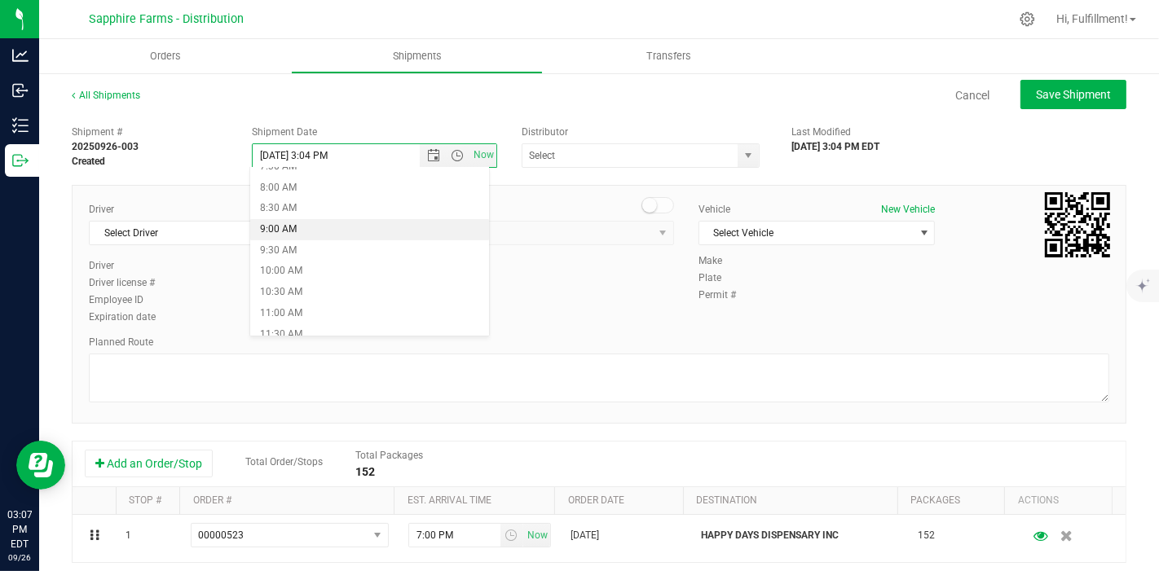
scroll to position [362, 0]
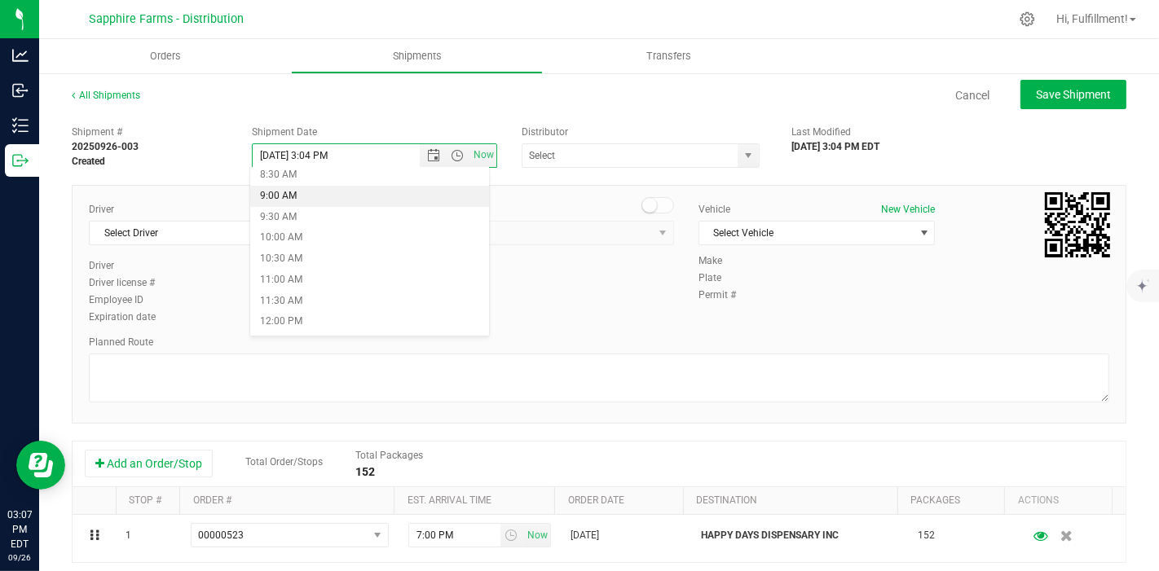
click at [380, 204] on li "9:00 AM" at bounding box center [369, 196] width 239 height 21
type input "[DATE] 9:00 AM"
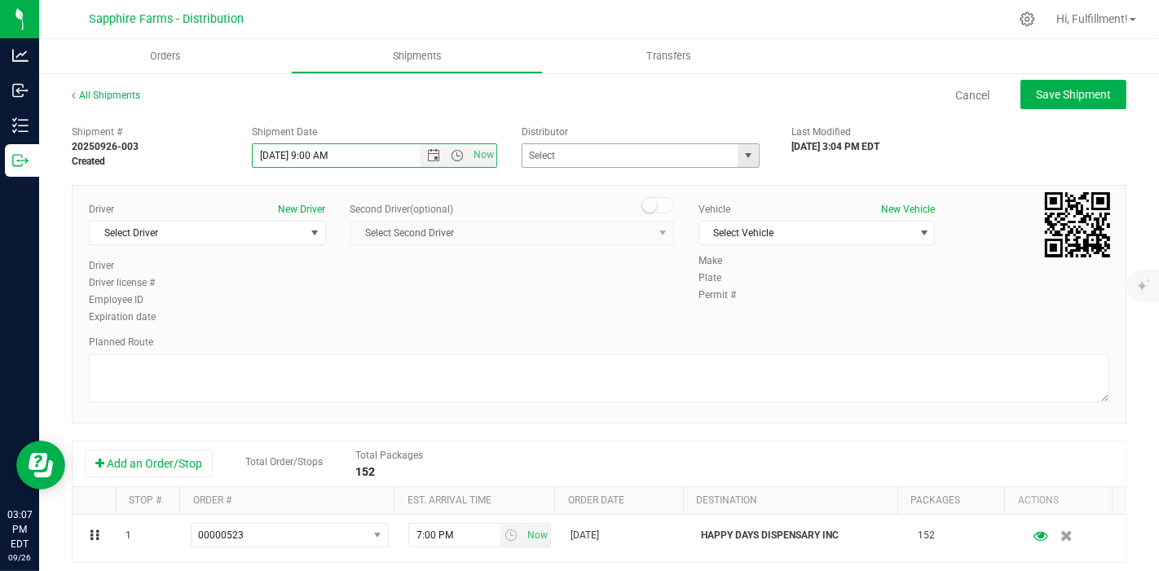
click at [742, 158] on span "select" at bounding box center [748, 155] width 13 height 13
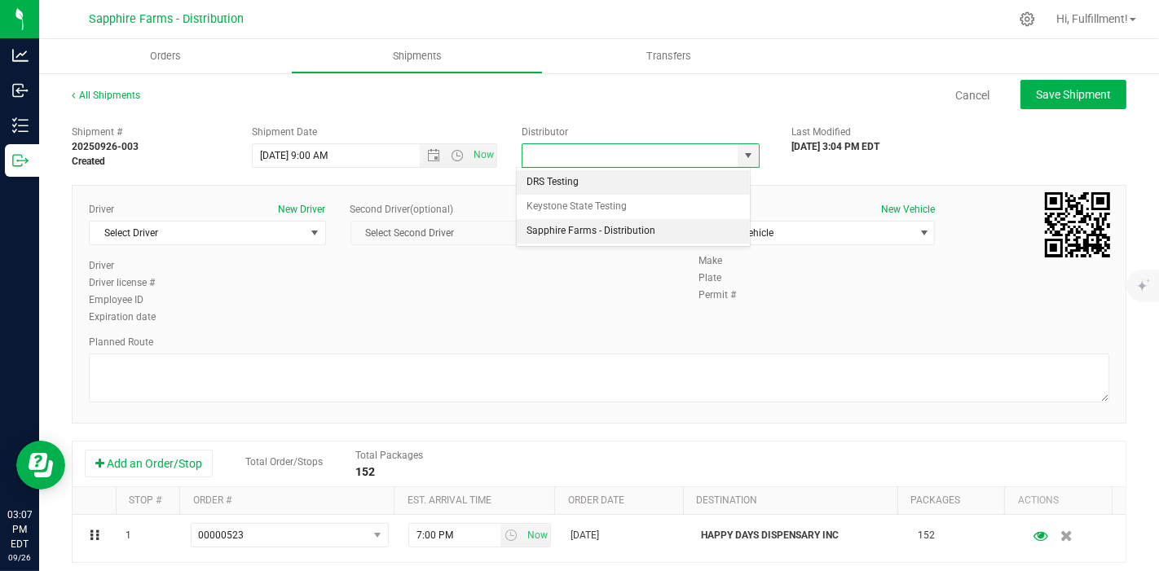
click at [637, 227] on li "Sapphire Farms - Distribution" at bounding box center [633, 231] width 233 height 24
type input "Sapphire Farms - Distribution"
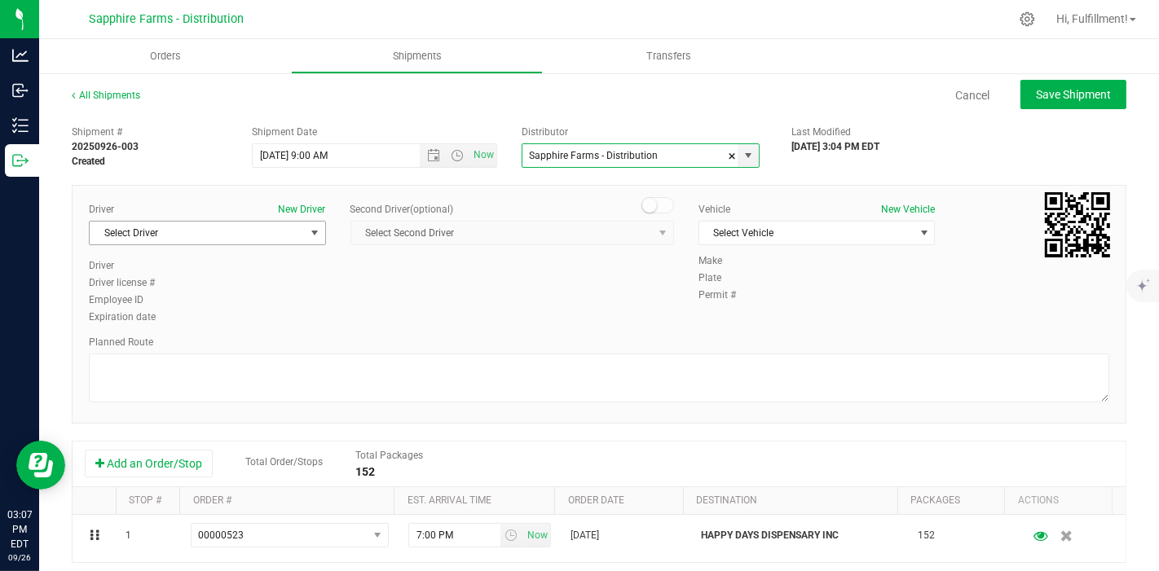
click at [308, 236] on span "select" at bounding box center [314, 233] width 13 height 13
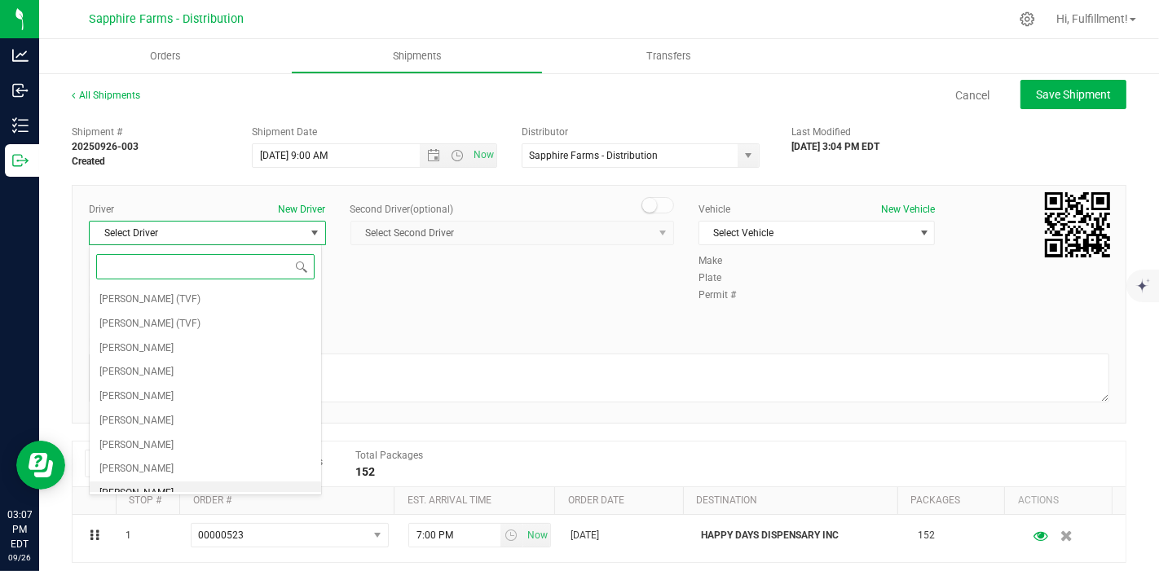
click at [209, 485] on li "[PERSON_NAME]" at bounding box center [205, 494] width 231 height 24
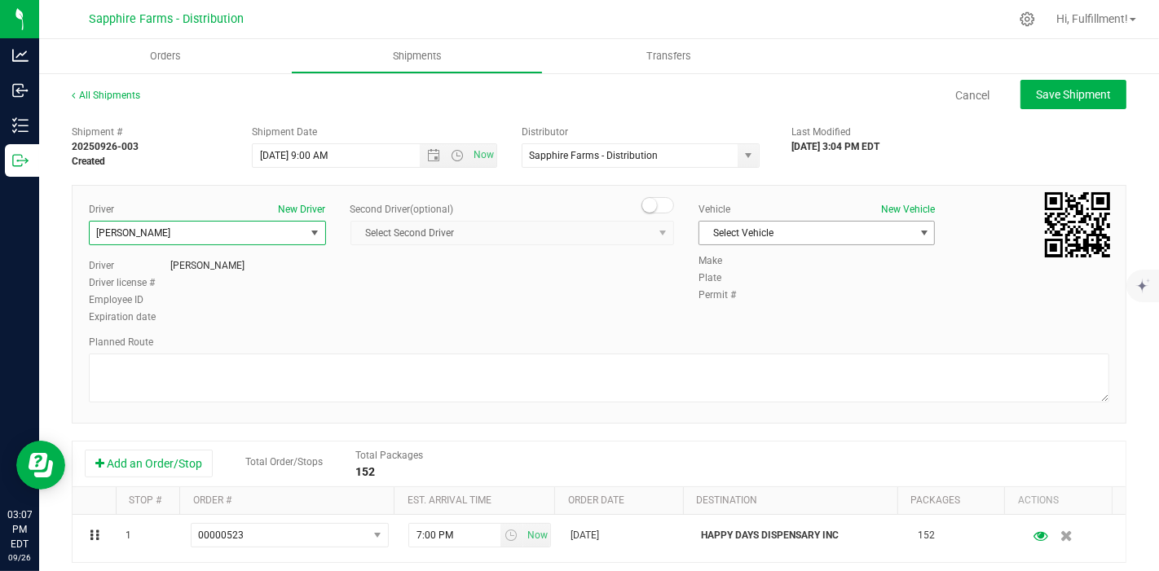
click at [799, 235] on span "Select Vehicle" at bounding box center [806, 233] width 215 height 23
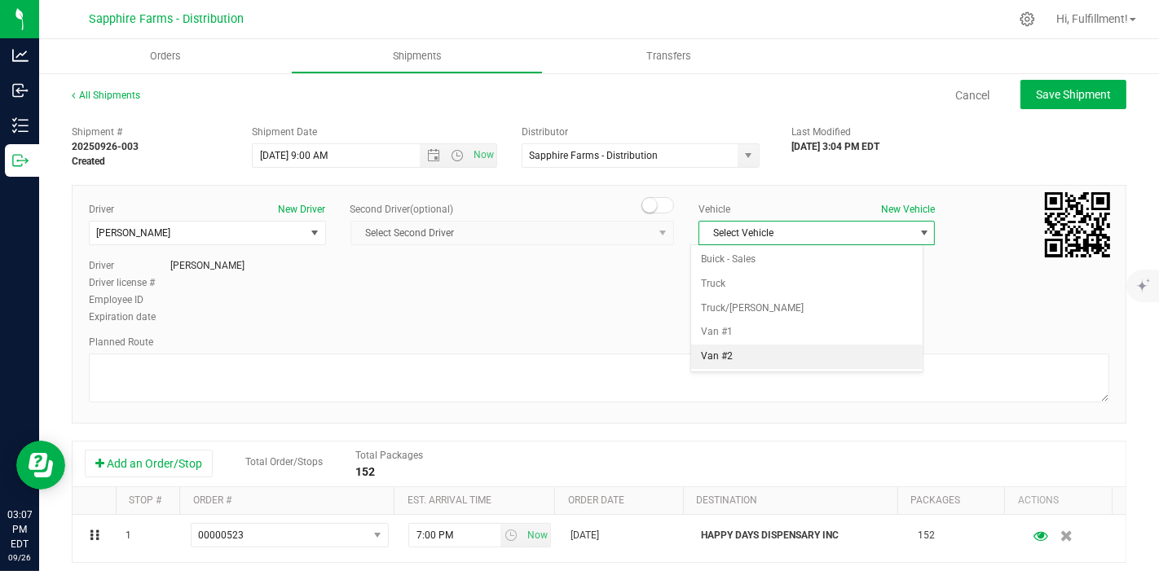
click at [747, 358] on li "Van #2" at bounding box center [806, 357] width 231 height 24
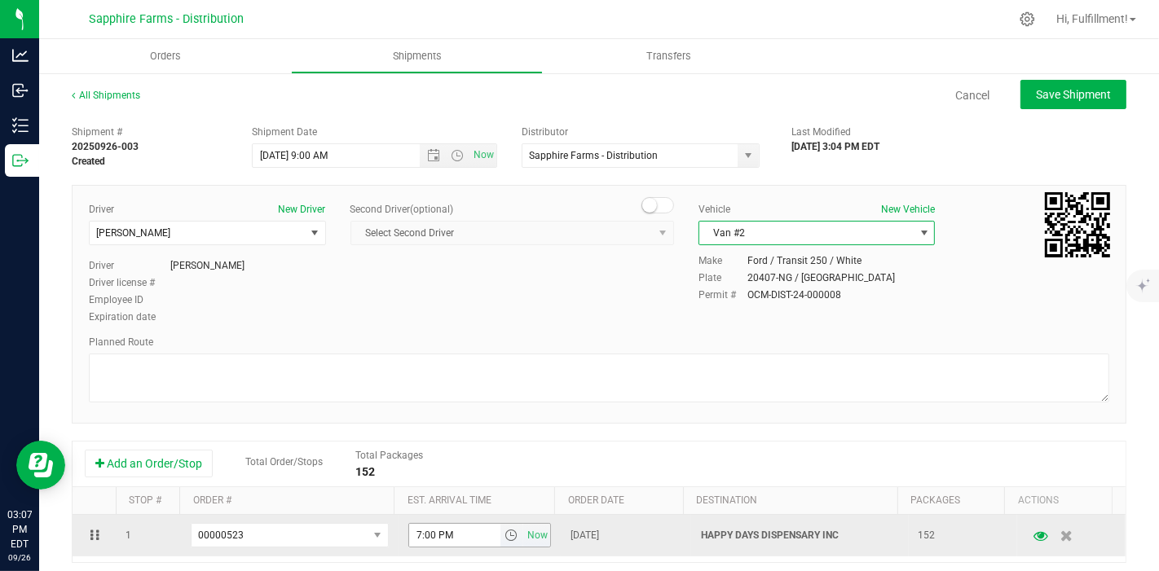
click at [504, 535] on span "select" at bounding box center [510, 535] width 13 height 13
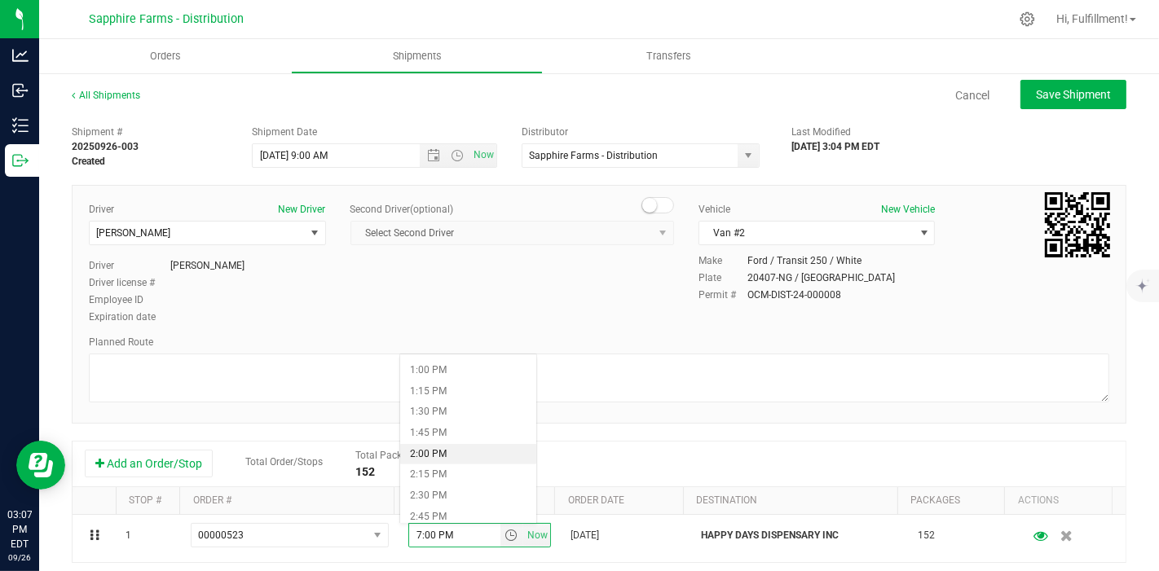
scroll to position [1177, 0]
click at [470, 426] on li "2:45 PM" at bounding box center [468, 426] width 136 height 21
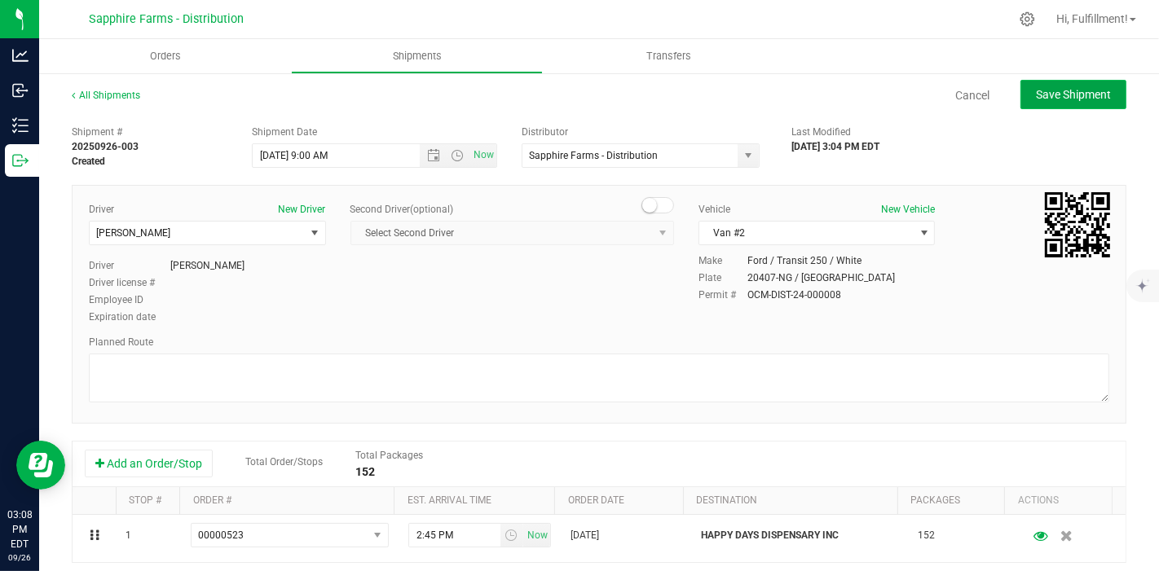
click at [1036, 94] on span "Save Shipment" at bounding box center [1073, 94] width 75 height 13
type input "[DATE] 1:00 PM"
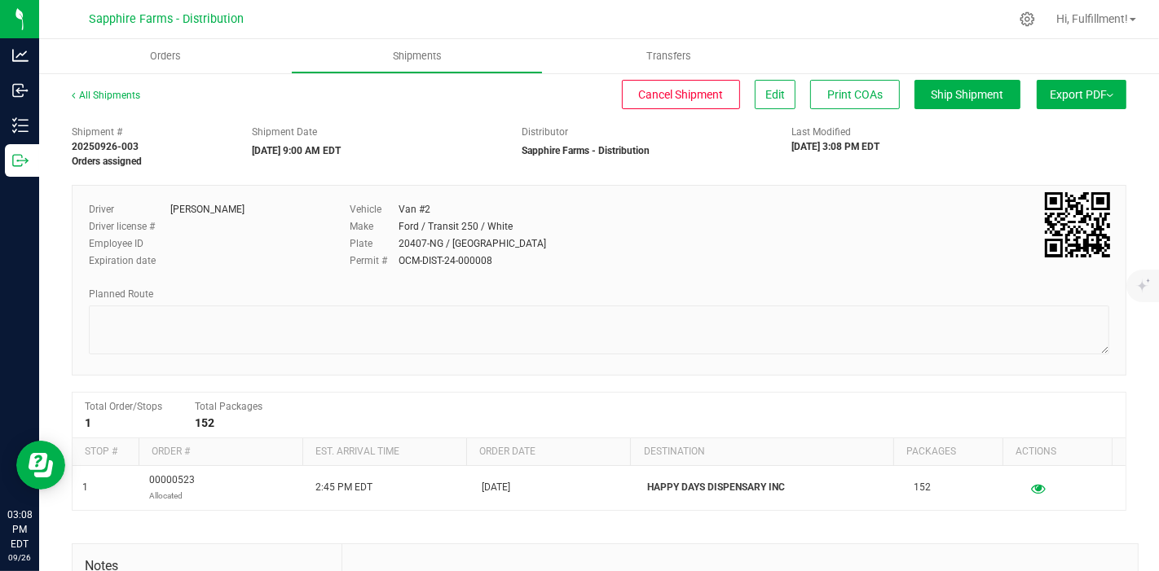
click at [1037, 96] on button "Export PDF" at bounding box center [1082, 94] width 90 height 29
click at [1013, 129] on span "Manifest by Package ID" at bounding box center [1058, 130] width 104 height 11
click at [163, 55] on span "Orders" at bounding box center [165, 56] width 75 height 15
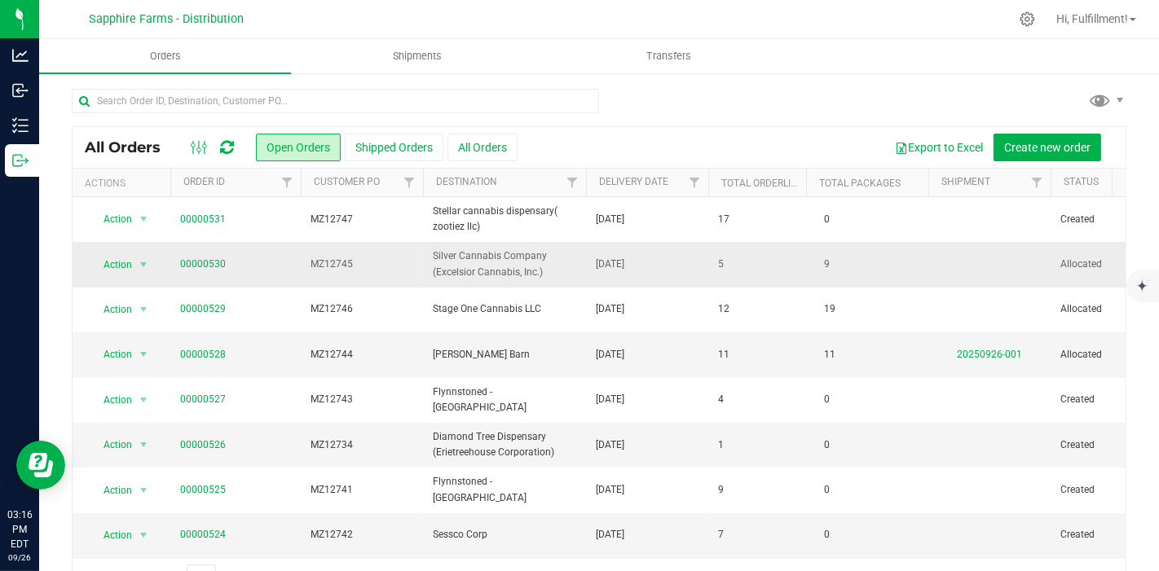
click at [391, 259] on span "MZ12745" at bounding box center [362, 264] width 103 height 15
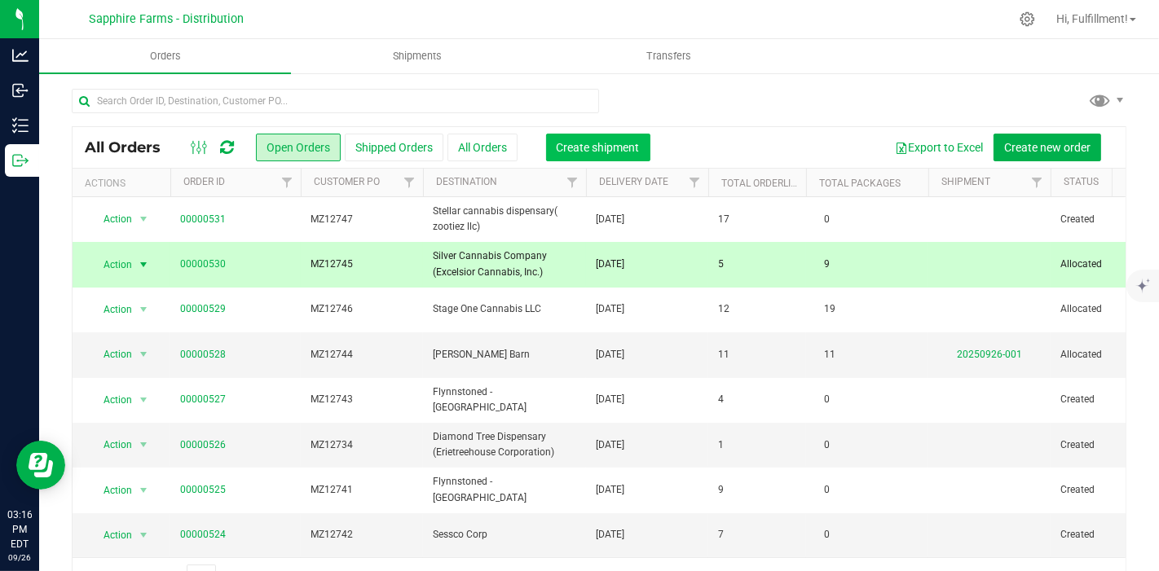
click at [591, 146] on span "Create shipment" at bounding box center [598, 147] width 83 height 13
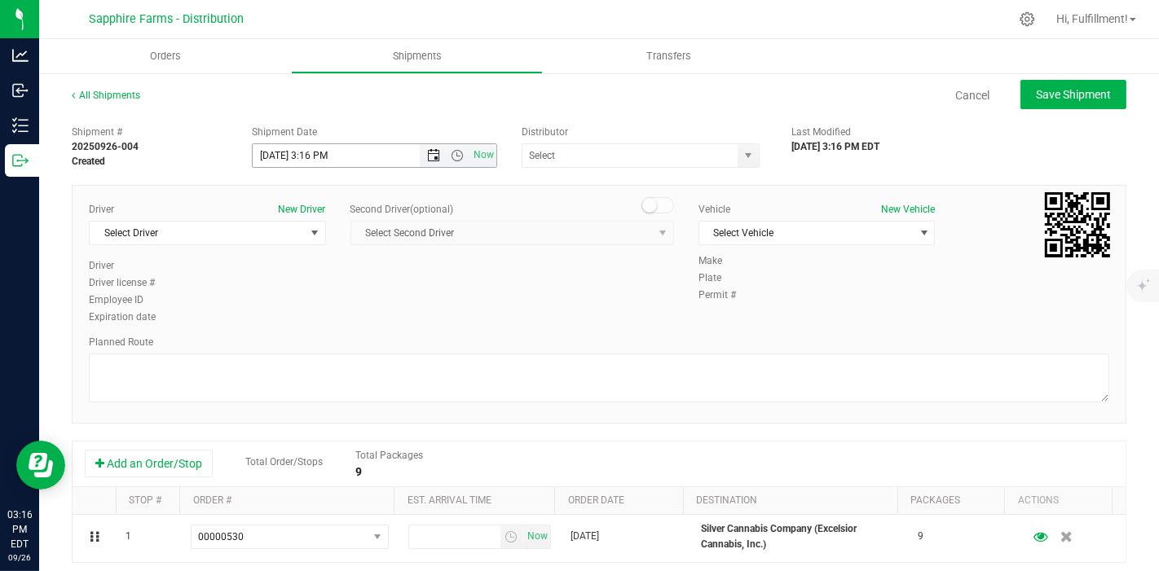
click at [433, 156] on span "Open the date view" at bounding box center [434, 155] width 13 height 13
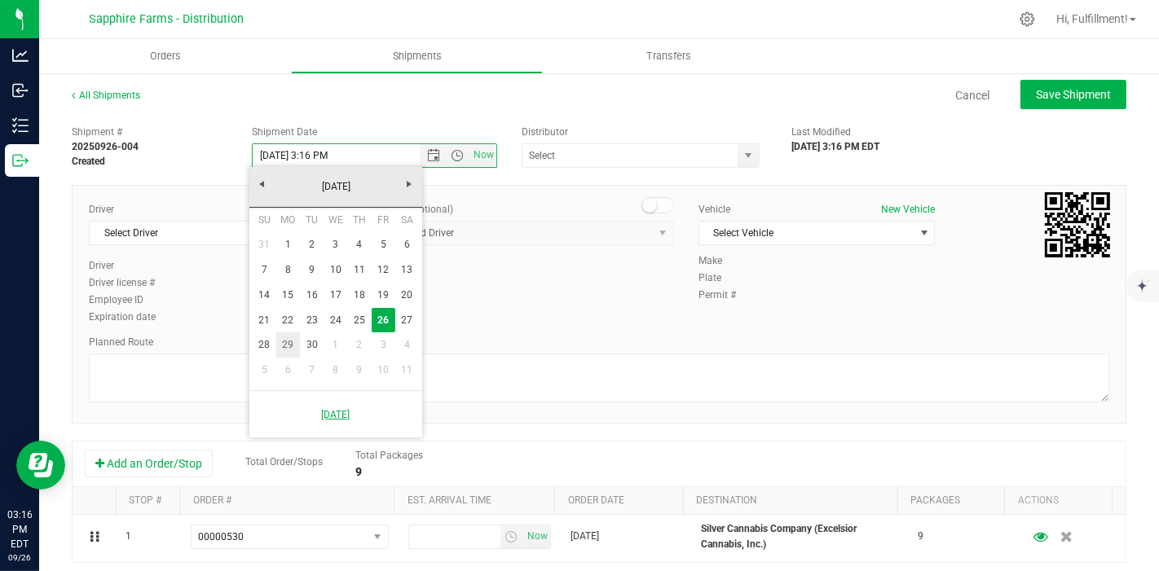
drag, startPoint x: 293, startPoint y: 344, endPoint x: 389, endPoint y: 217, distance: 158.9
click at [298, 341] on link "29" at bounding box center [288, 345] width 24 height 25
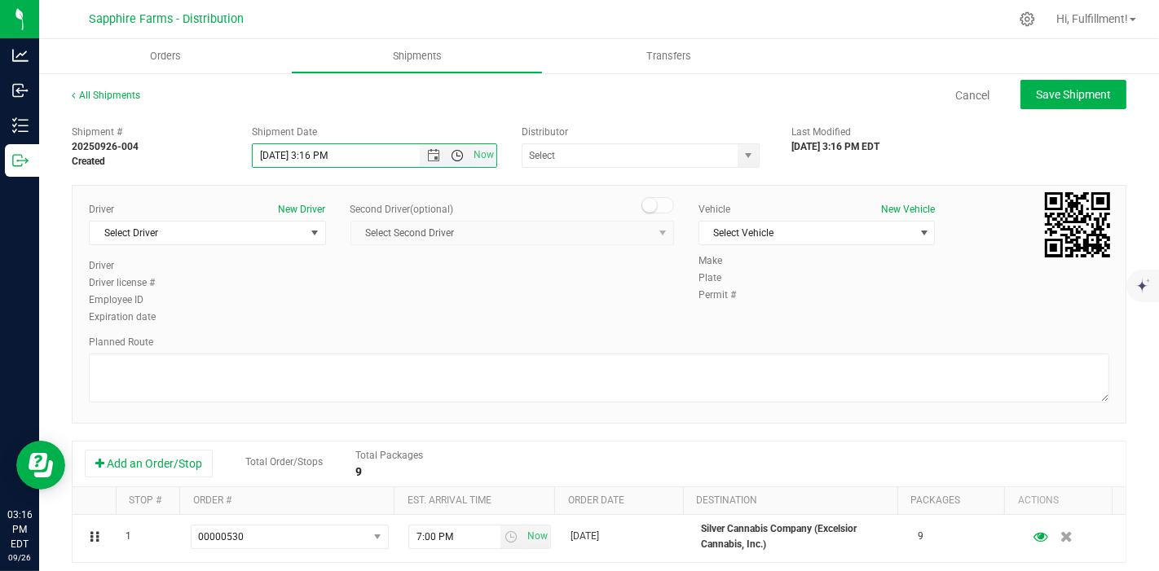
click at [451, 155] on span "Open the time view" at bounding box center [457, 155] width 13 height 13
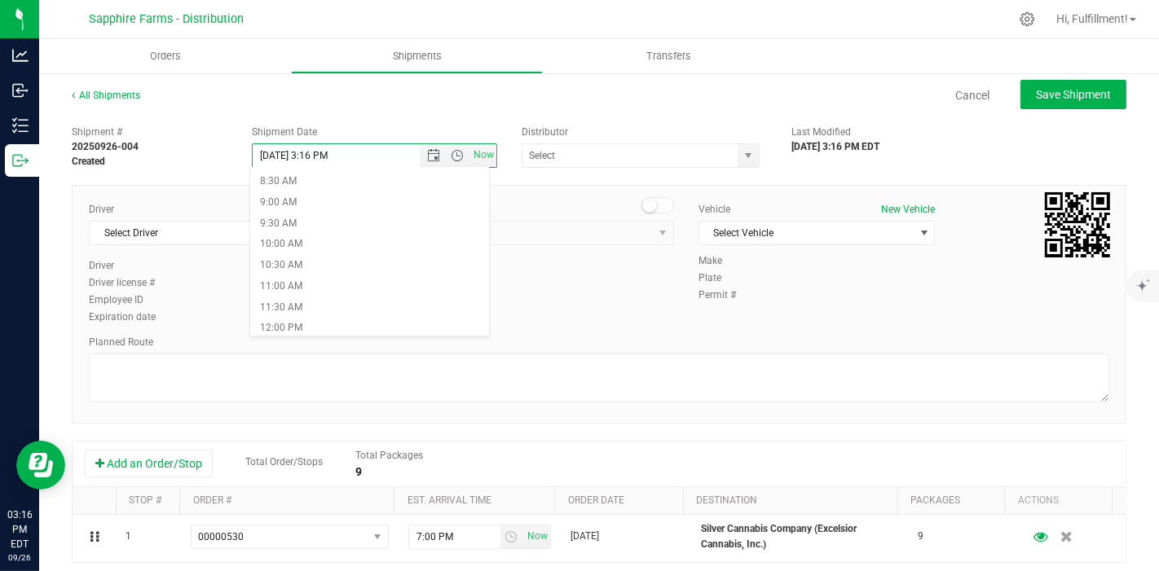
scroll to position [362, 0]
click at [381, 214] on li "9:30 AM" at bounding box center [369, 217] width 239 height 21
type input "[DATE] 9:30 AM"
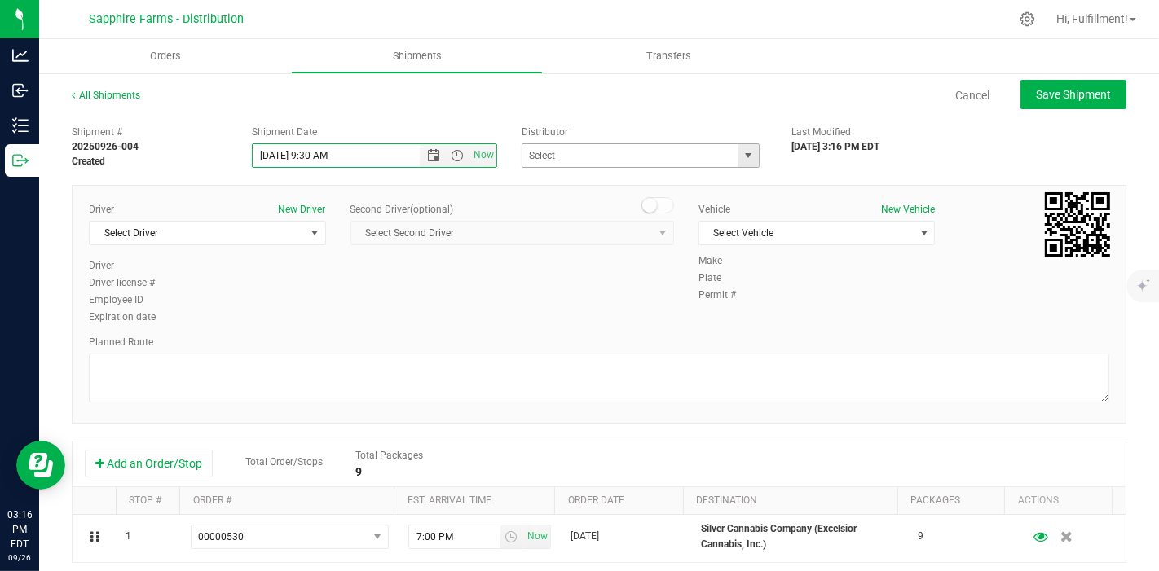
click at [738, 161] on span "select" at bounding box center [748, 155] width 20 height 23
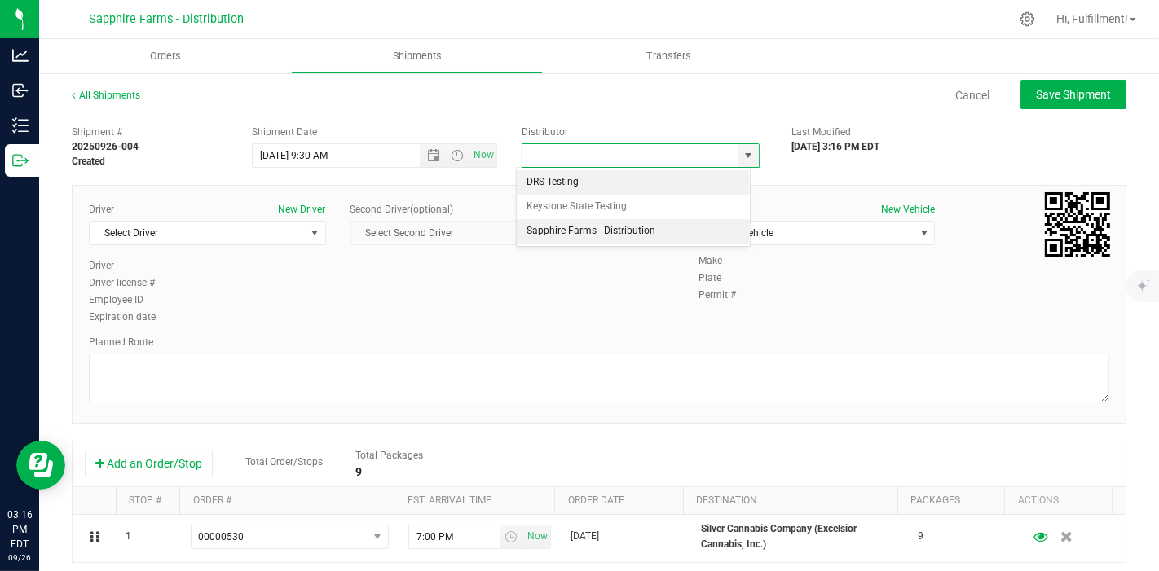
click at [654, 227] on li "Sapphire Farms - Distribution" at bounding box center [633, 231] width 233 height 24
type input "Sapphire Farms - Distribution"
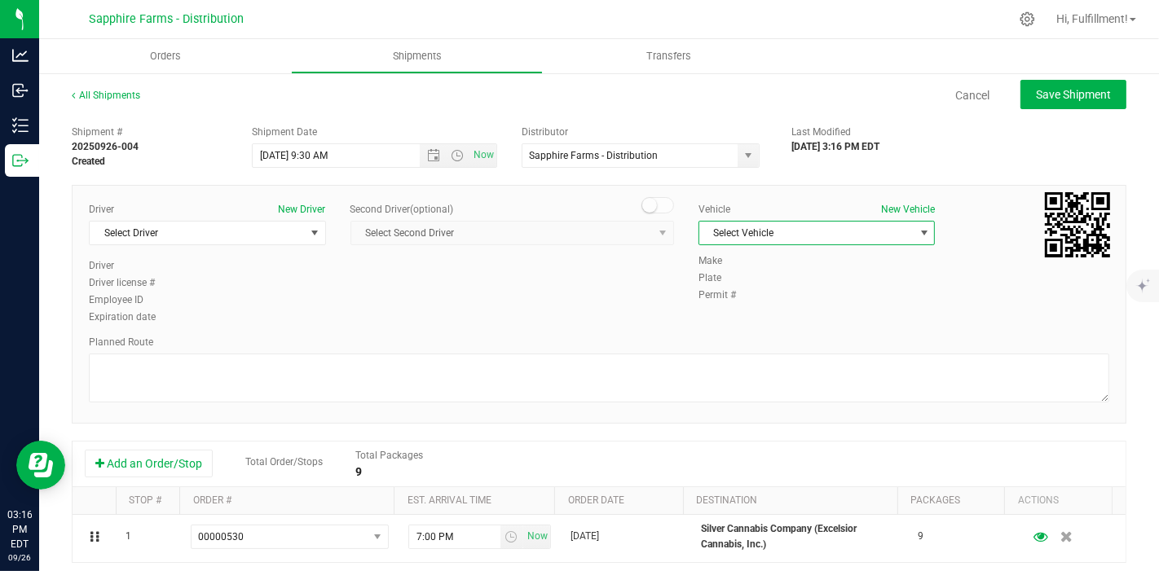
click at [767, 234] on span "Select Vehicle" at bounding box center [806, 233] width 215 height 23
click at [733, 328] on li "Van #1" at bounding box center [806, 332] width 231 height 24
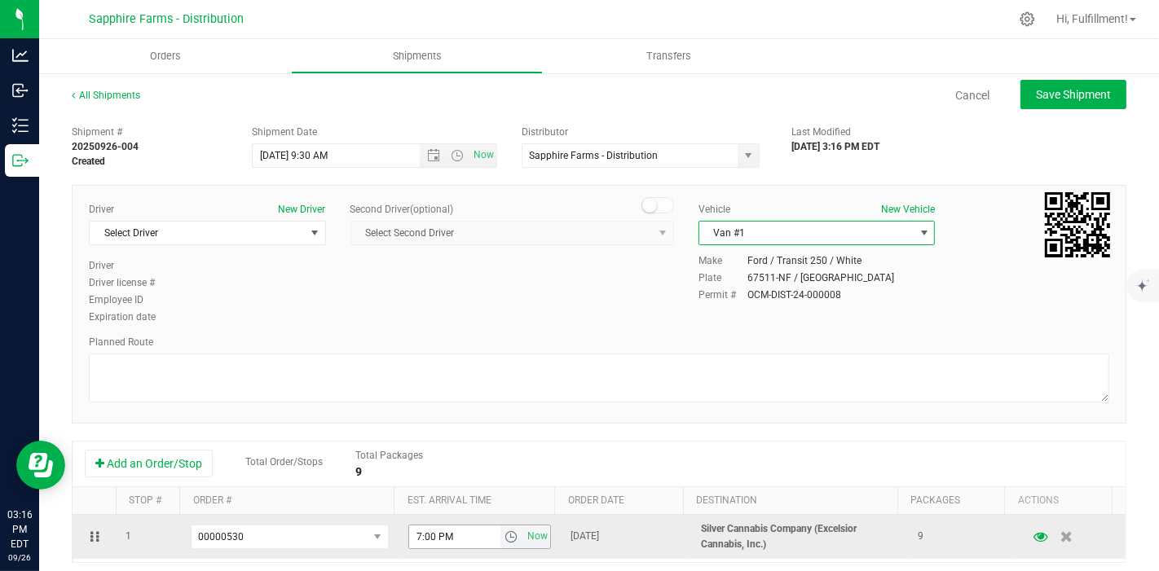
click at [500, 544] on span "select" at bounding box center [512, 537] width 24 height 23
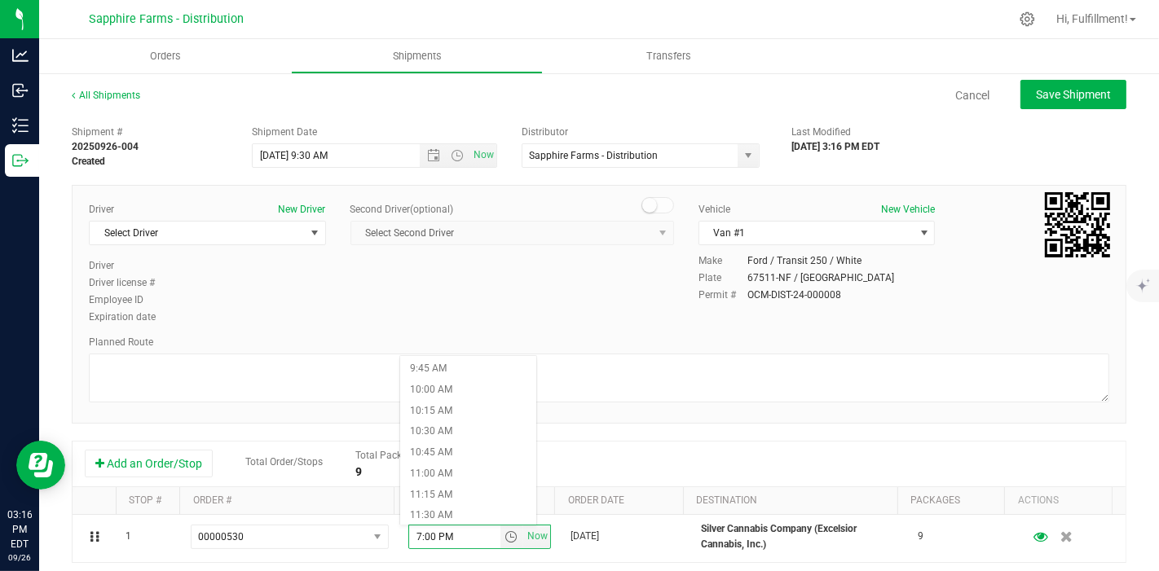
scroll to position [905, 0]
click at [472, 422] on li "11:30 AM" at bounding box center [468, 426] width 136 height 21
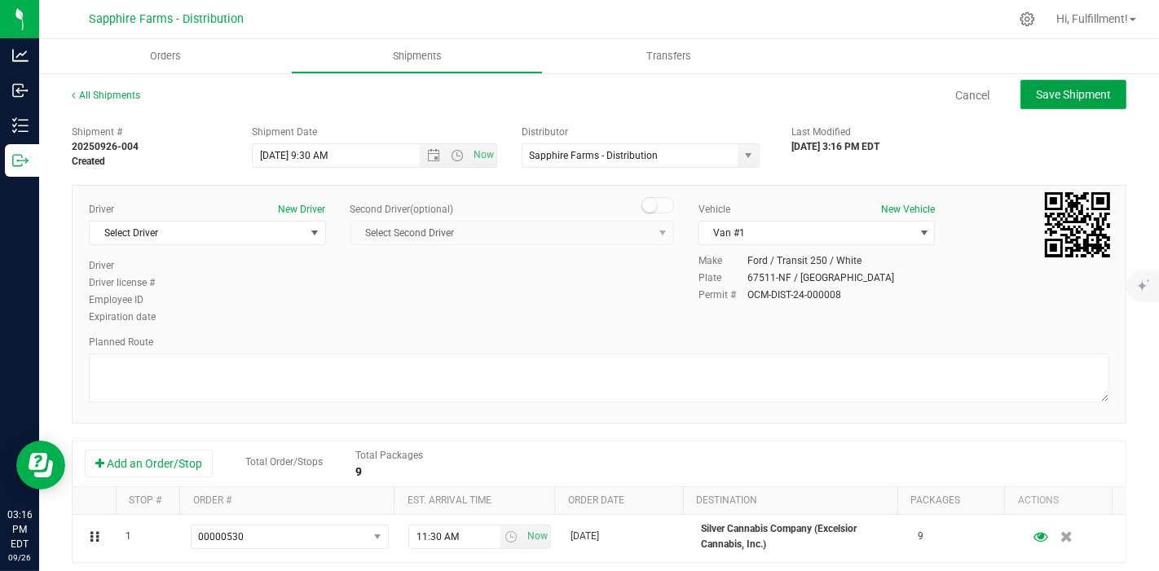
click at [1074, 96] on span "Save Shipment" at bounding box center [1073, 94] width 75 height 13
type input "[DATE] 1:30 PM"
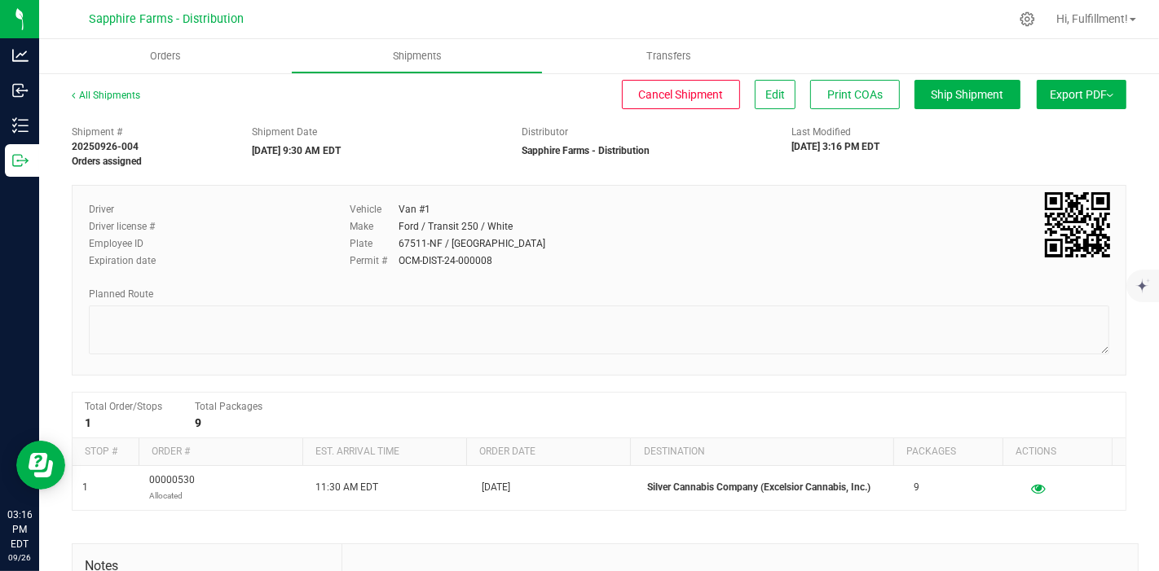
click at [1073, 100] on span "Export PDF" at bounding box center [1082, 94] width 64 height 13
click at [1052, 125] on span "Manifest by Package ID" at bounding box center [1058, 130] width 104 height 11
click at [177, 57] on span "Orders" at bounding box center [165, 56] width 75 height 15
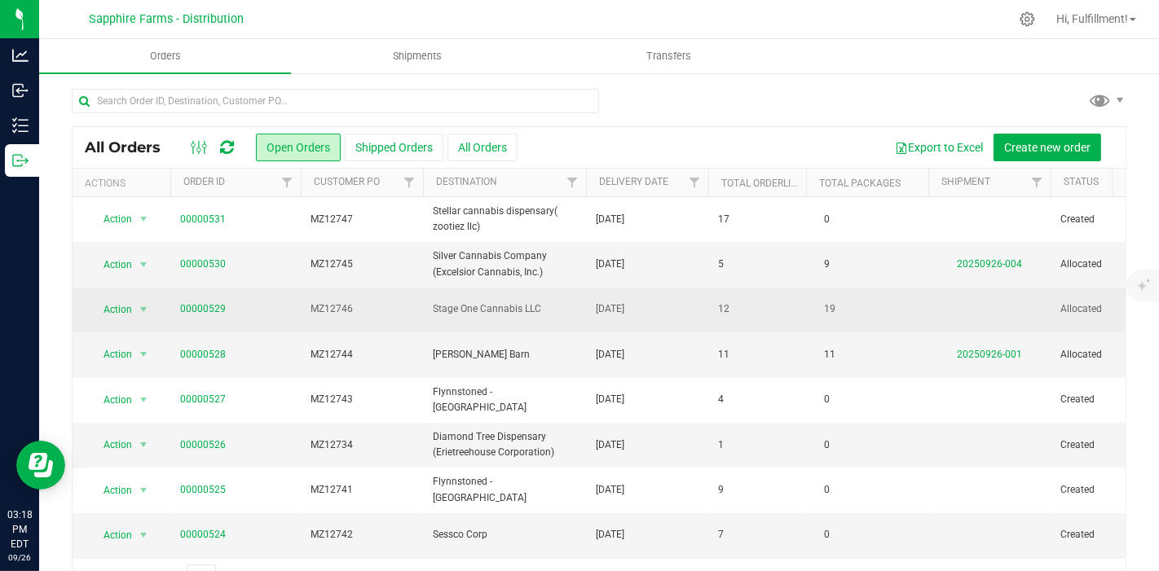
click at [381, 303] on span "MZ12746" at bounding box center [362, 309] width 103 height 15
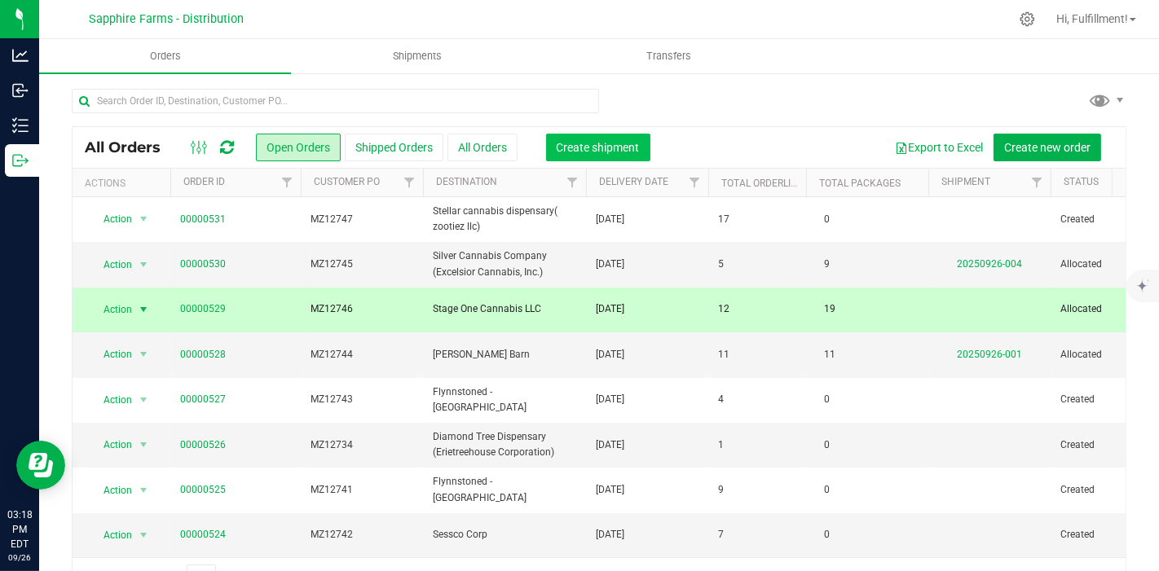
click at [598, 152] on span "Create shipment" at bounding box center [598, 147] width 83 height 13
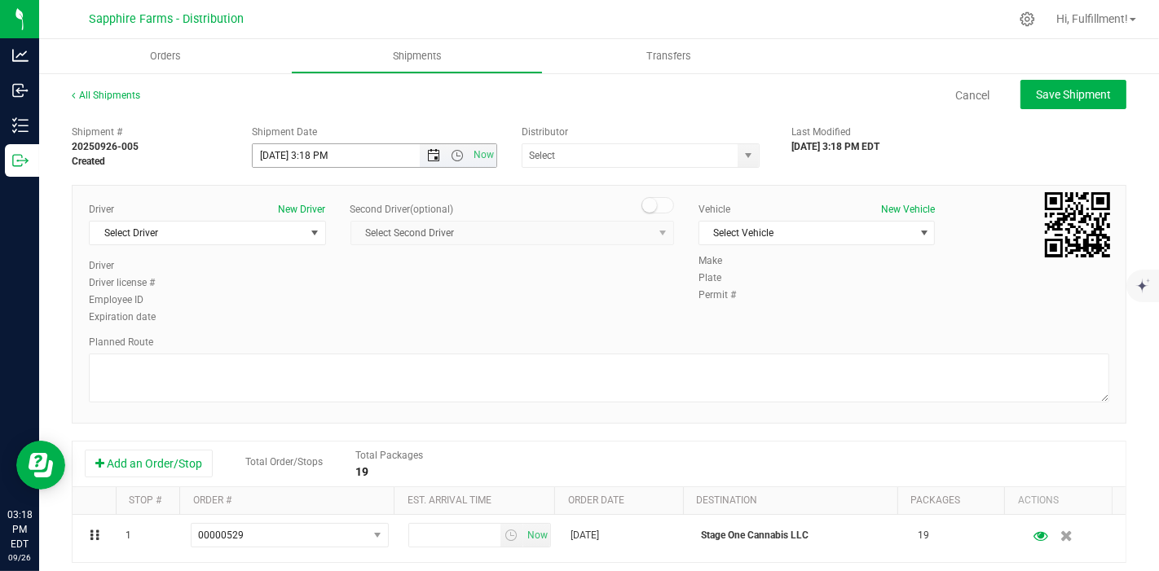
click at [429, 153] on span "Open the date view" at bounding box center [434, 155] width 13 height 13
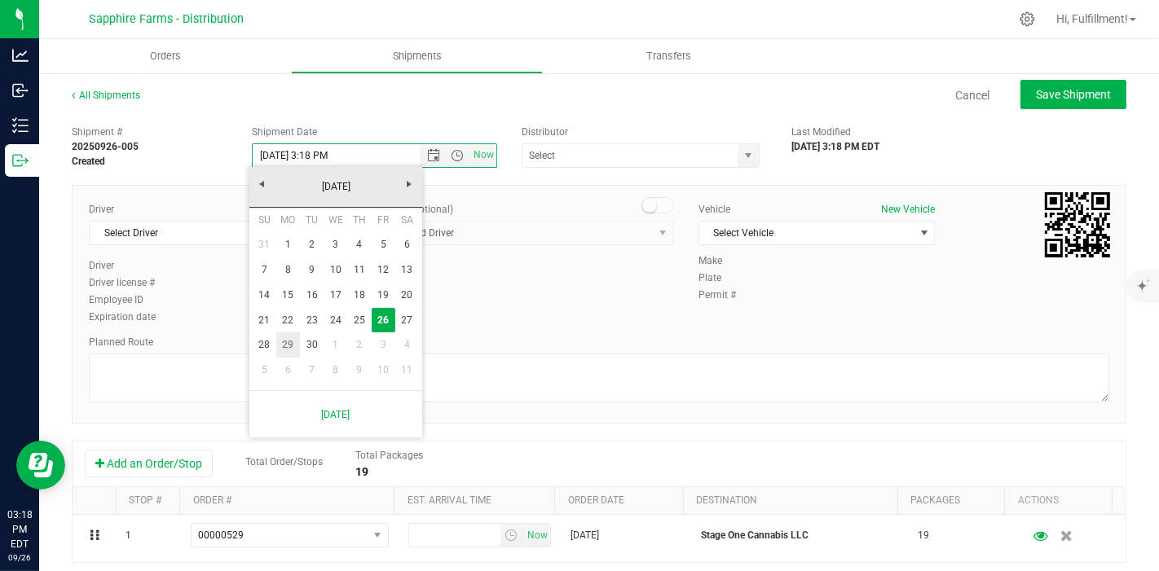
click at [293, 344] on link "29" at bounding box center [288, 345] width 24 height 25
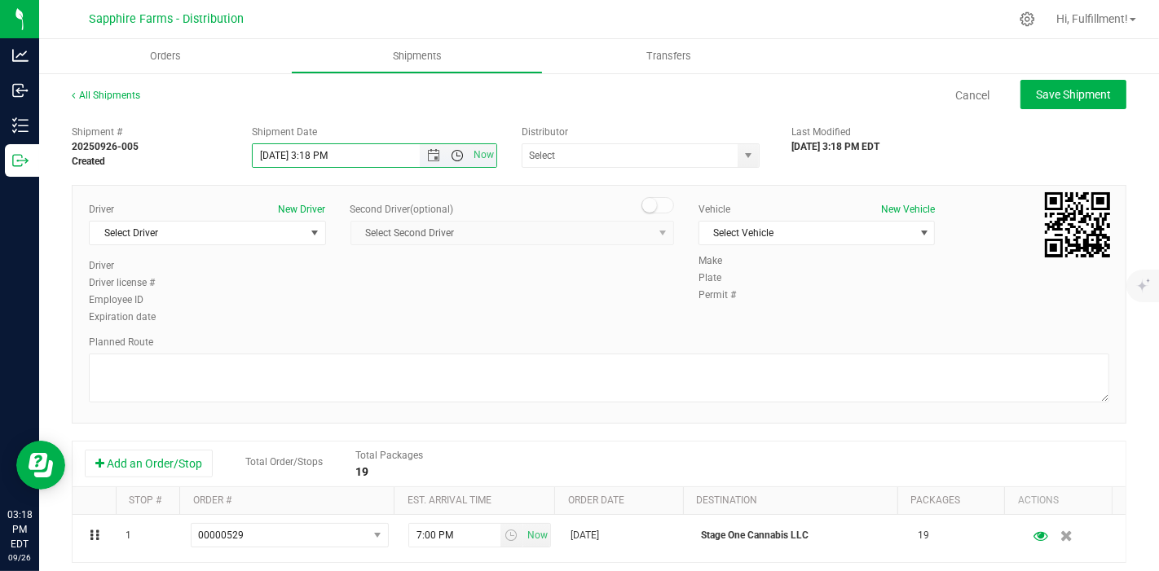
click at [454, 153] on span "Open the time view" at bounding box center [457, 155] width 13 height 13
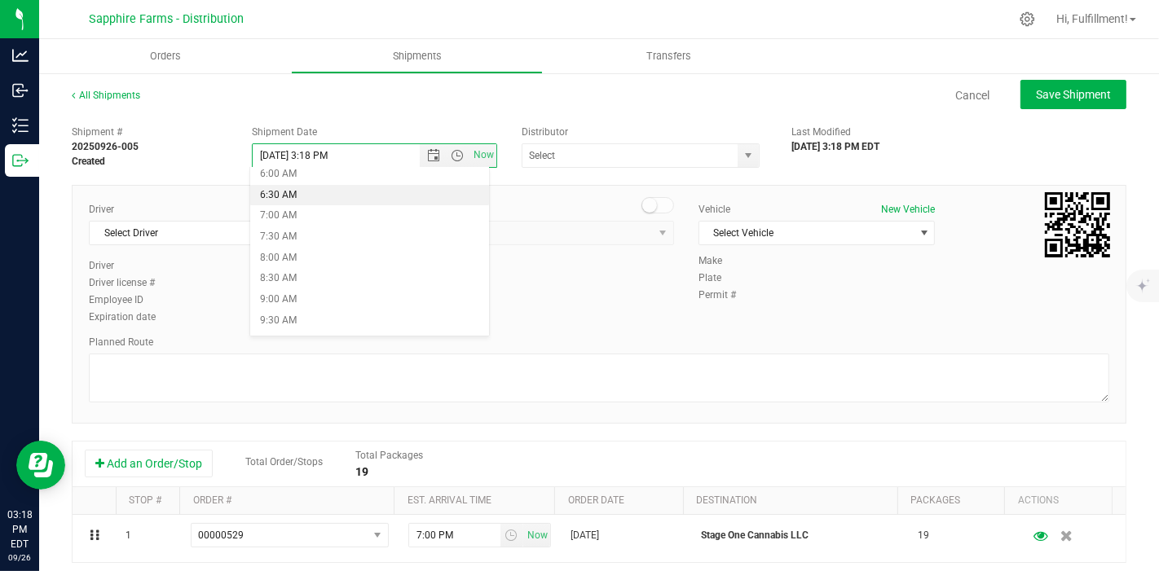
scroll to position [271, 0]
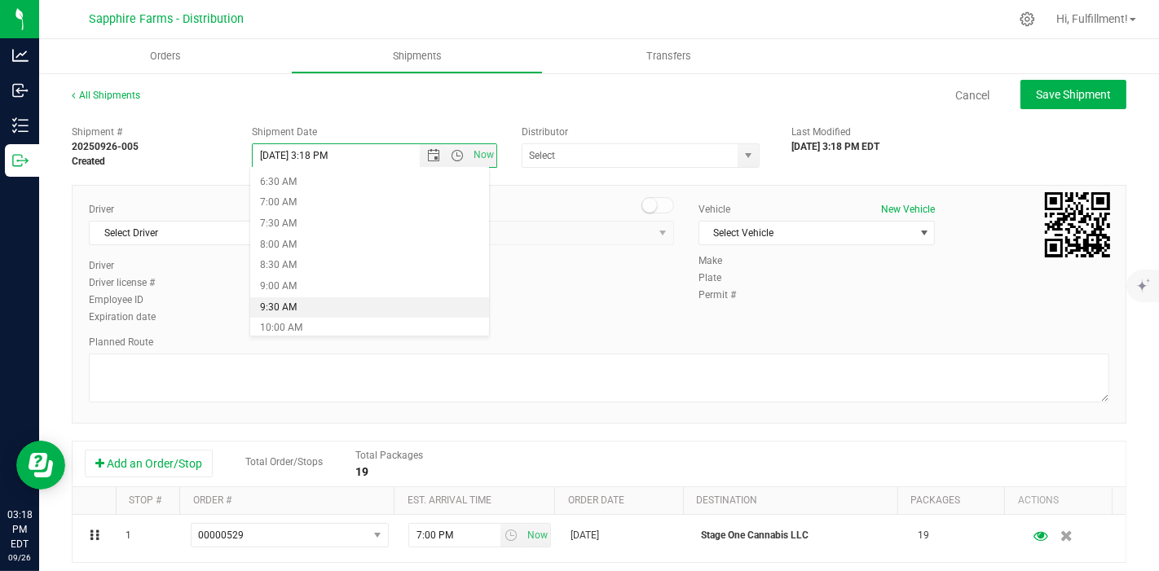
click at [350, 306] on li "9:30 AM" at bounding box center [369, 307] width 239 height 21
type input "[DATE] 9:30 AM"
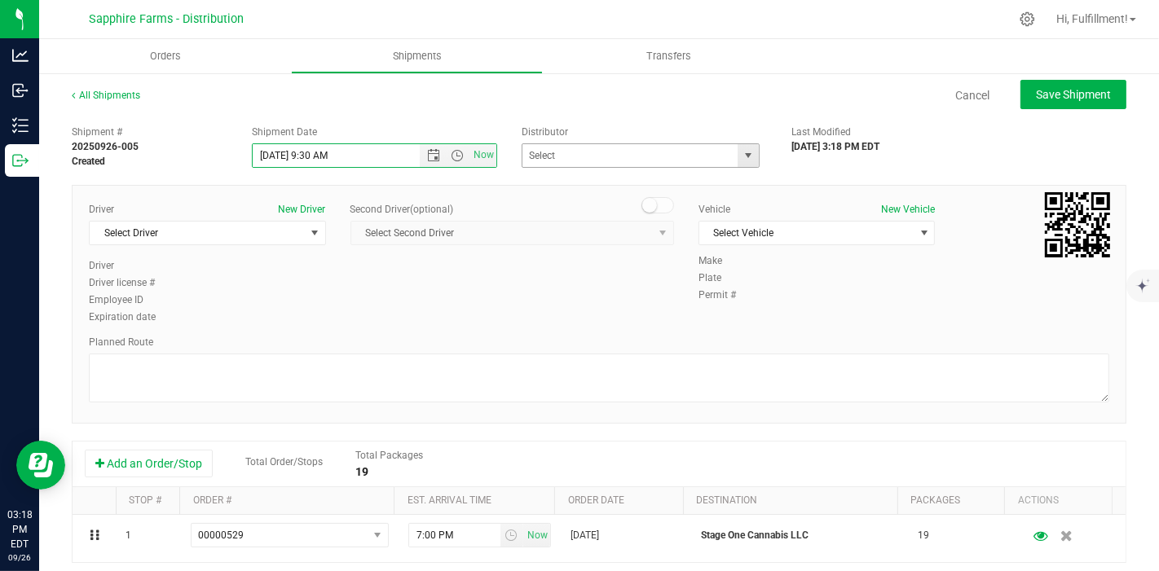
click at [742, 158] on span "select" at bounding box center [748, 155] width 13 height 13
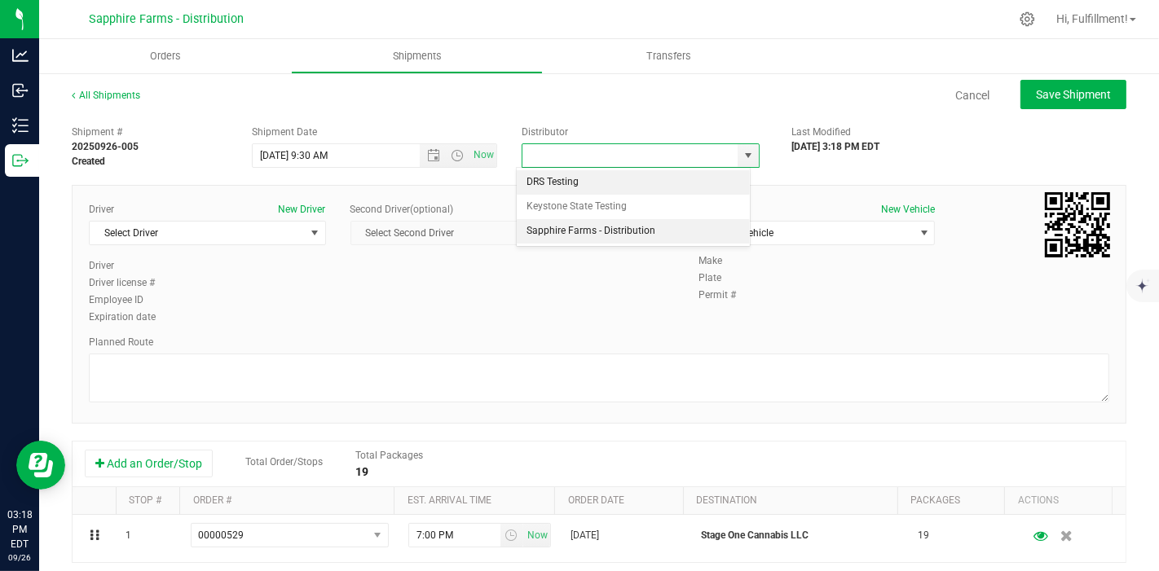
click at [603, 231] on li "Sapphire Farms - Distribution" at bounding box center [633, 231] width 233 height 24
type input "Sapphire Farms - Distribution"
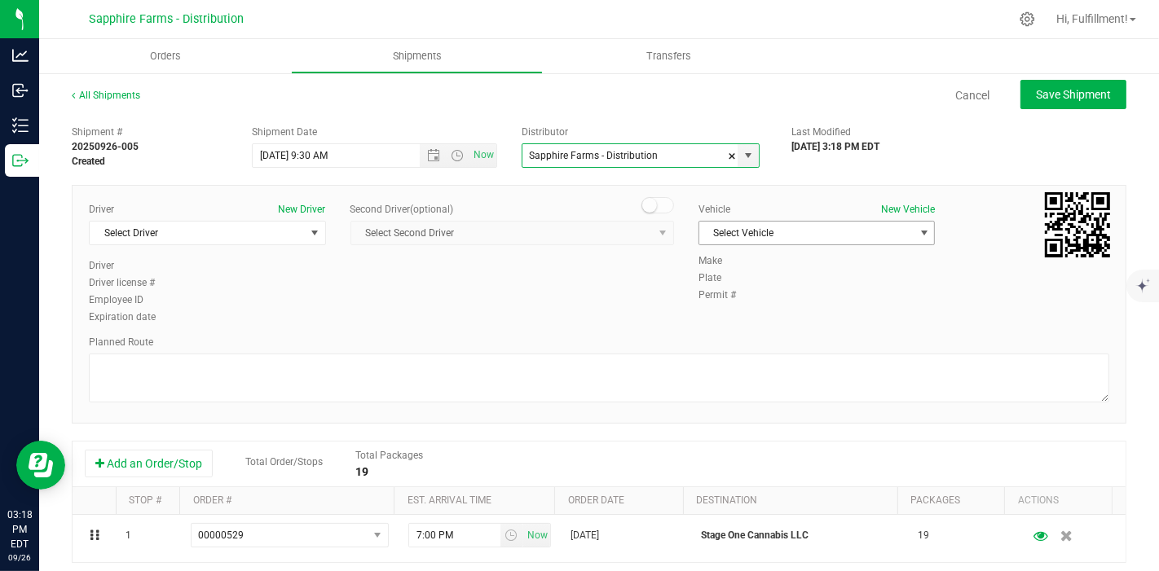
click at [735, 235] on span "Select Vehicle" at bounding box center [806, 233] width 215 height 23
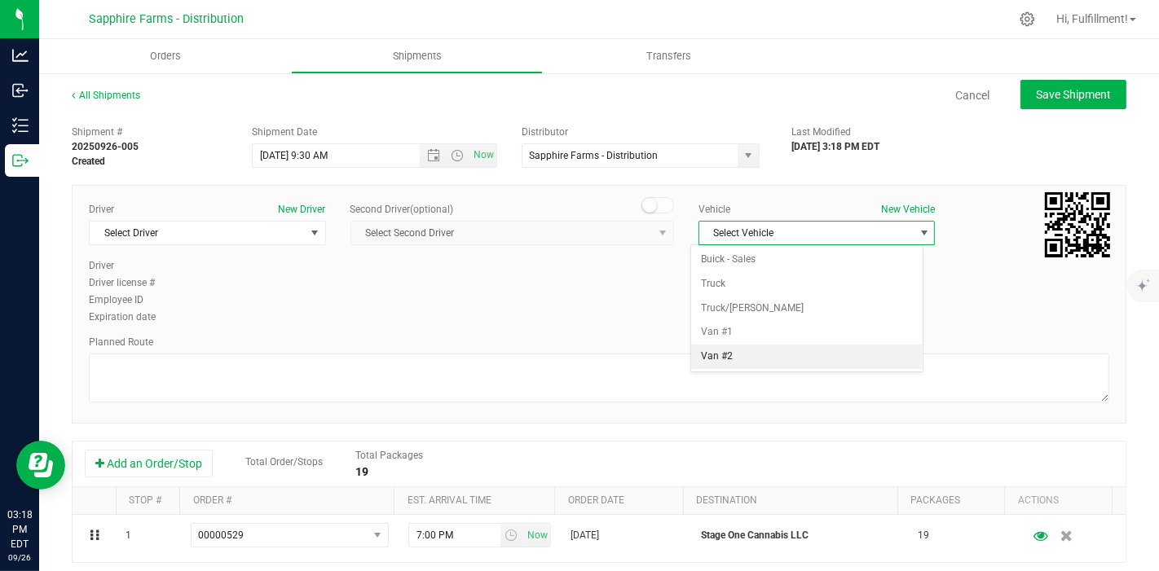
click at [725, 354] on li "Van #2" at bounding box center [806, 357] width 231 height 24
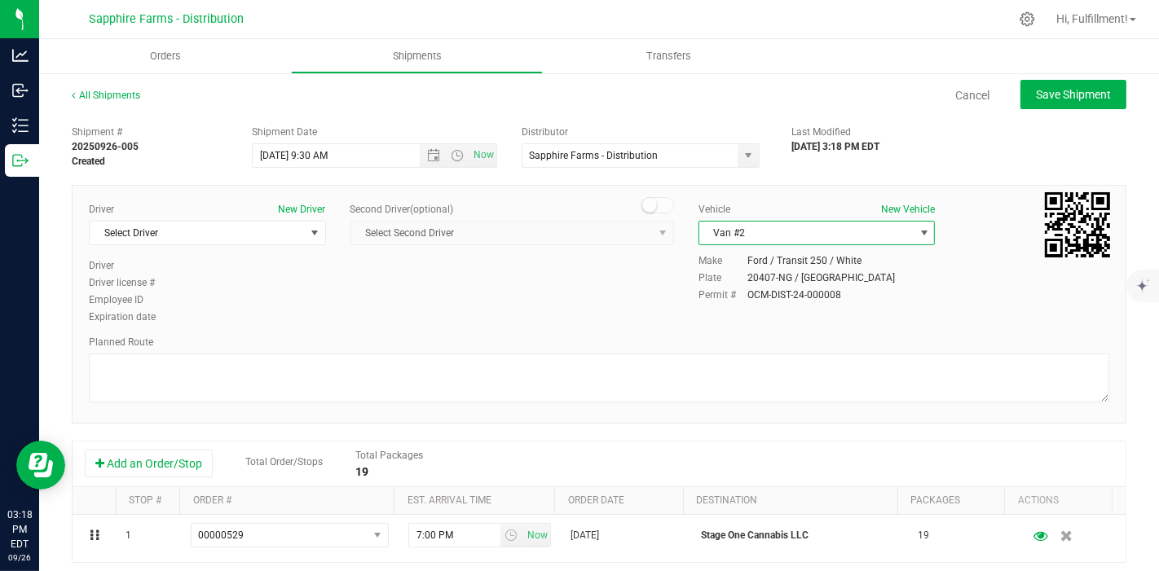
drag, startPoint x: 822, startPoint y: 236, endPoint x: 814, endPoint y: 240, distance: 8.4
click at [821, 236] on span "Van #2" at bounding box center [806, 233] width 215 height 23
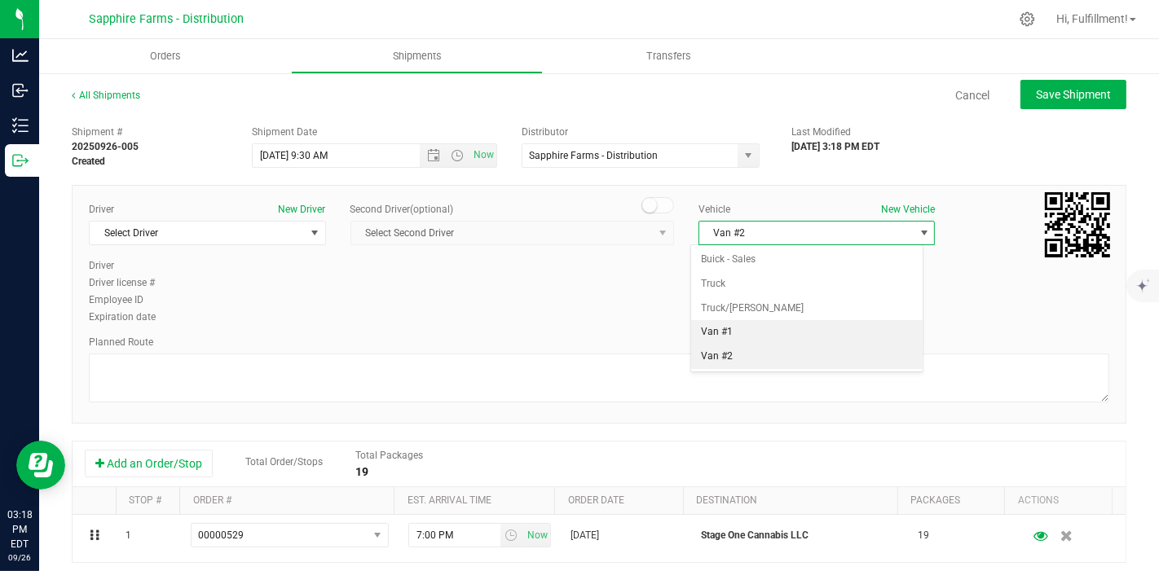
click at [786, 327] on li "Van #1" at bounding box center [806, 332] width 231 height 24
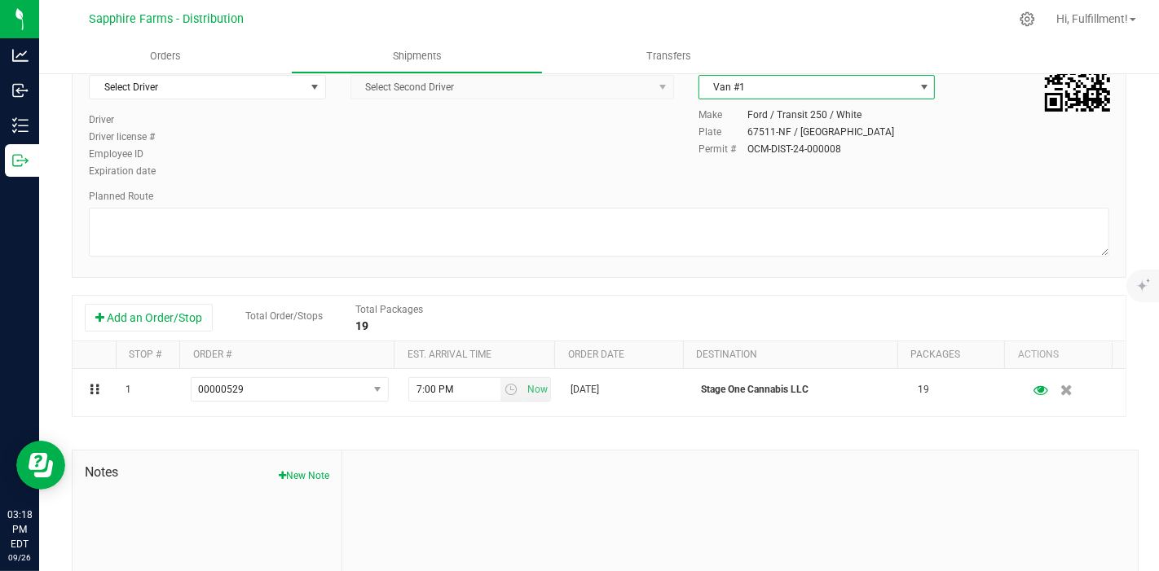
scroll to position [181, 0]
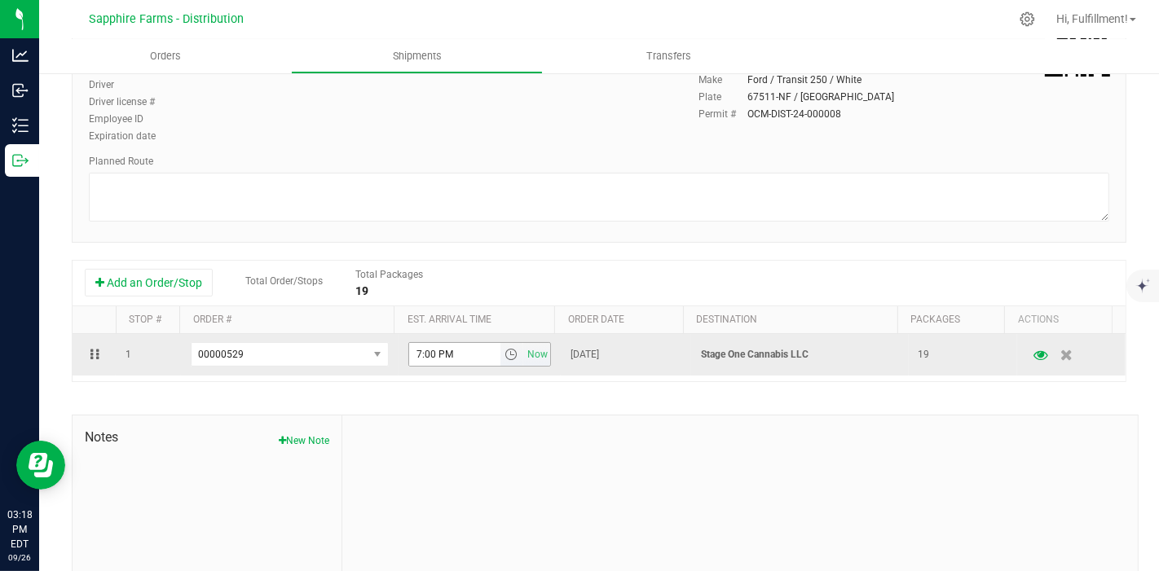
click at [504, 357] on span "select" at bounding box center [510, 354] width 13 height 13
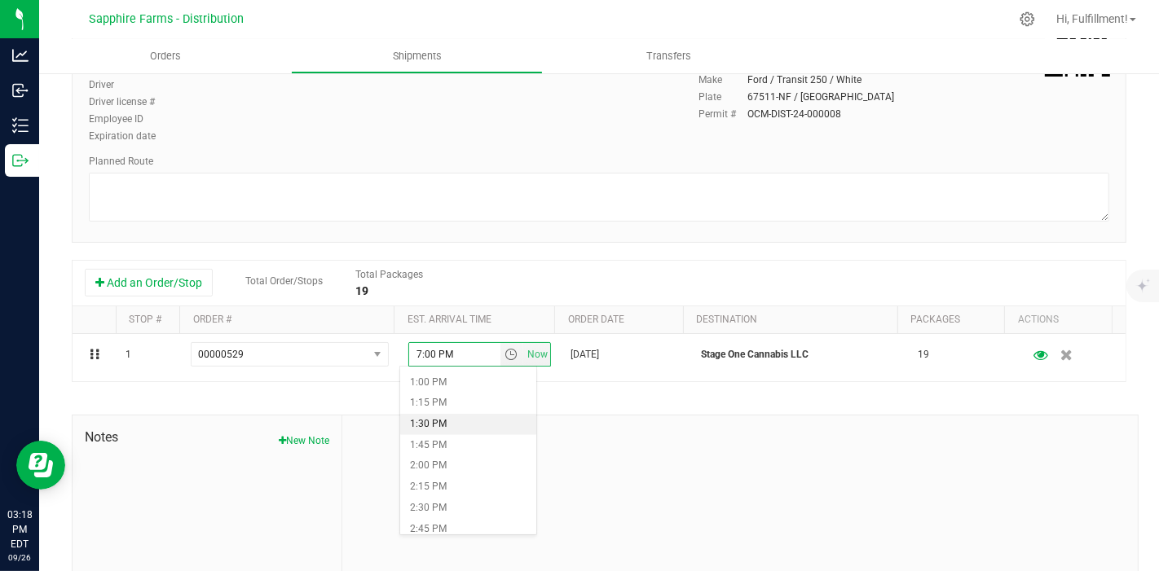
scroll to position [996, 0]
click at [482, 405] on li "12:15 PM" at bounding box center [468, 410] width 136 height 21
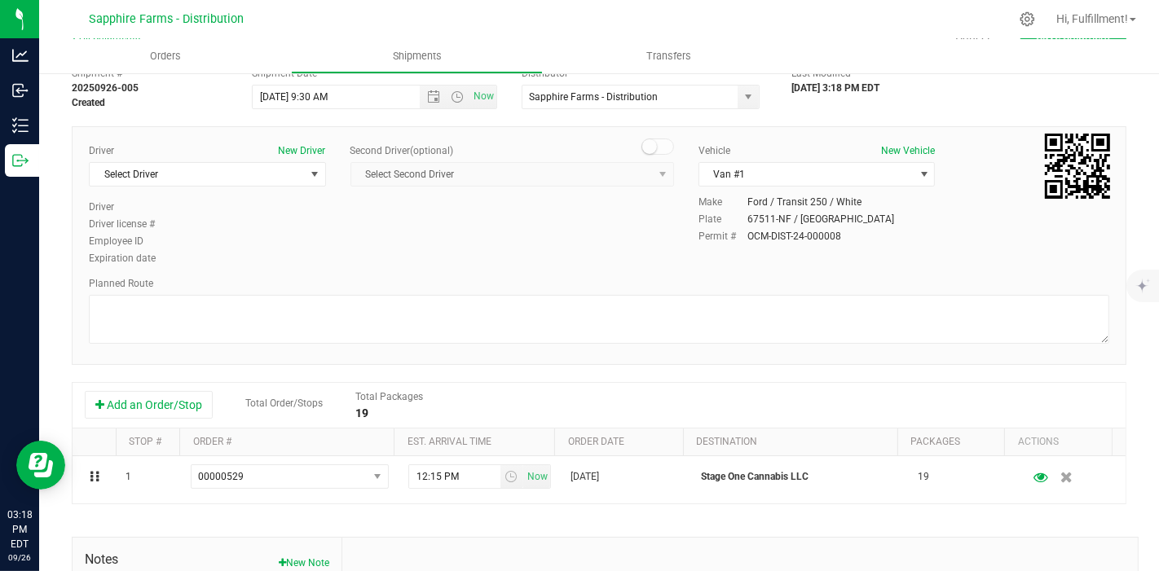
scroll to position [0, 0]
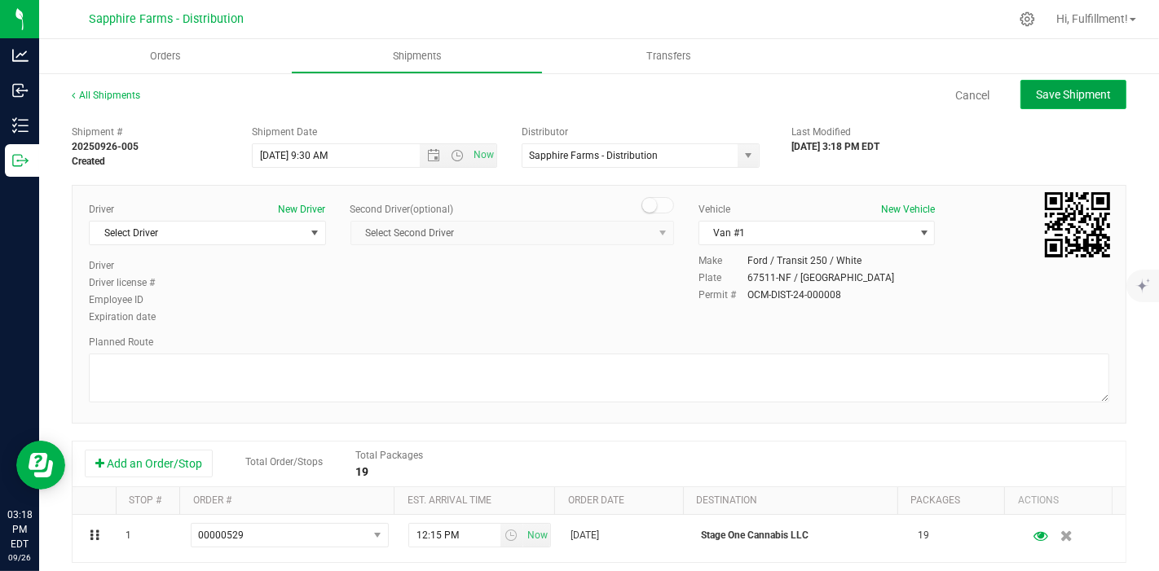
click at [1077, 95] on span "Save Shipment" at bounding box center [1073, 94] width 75 height 13
type input "[DATE] 1:30 PM"
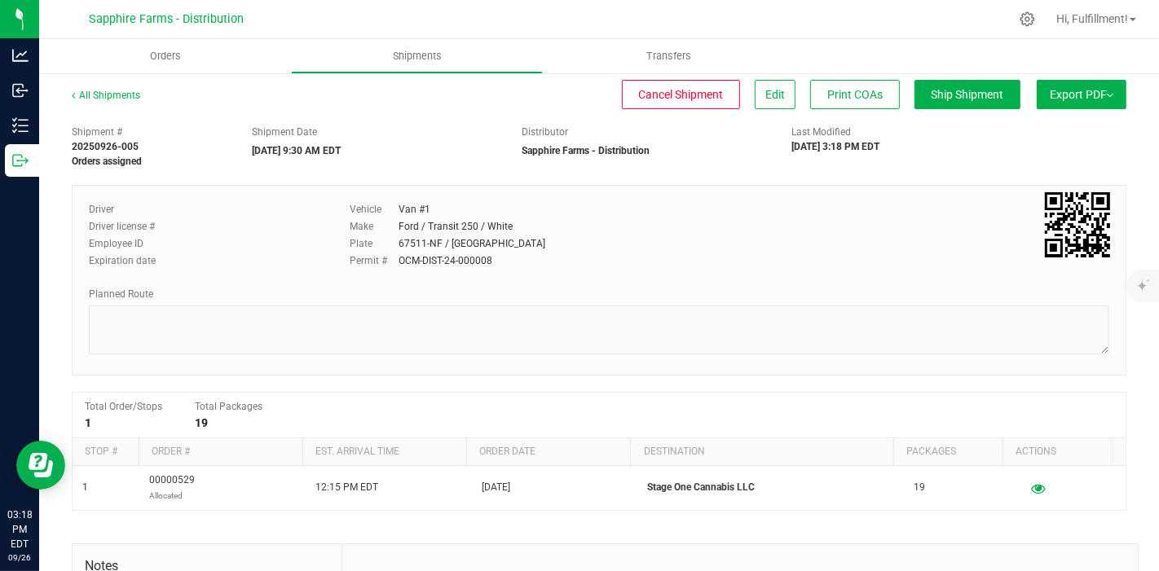
click at [1072, 95] on span "Export PDF" at bounding box center [1082, 94] width 64 height 13
click at [1034, 130] on span "Manifest by Package ID" at bounding box center [1058, 130] width 104 height 11
